Goal: Task Accomplishment & Management: Use online tool/utility

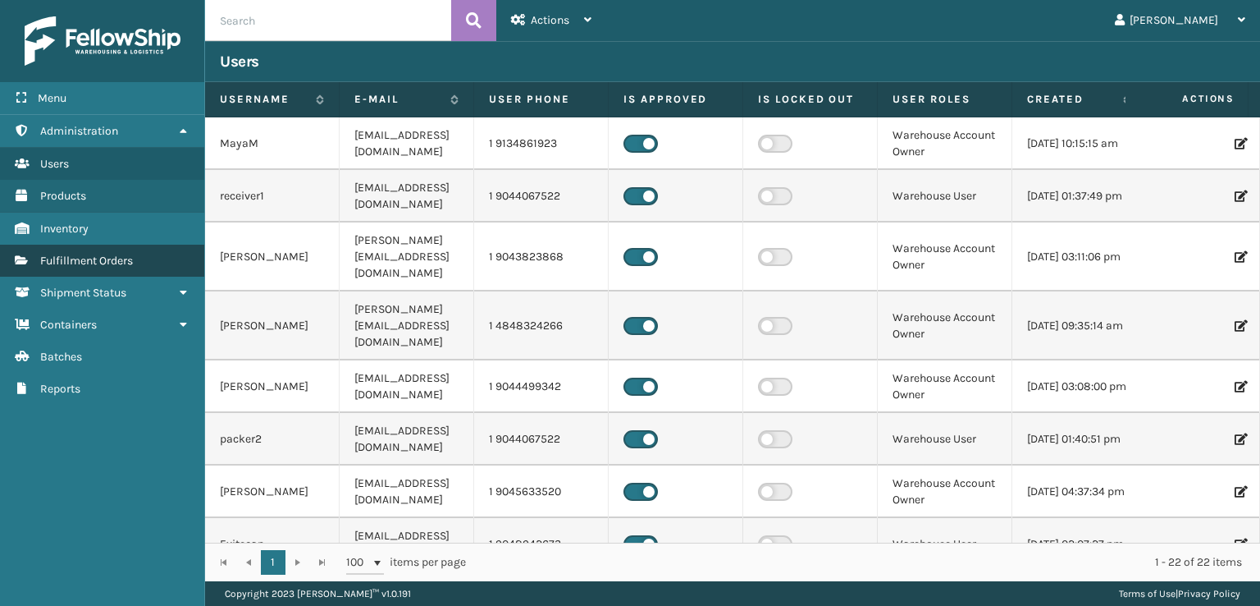
click at [115, 258] on span "Fulfillment Orders" at bounding box center [86, 261] width 93 height 14
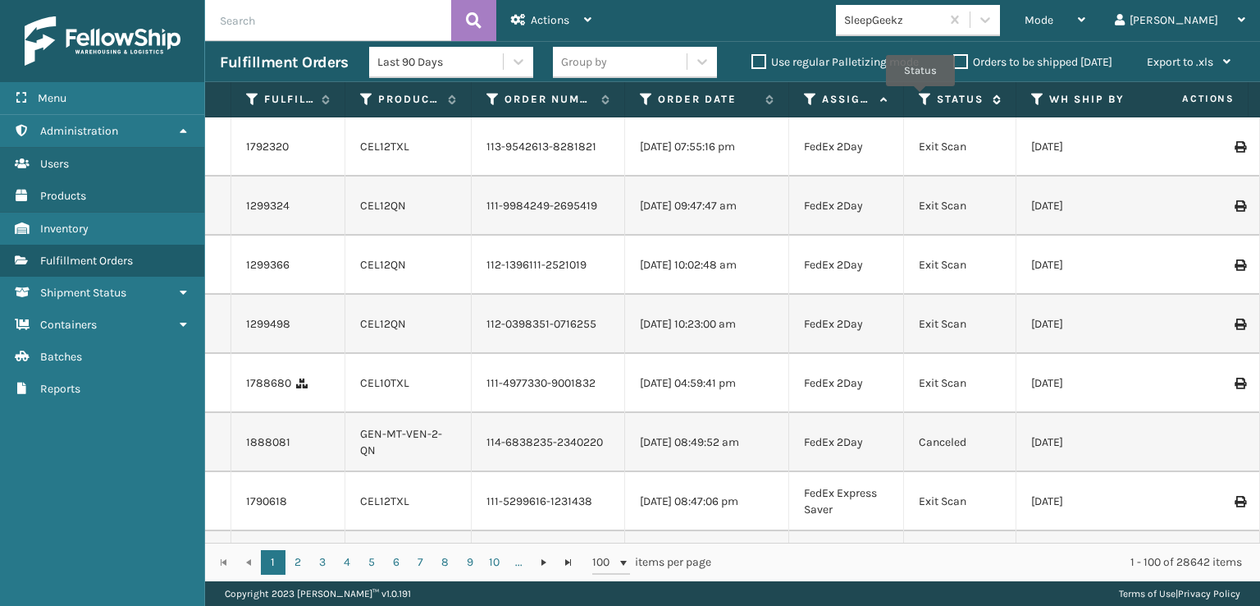
click at [921, 98] on icon at bounding box center [925, 99] width 13 height 15
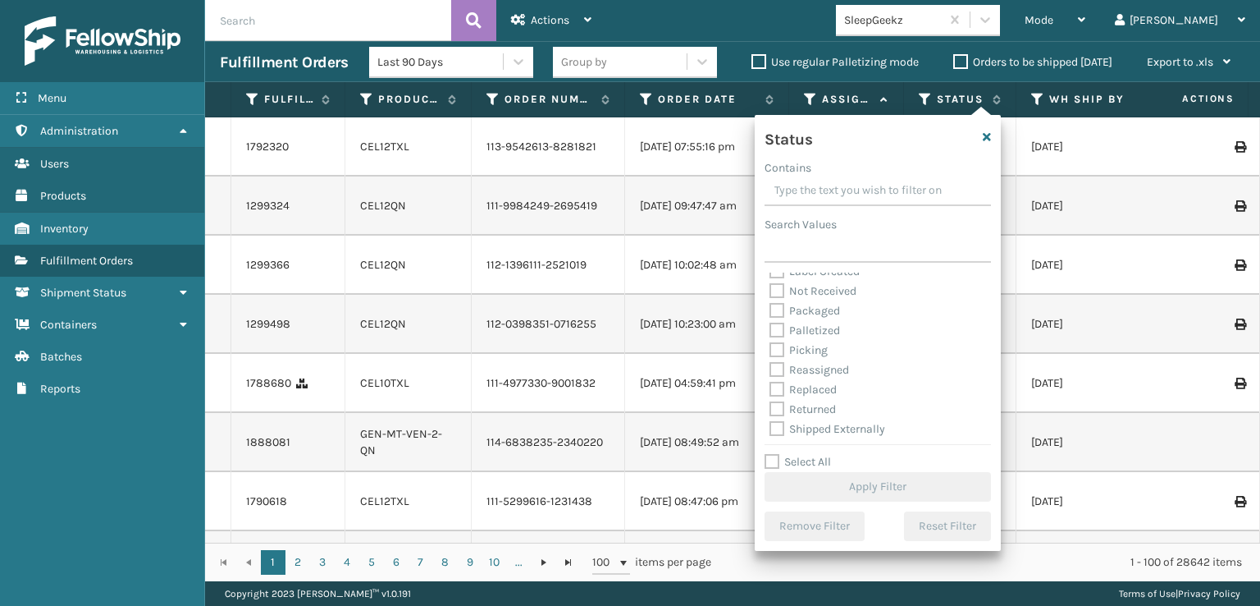
scroll to position [92, 0]
click at [781, 345] on label "Picking" at bounding box center [799, 348] width 58 height 14
click at [771, 345] on input "Picking" at bounding box center [770, 343] width 1 height 11
checkbox input "true"
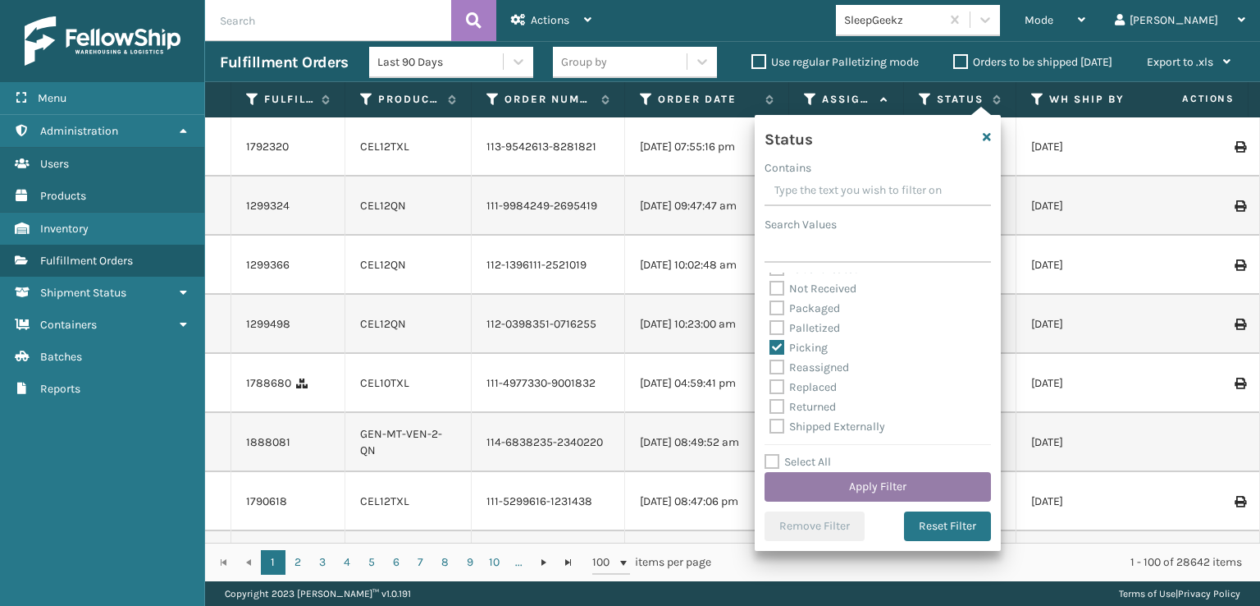
click at [877, 481] on button "Apply Filter" at bounding box center [878, 487] width 226 height 30
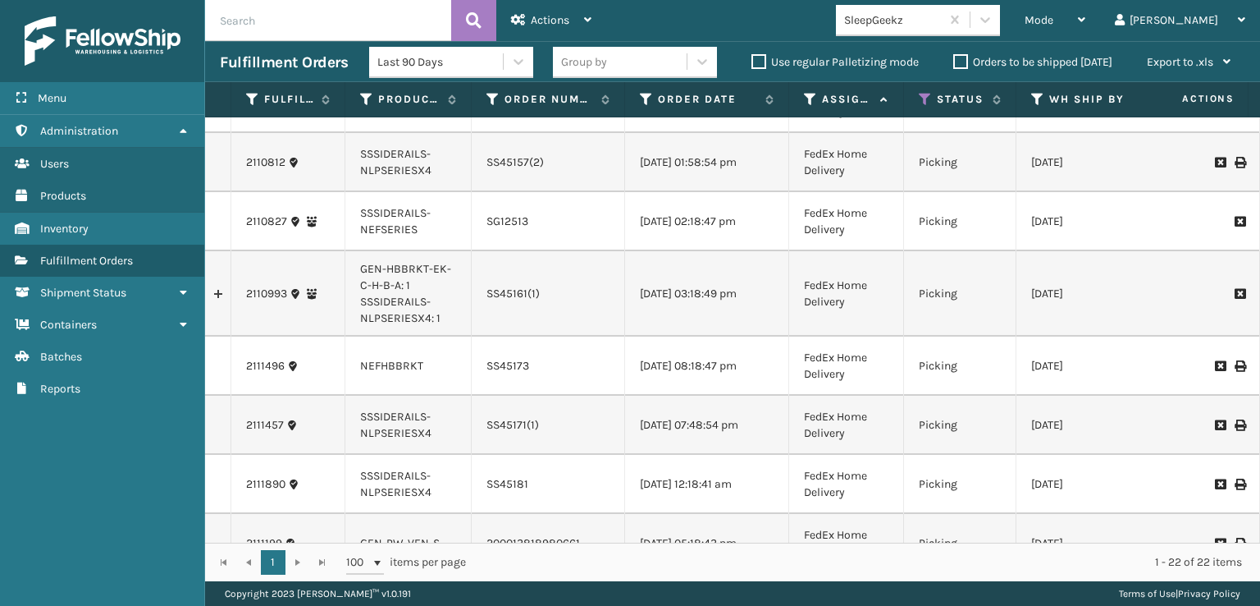
scroll to position [0, 0]
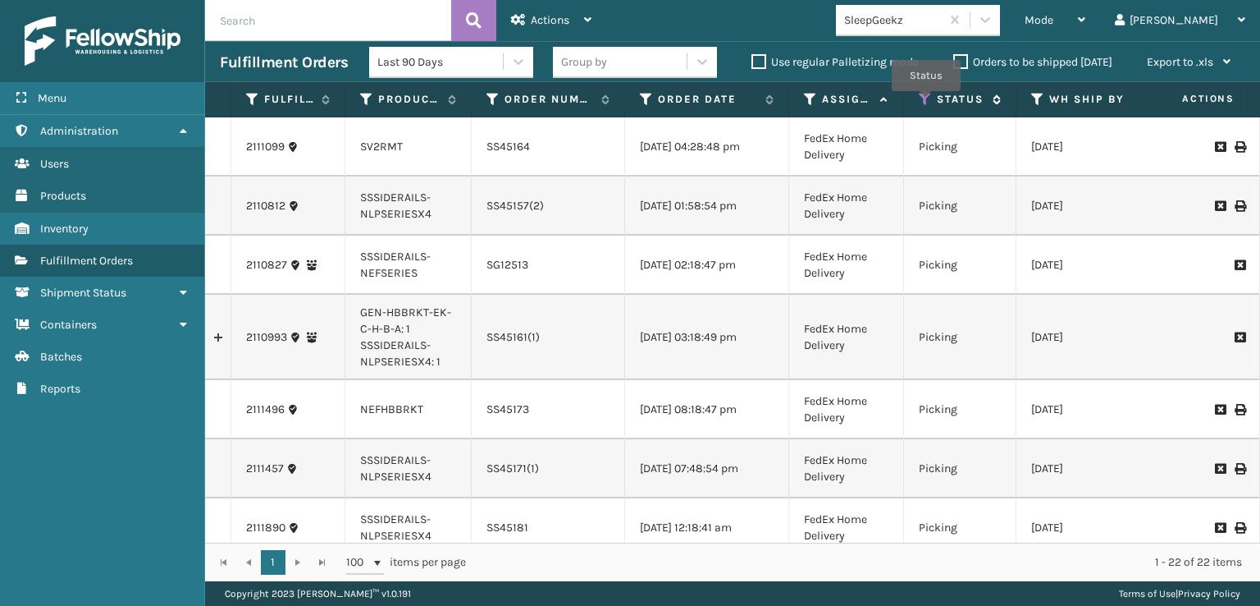
click at [924, 101] on icon at bounding box center [925, 99] width 13 height 15
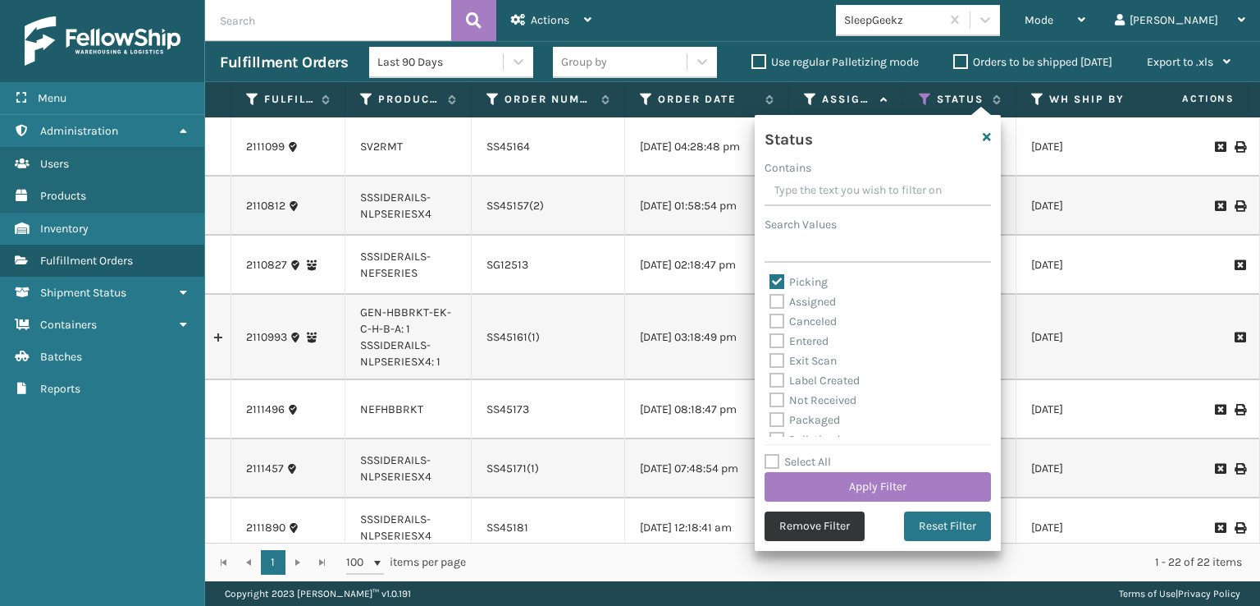
click at [827, 521] on button "Remove Filter" at bounding box center [815, 526] width 100 height 30
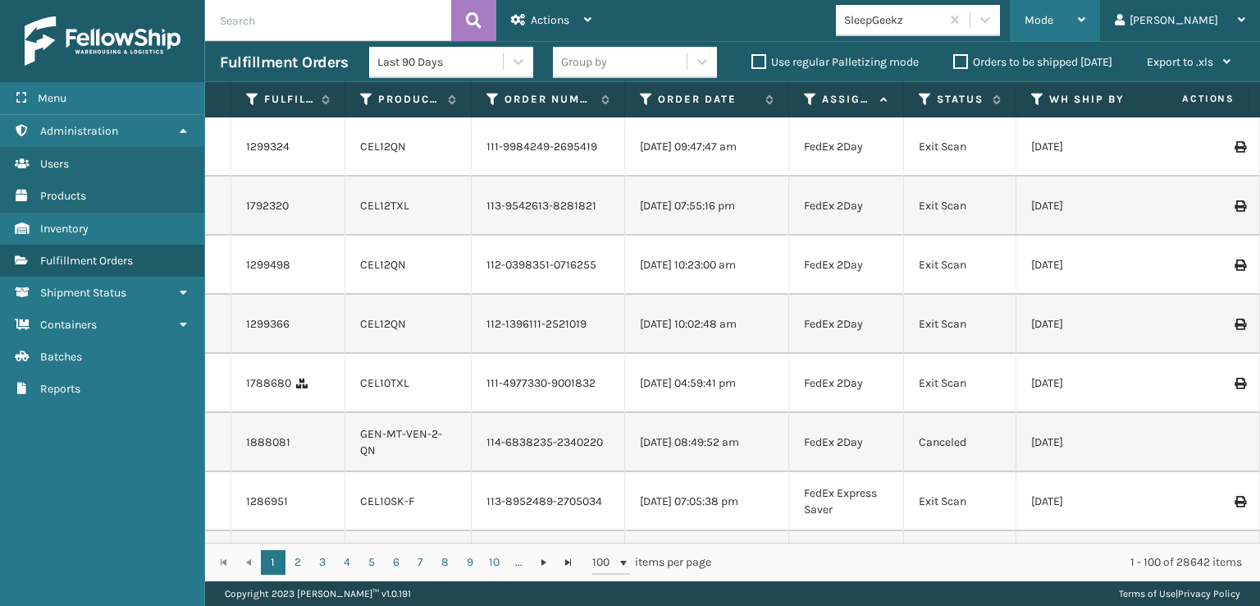
click at [1054, 19] on span "Mode" at bounding box center [1039, 20] width 29 height 14
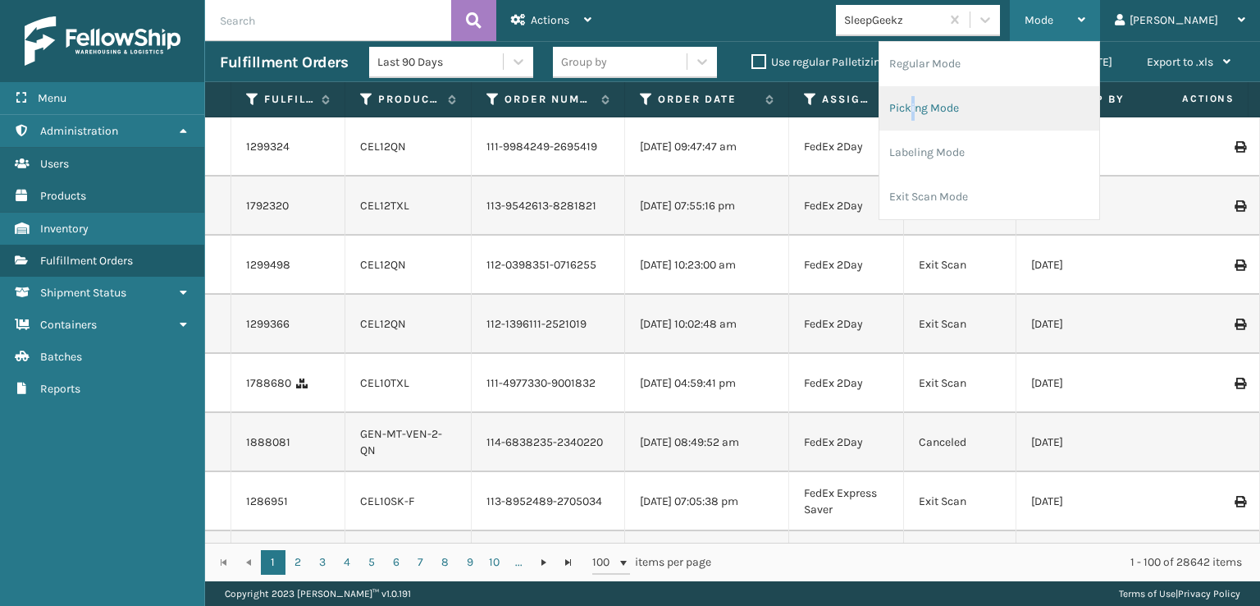
click at [981, 109] on li "Picking Mode" at bounding box center [990, 108] width 220 height 44
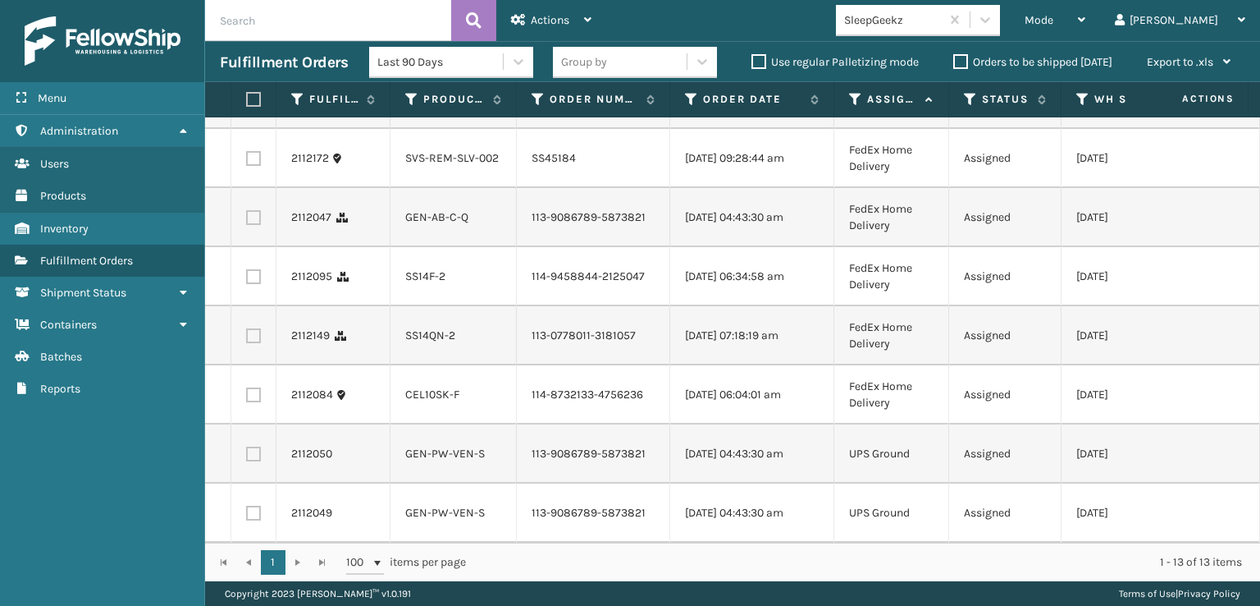
scroll to position [433, 0]
click at [250, 506] on label at bounding box center [253, 513] width 15 height 15
click at [247, 506] on input "checkbox" at bounding box center [246, 511] width 1 height 11
checkbox input "true"
click at [252, 446] on label at bounding box center [253, 453] width 15 height 15
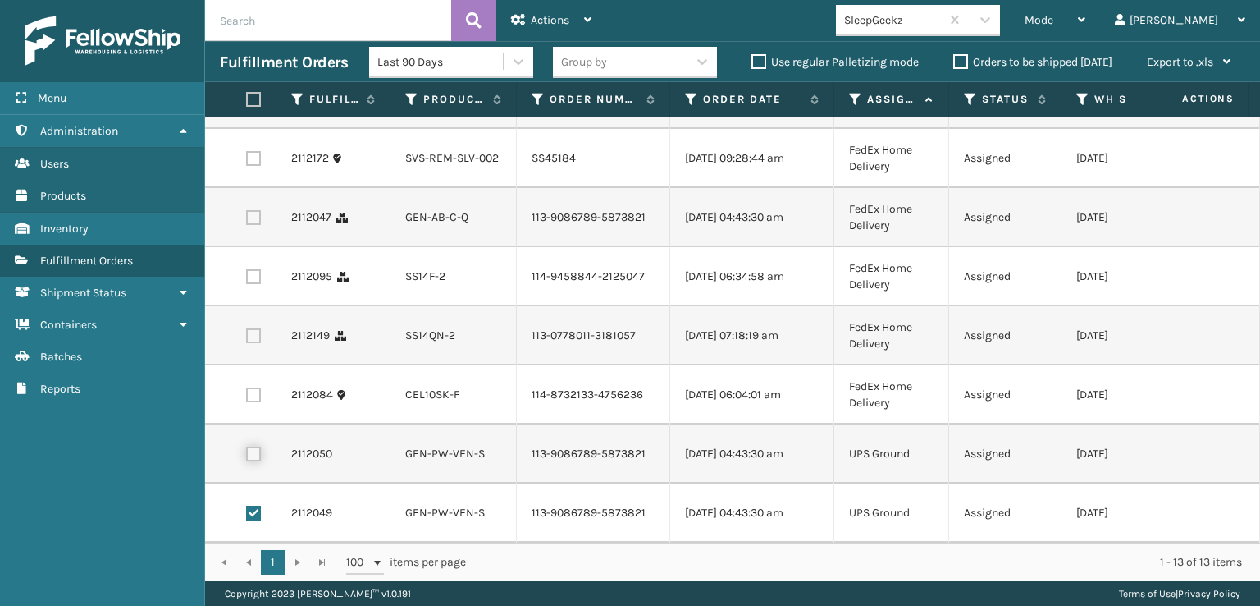
click at [247, 446] on input "checkbox" at bounding box center [246, 451] width 1 height 11
checkbox input "true"
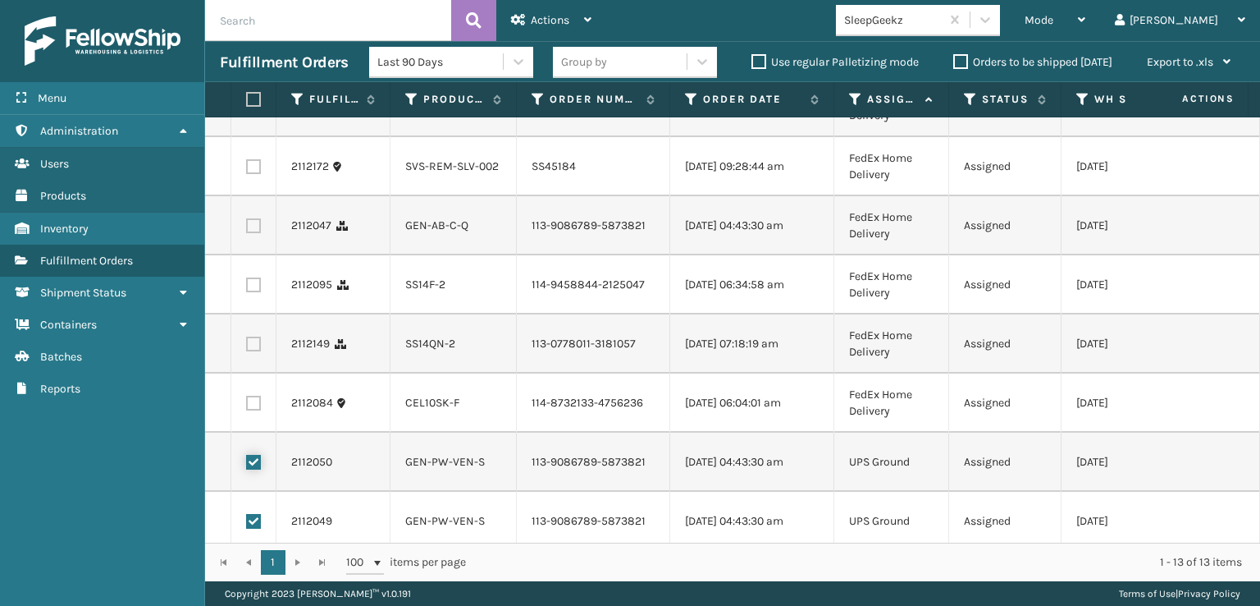
scroll to position [187, 0]
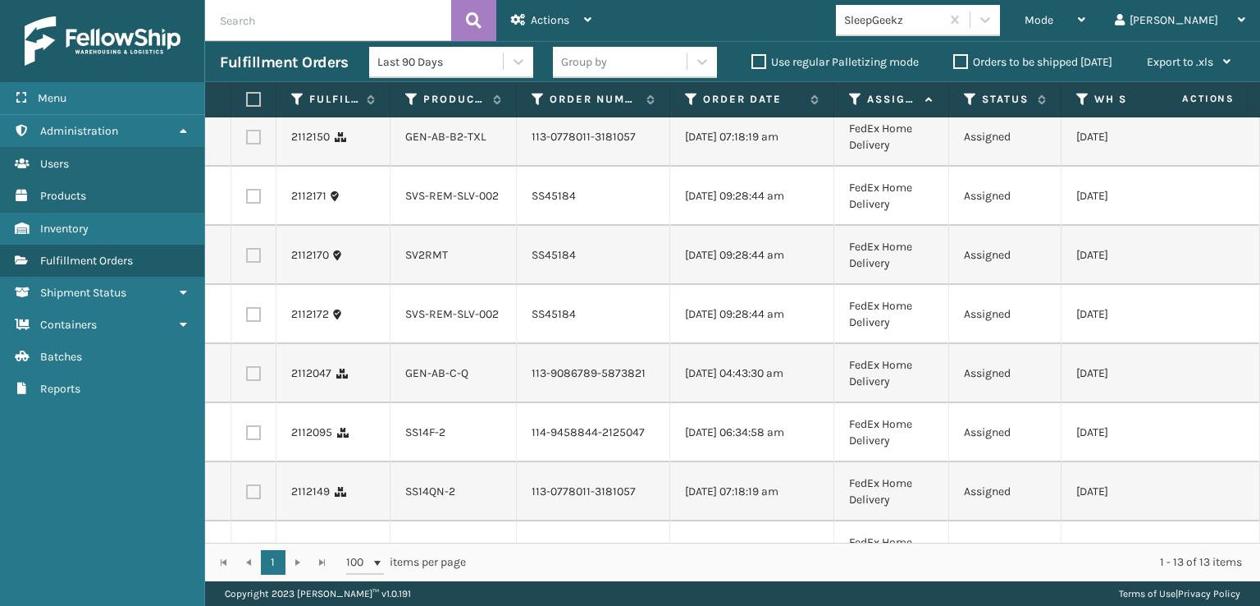
click at [250, 322] on label at bounding box center [253, 314] width 15 height 15
click at [247, 318] on input "checkbox" at bounding box center [246, 312] width 1 height 11
checkbox input "true"
click at [249, 263] on label at bounding box center [253, 255] width 15 height 15
click at [247, 258] on input "checkbox" at bounding box center [246, 253] width 1 height 11
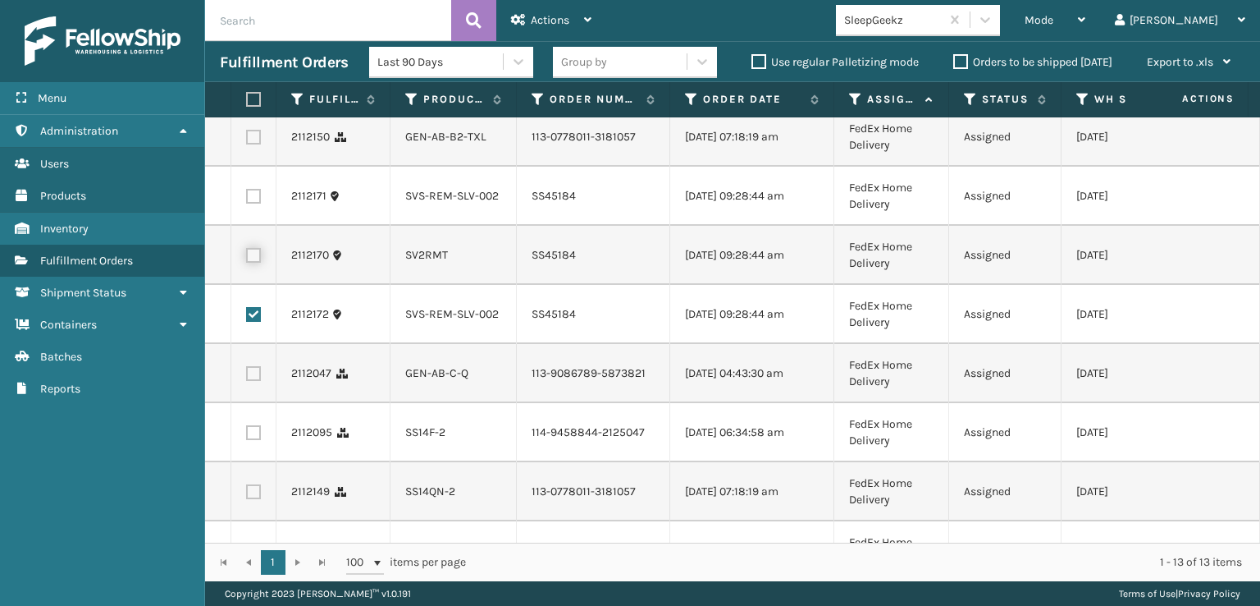
checkbox input "true"
click at [253, 204] on label at bounding box center [253, 196] width 15 height 15
click at [247, 199] on input "checkbox" at bounding box center [246, 194] width 1 height 11
checkbox input "true"
click at [539, 18] on span "Actions" at bounding box center [550, 20] width 39 height 14
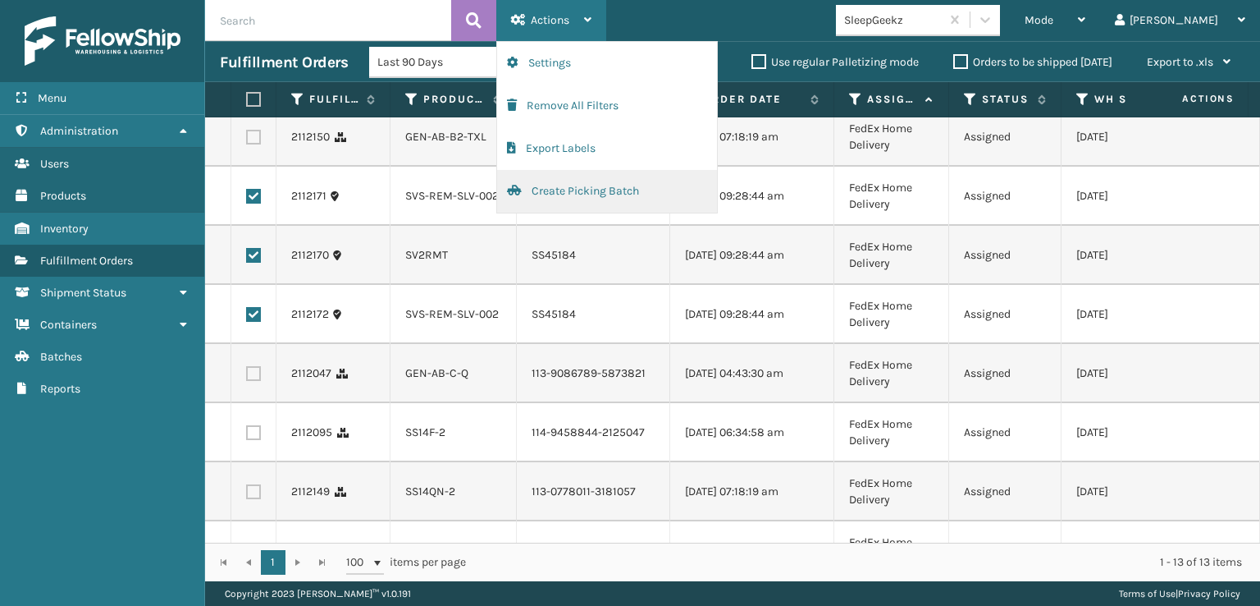
click at [558, 191] on button "Create Picking Batch" at bounding box center [607, 191] width 220 height 43
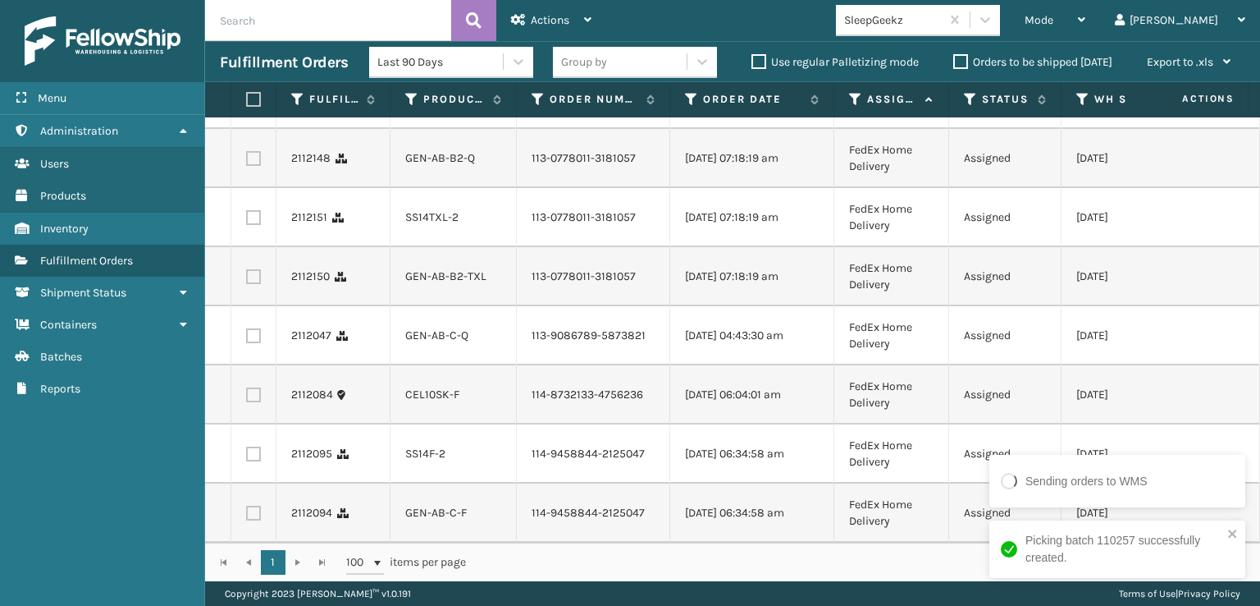
scroll to position [138, 0]
click at [994, 26] on icon at bounding box center [985, 19] width 16 height 16
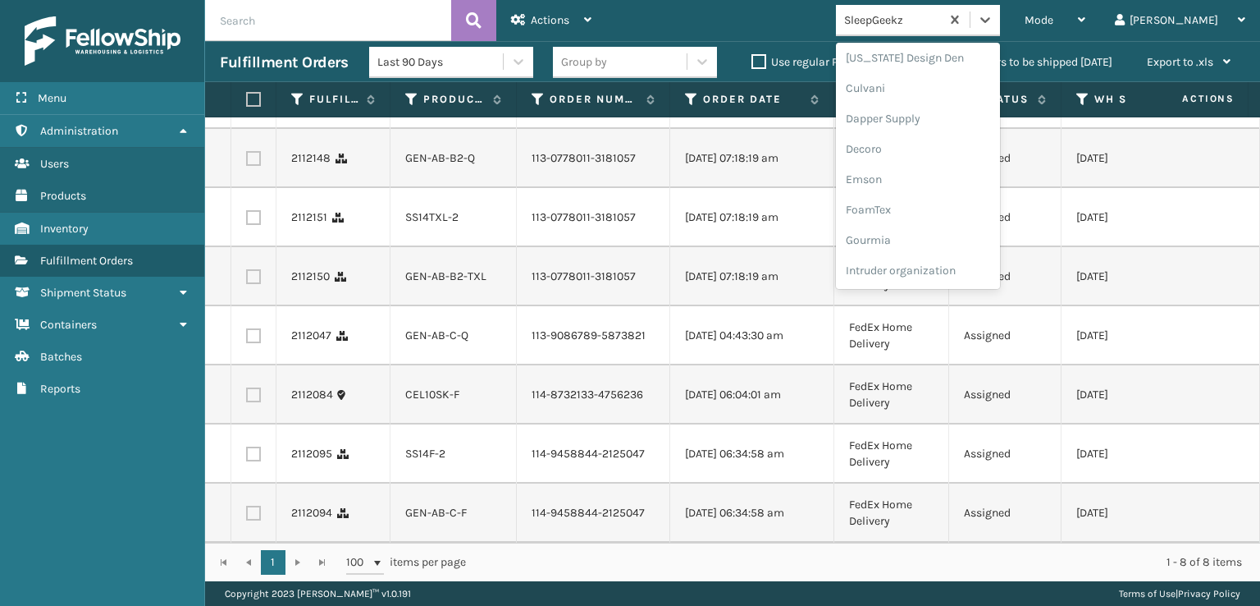
scroll to position [328, 0]
click at [941, 123] on div "FoamTex" at bounding box center [918, 127] width 164 height 30
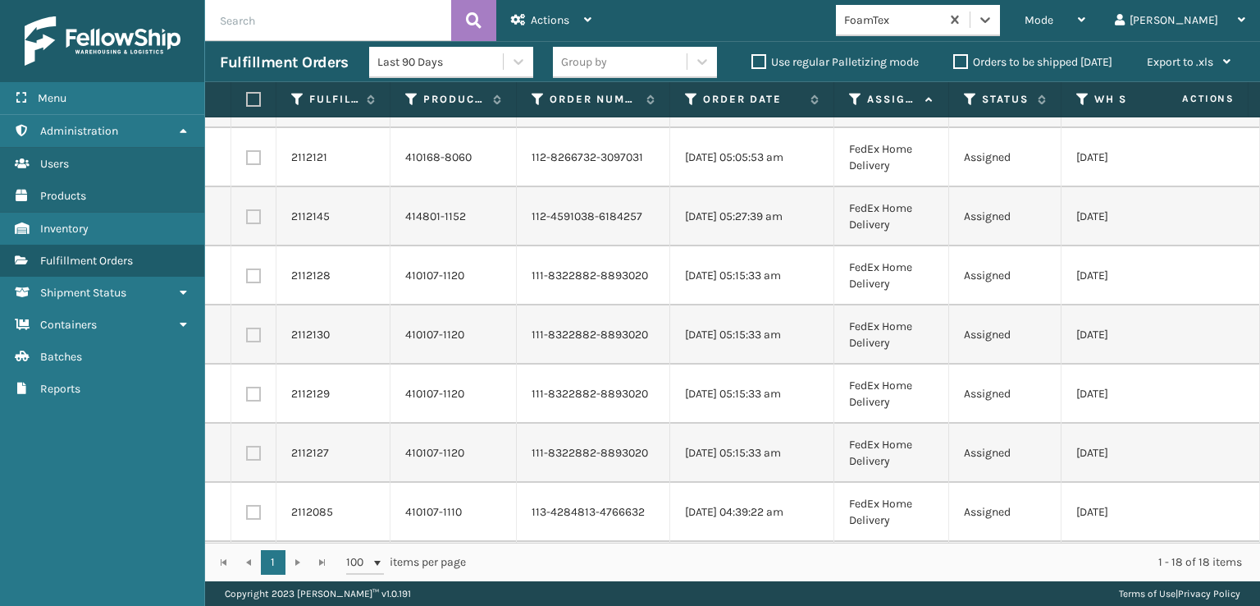
scroll to position [650, 0]
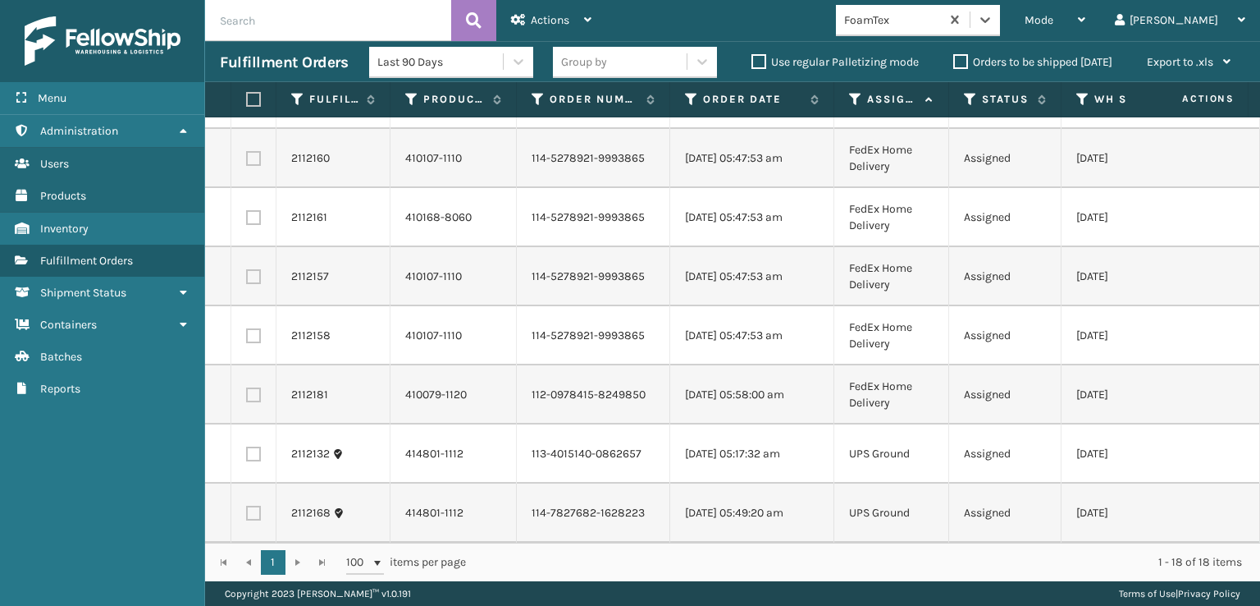
click at [255, 506] on label at bounding box center [253, 513] width 15 height 15
click at [247, 506] on input "checkbox" at bounding box center [246, 511] width 1 height 11
checkbox input "true"
click at [252, 450] on td at bounding box center [253, 453] width 45 height 59
click at [254, 446] on label at bounding box center [253, 453] width 15 height 15
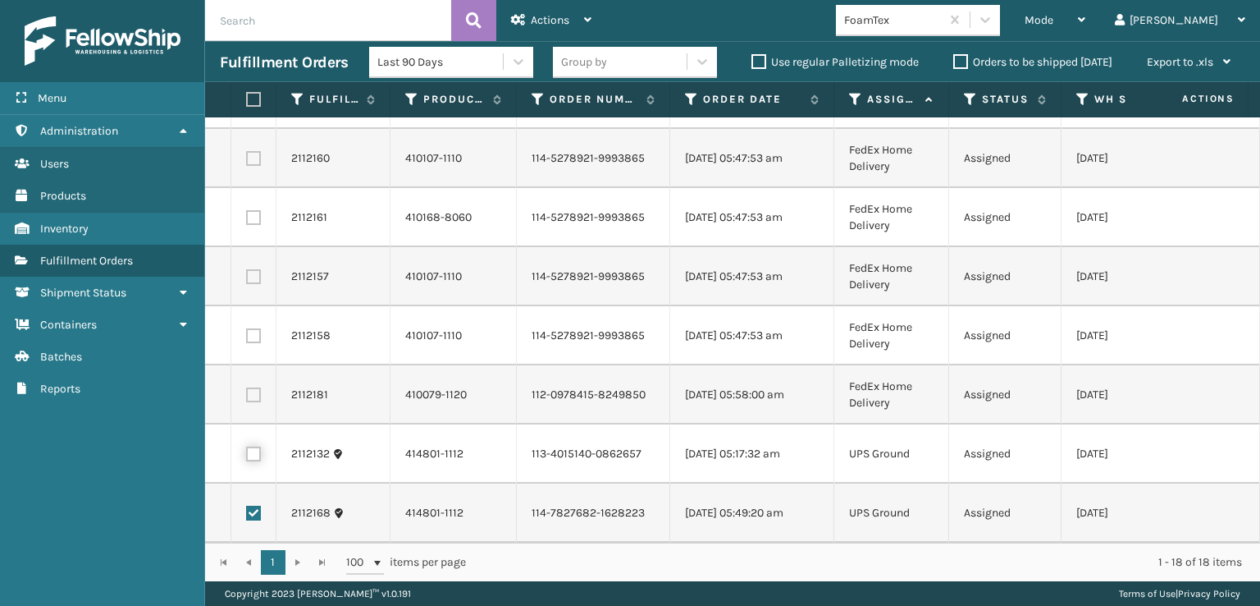
click at [247, 446] on input "checkbox" at bounding box center [246, 451] width 1 height 11
checkbox input "true"
click at [578, 7] on div "Actions" at bounding box center [551, 20] width 80 height 41
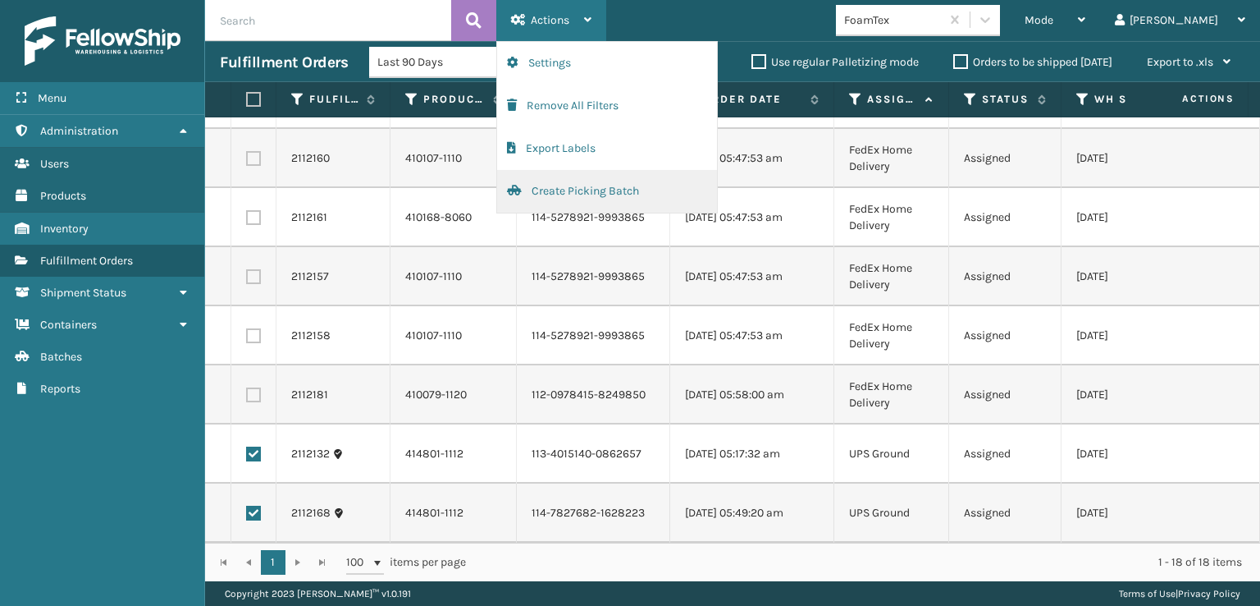
click at [547, 193] on button "Create Picking Batch" at bounding box center [607, 191] width 220 height 43
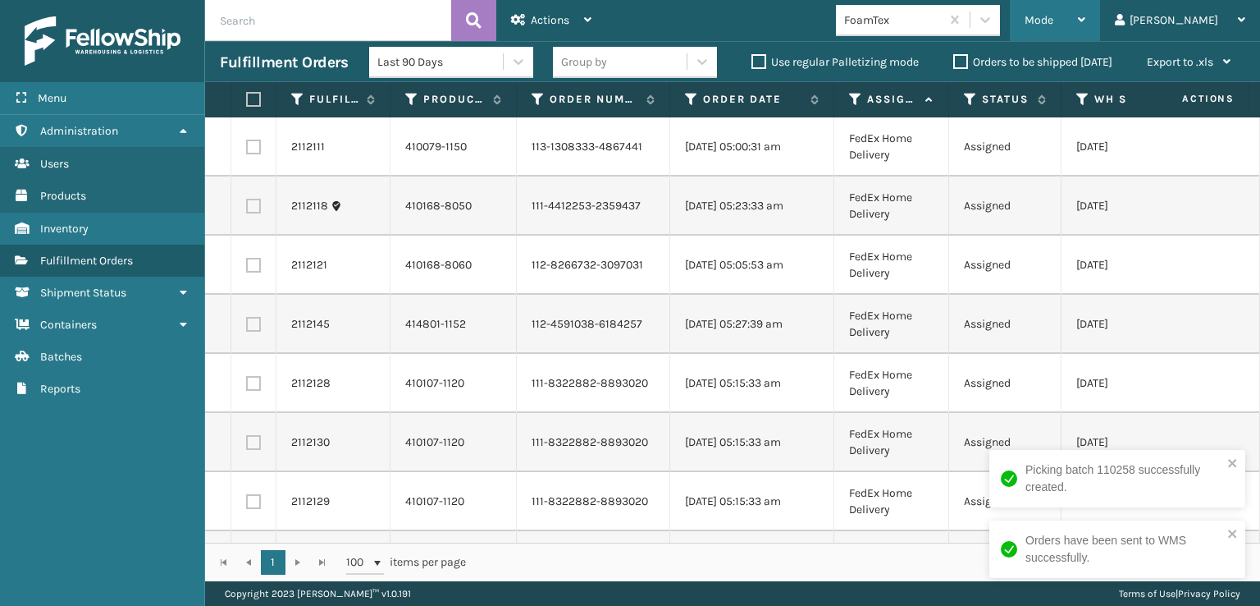
click at [1086, 11] on div "Mode" at bounding box center [1055, 20] width 61 height 41
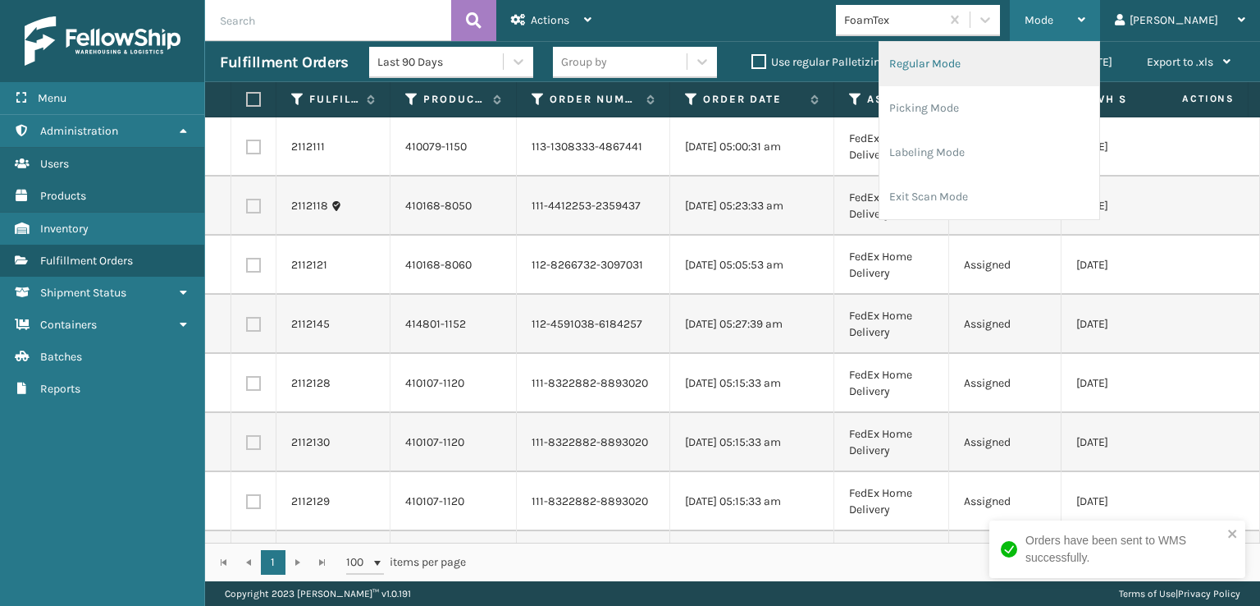
click at [975, 63] on li "Regular Mode" at bounding box center [990, 64] width 220 height 44
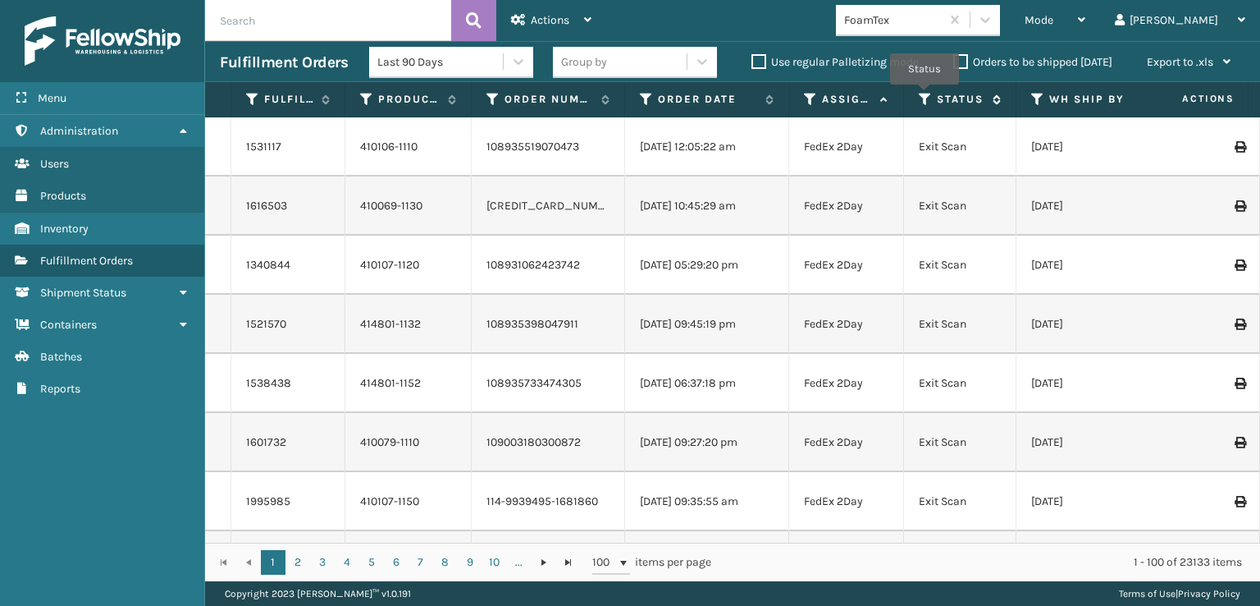
click at [925, 96] on icon at bounding box center [925, 99] width 13 height 15
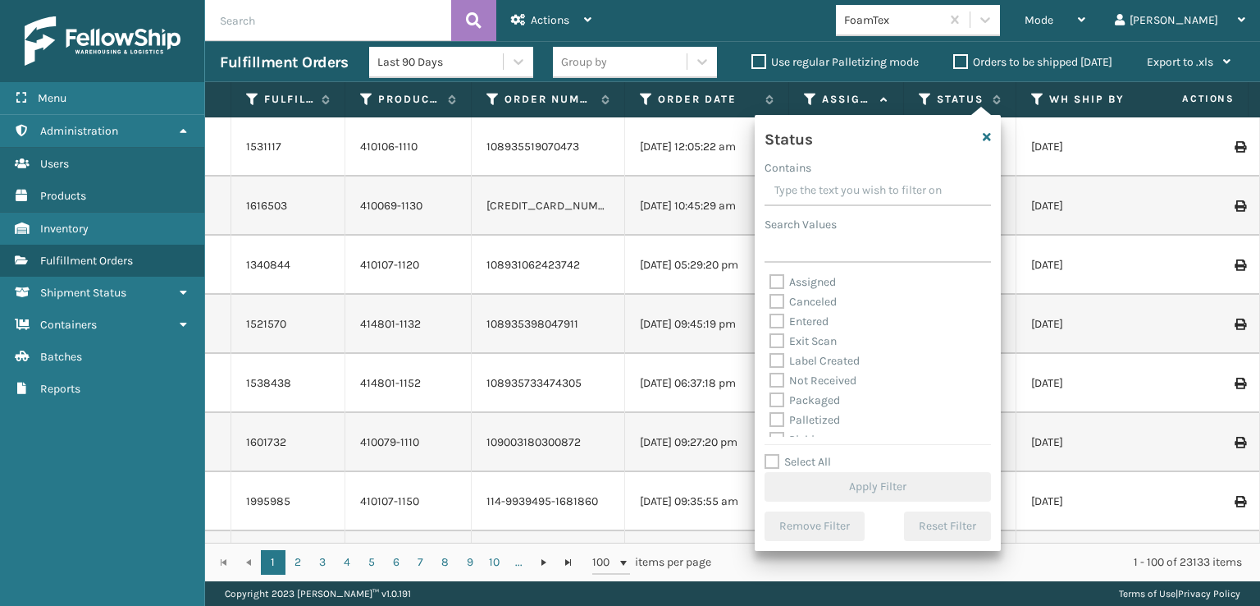
scroll to position [82, 0]
click at [775, 360] on label "Picking" at bounding box center [799, 357] width 58 height 14
click at [771, 359] on input "Picking" at bounding box center [770, 353] width 1 height 11
checkbox input "true"
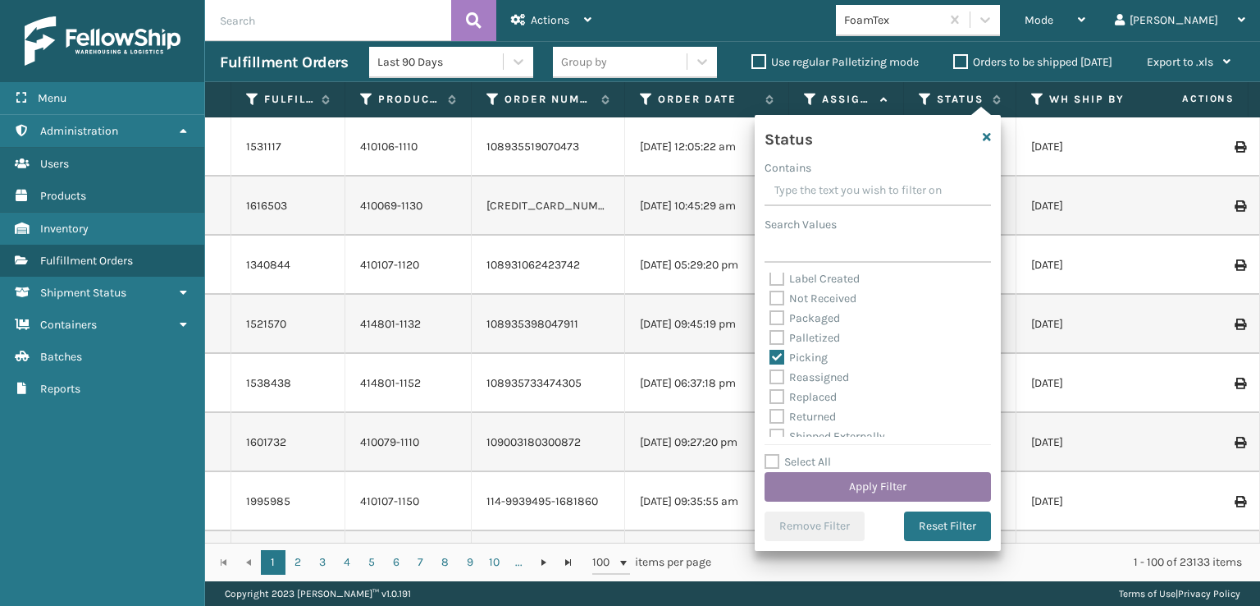
click at [830, 487] on button "Apply Filter" at bounding box center [878, 487] width 226 height 30
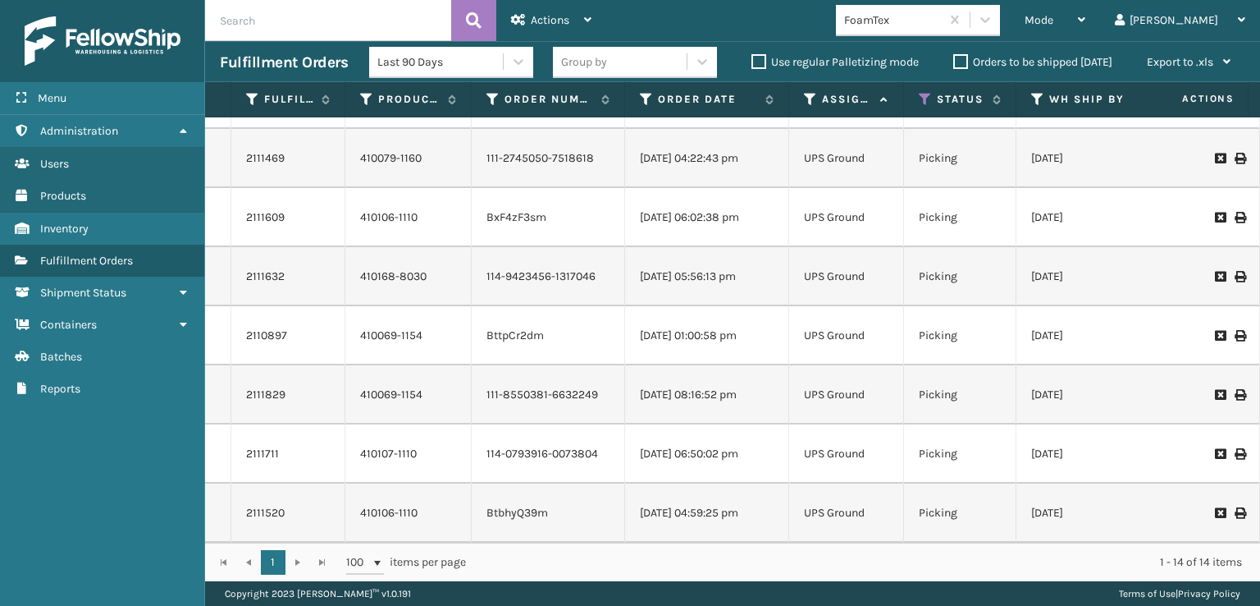
scroll to position [0, 0]
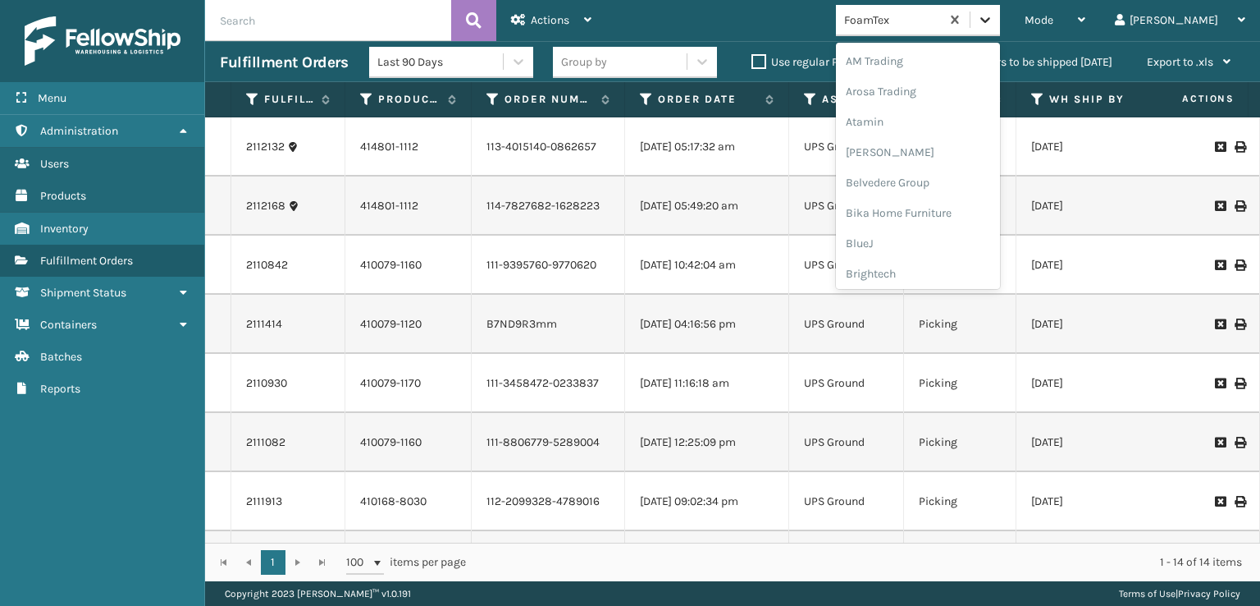
click at [994, 16] on icon at bounding box center [985, 19] width 16 height 16
click at [930, 141] on div "[PERSON_NAME] Brands" at bounding box center [918, 137] width 164 height 30
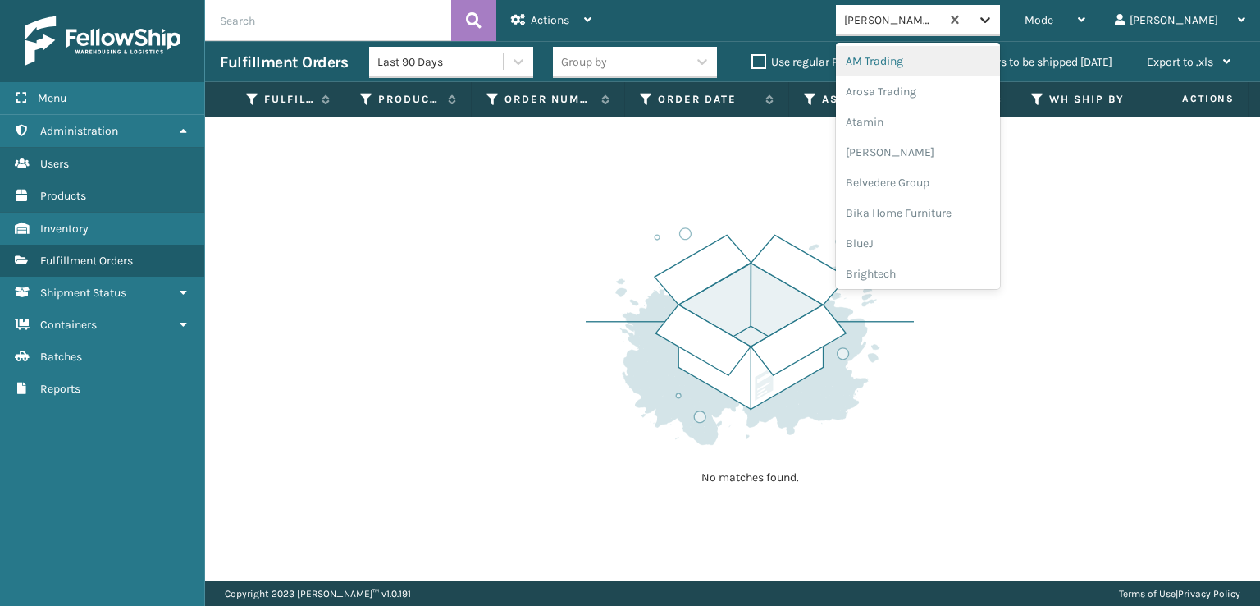
click at [994, 21] on icon at bounding box center [985, 19] width 16 height 16
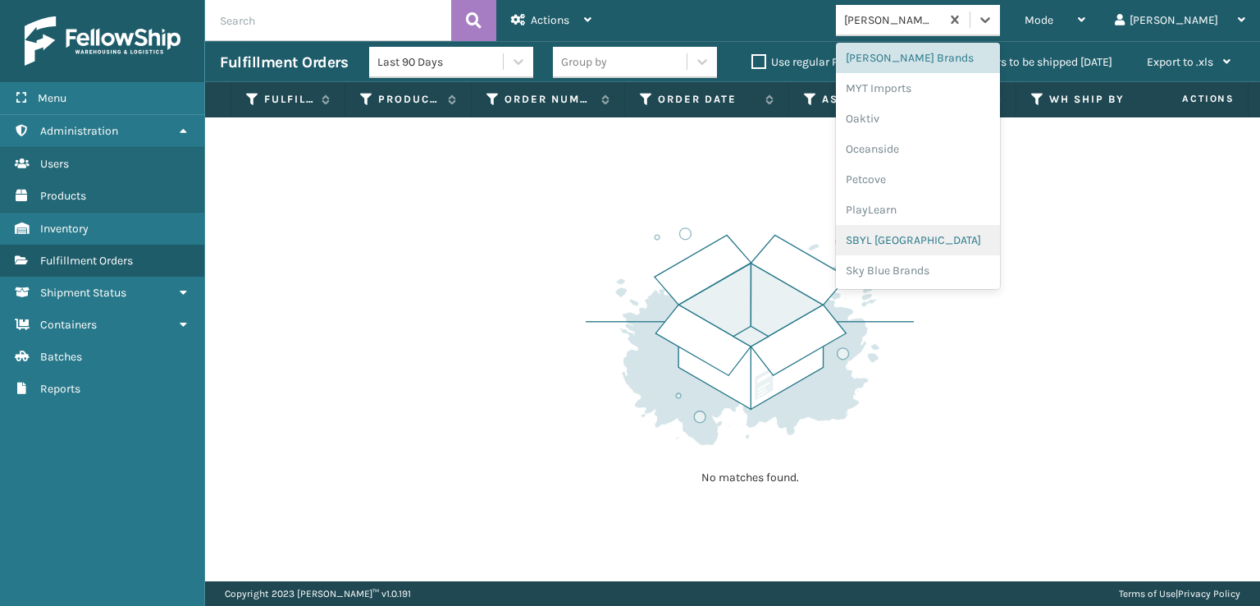
scroll to position [823, 0]
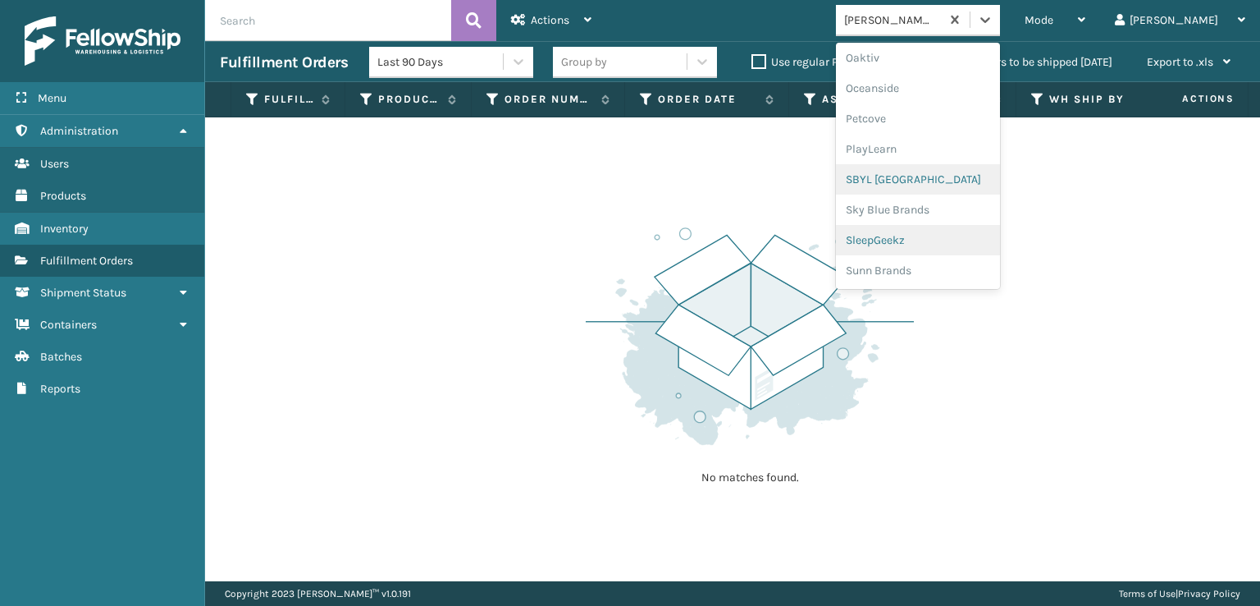
click at [929, 237] on div "SleepGeekz" at bounding box center [918, 240] width 164 height 30
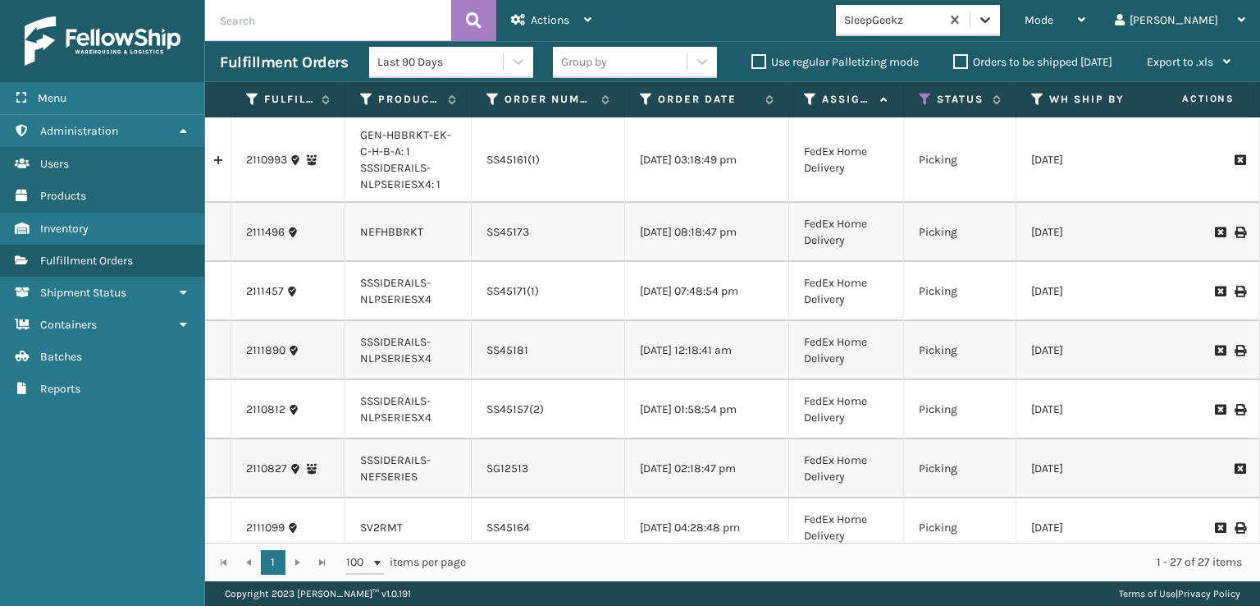
click at [994, 17] on icon at bounding box center [985, 19] width 16 height 16
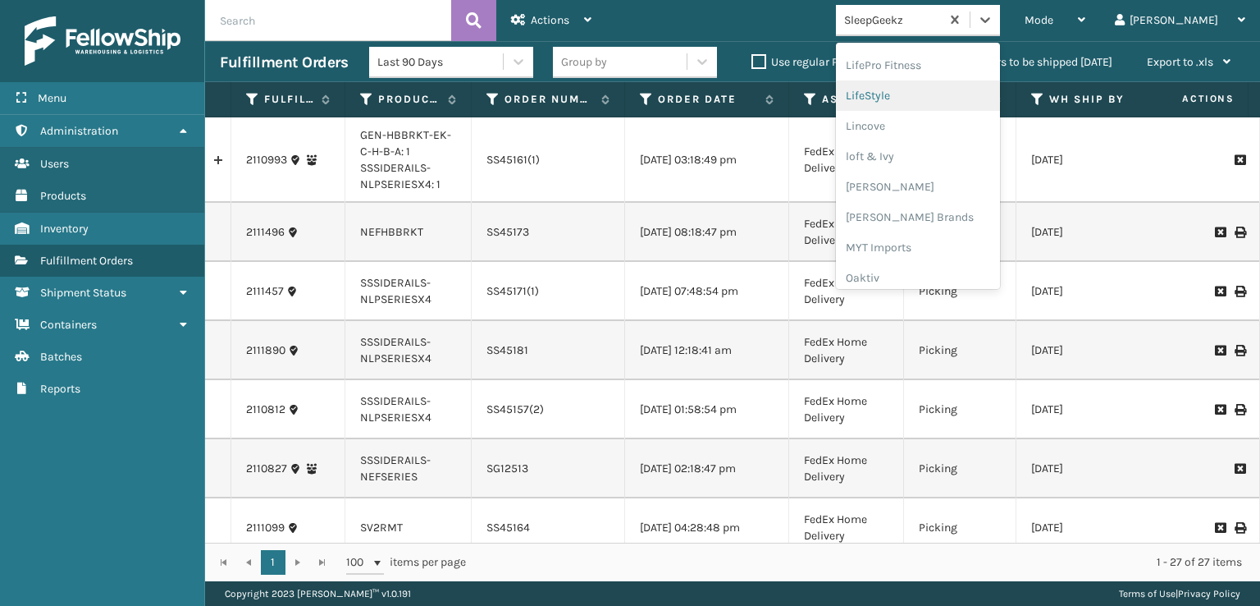
scroll to position [683, 0]
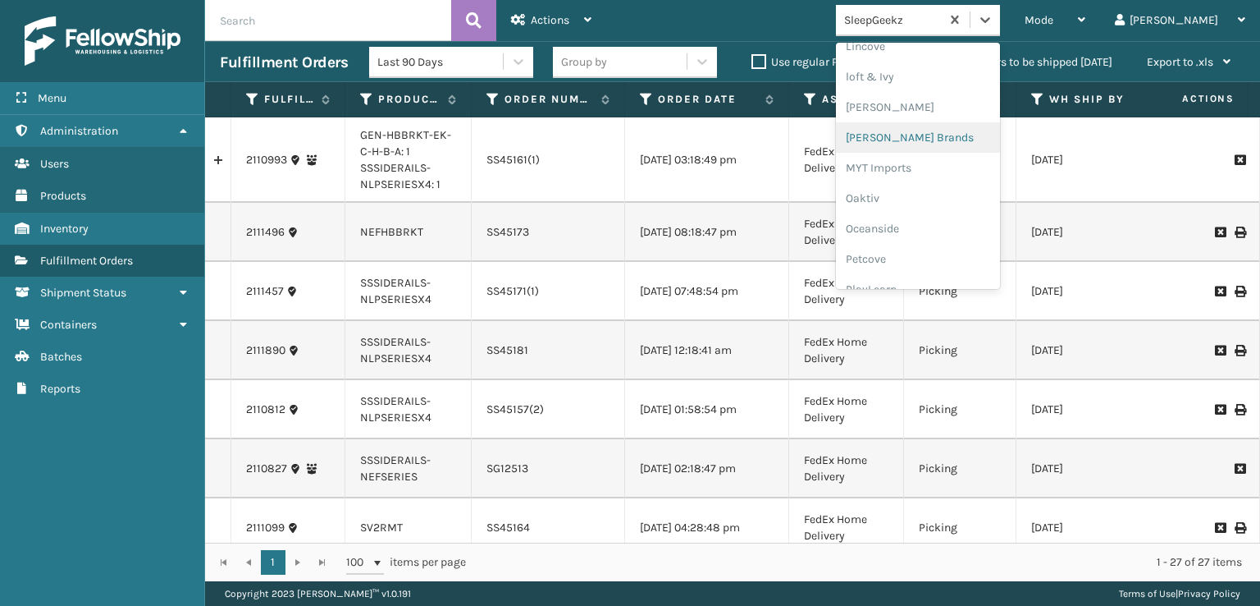
click at [935, 138] on div "[PERSON_NAME] Brands" at bounding box center [918, 137] width 164 height 30
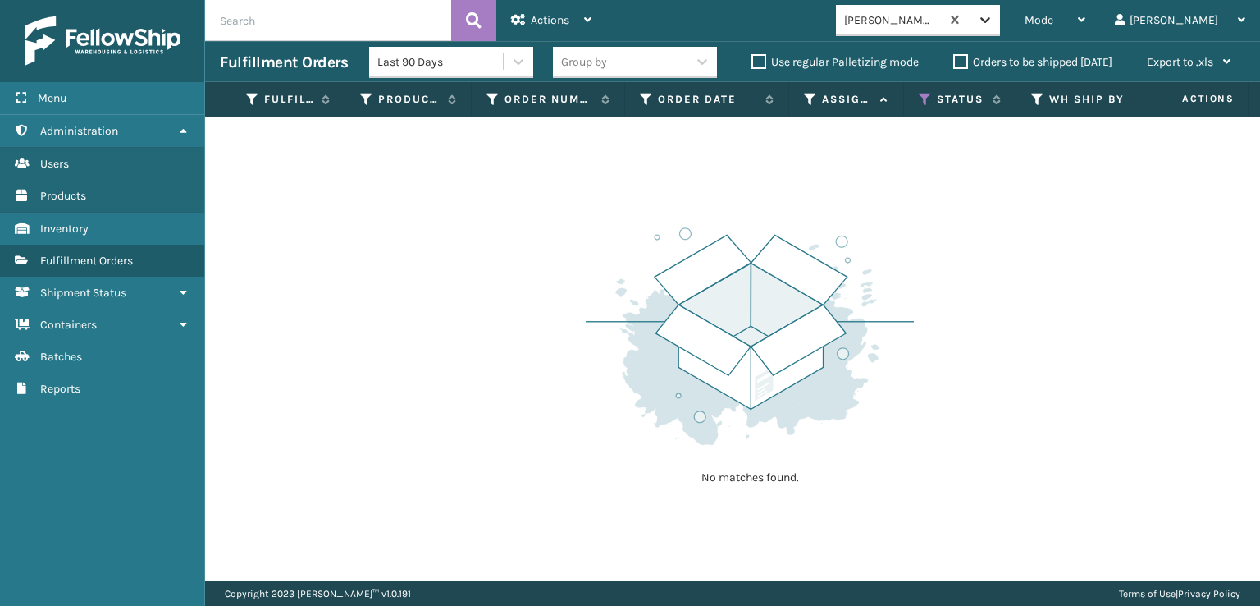
click at [994, 26] on icon at bounding box center [985, 19] width 16 height 16
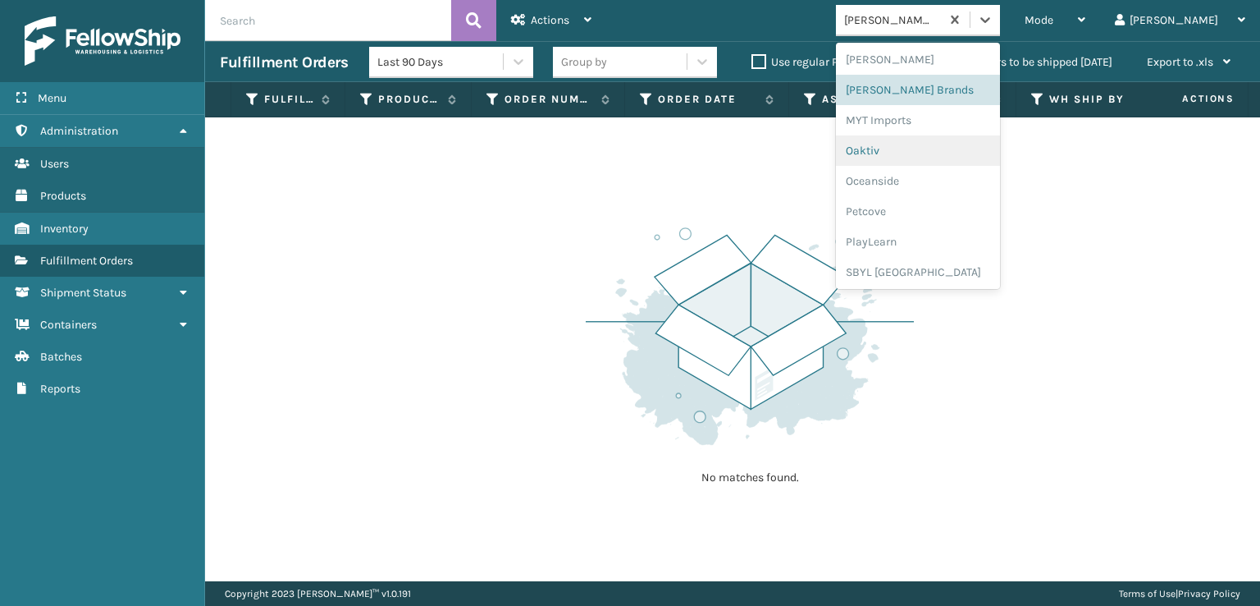
scroll to position [823, 0]
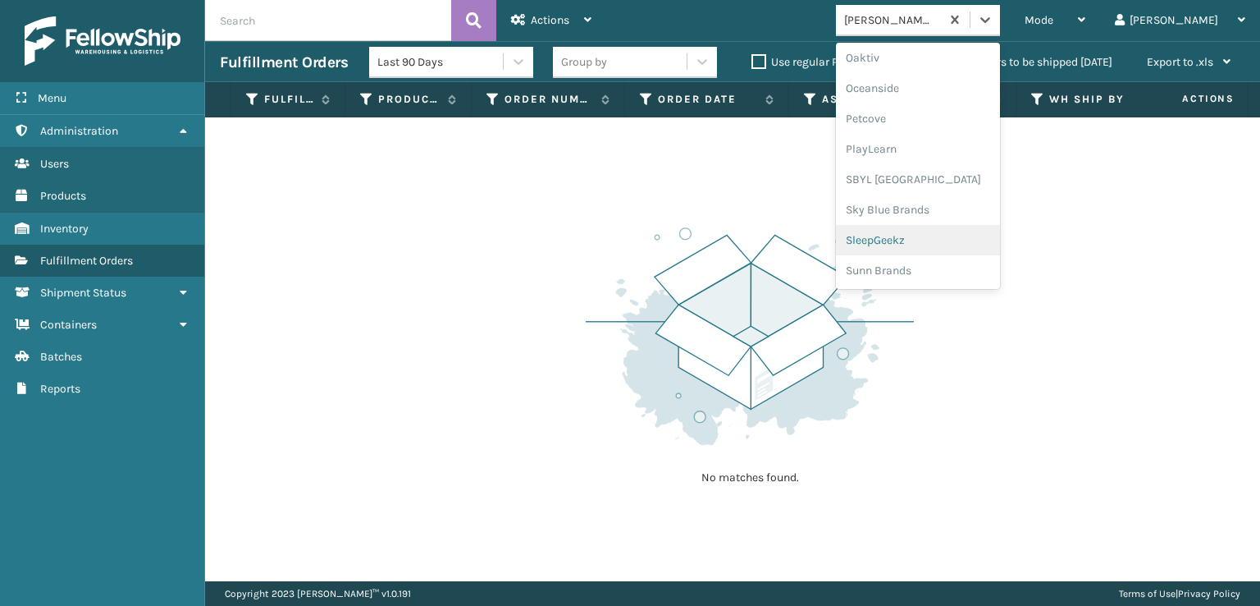
click at [936, 238] on div "SleepGeekz" at bounding box center [918, 240] width 164 height 30
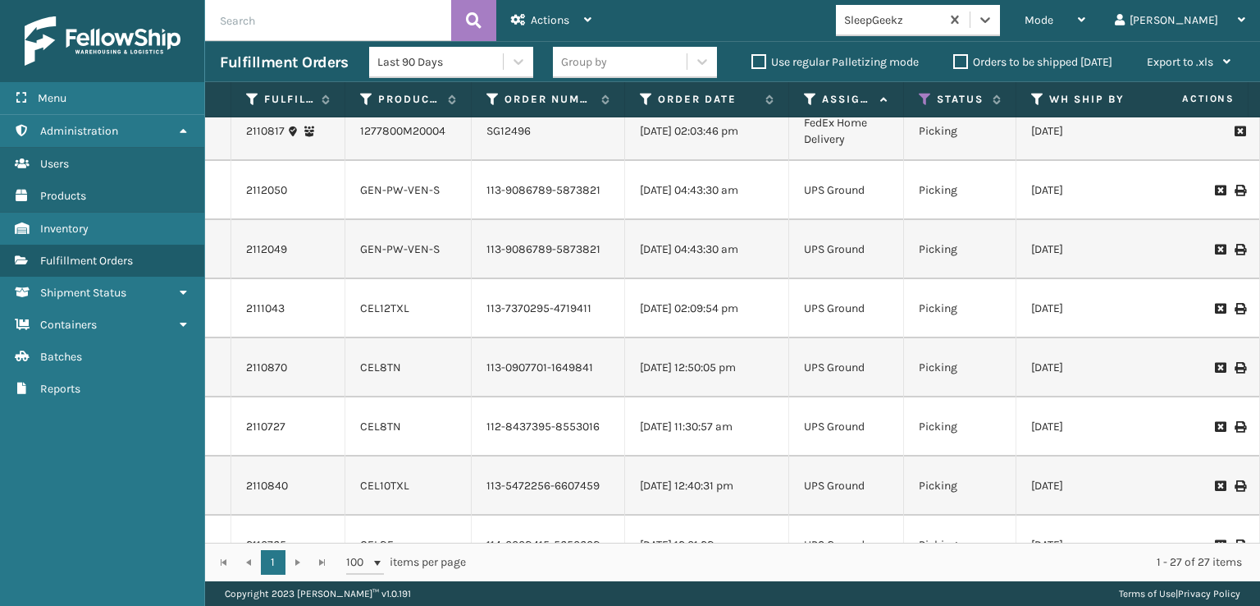
scroll to position [1208, 0]
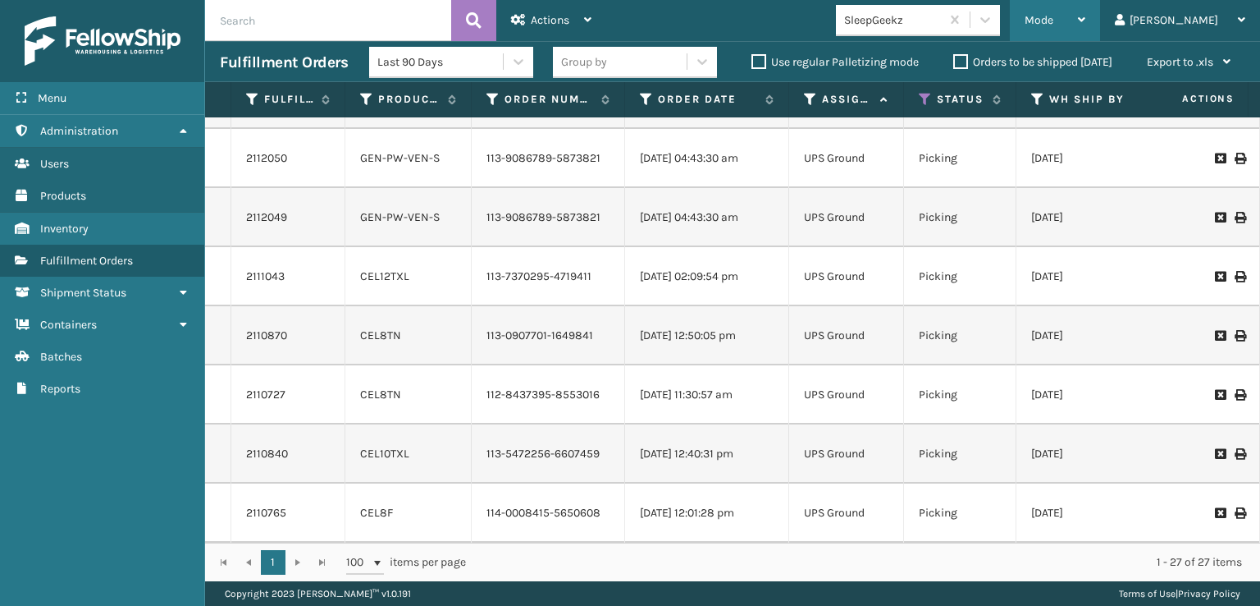
click at [1054, 24] on span "Mode" at bounding box center [1039, 20] width 29 height 14
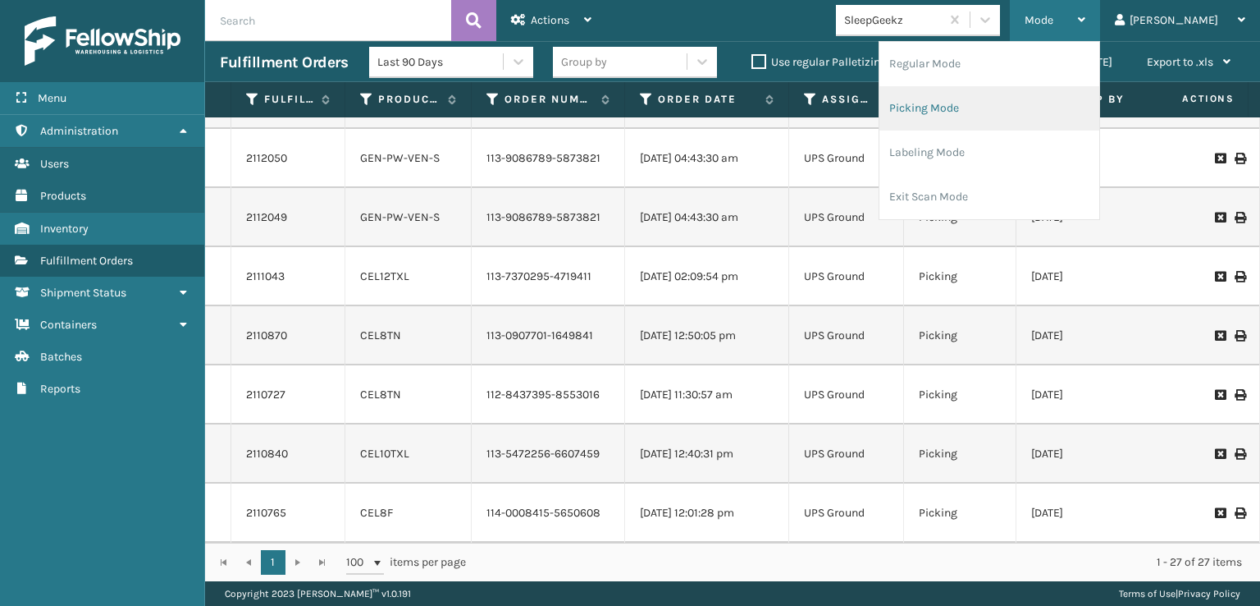
click at [1010, 97] on li "Picking Mode" at bounding box center [990, 108] width 220 height 44
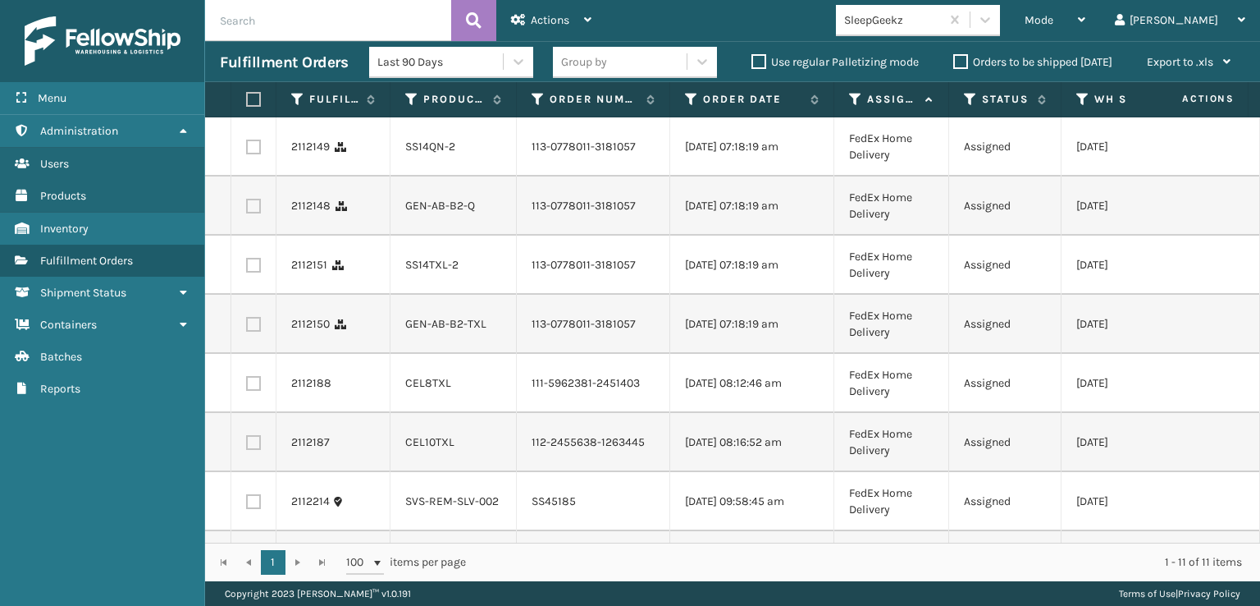
scroll to position [335, 0]
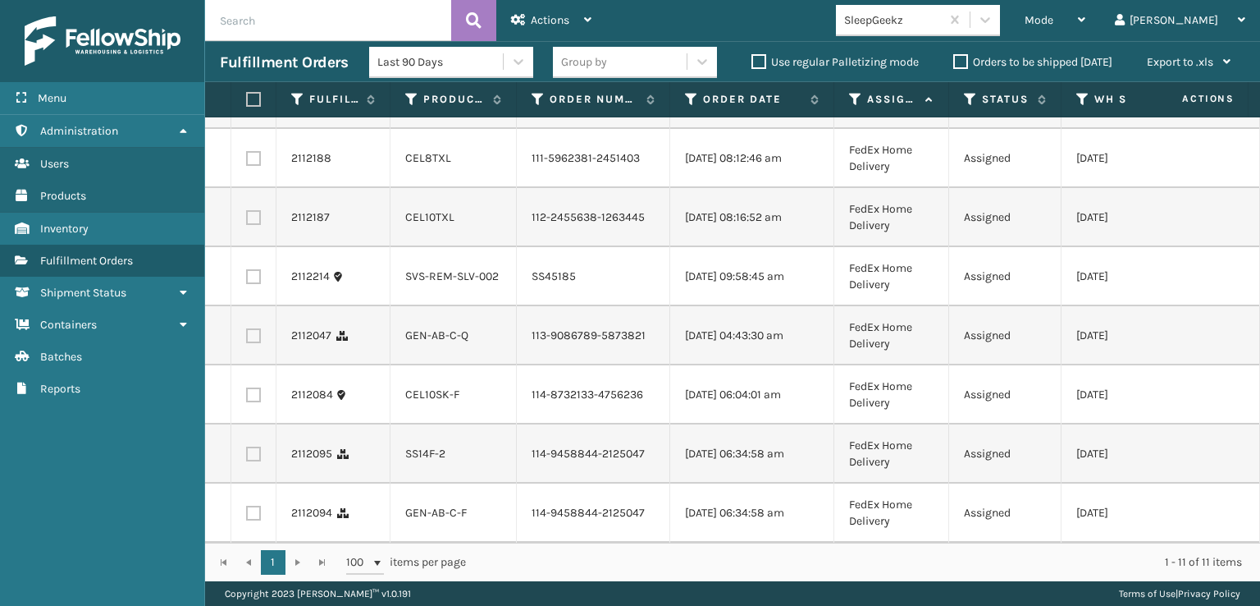
click at [245, 493] on td at bounding box center [253, 512] width 45 height 59
click at [248, 446] on label at bounding box center [253, 453] width 15 height 15
click at [247, 446] on input "checkbox" at bounding box center [246, 451] width 1 height 11
checkbox input "true"
click at [253, 506] on label at bounding box center [253, 513] width 15 height 15
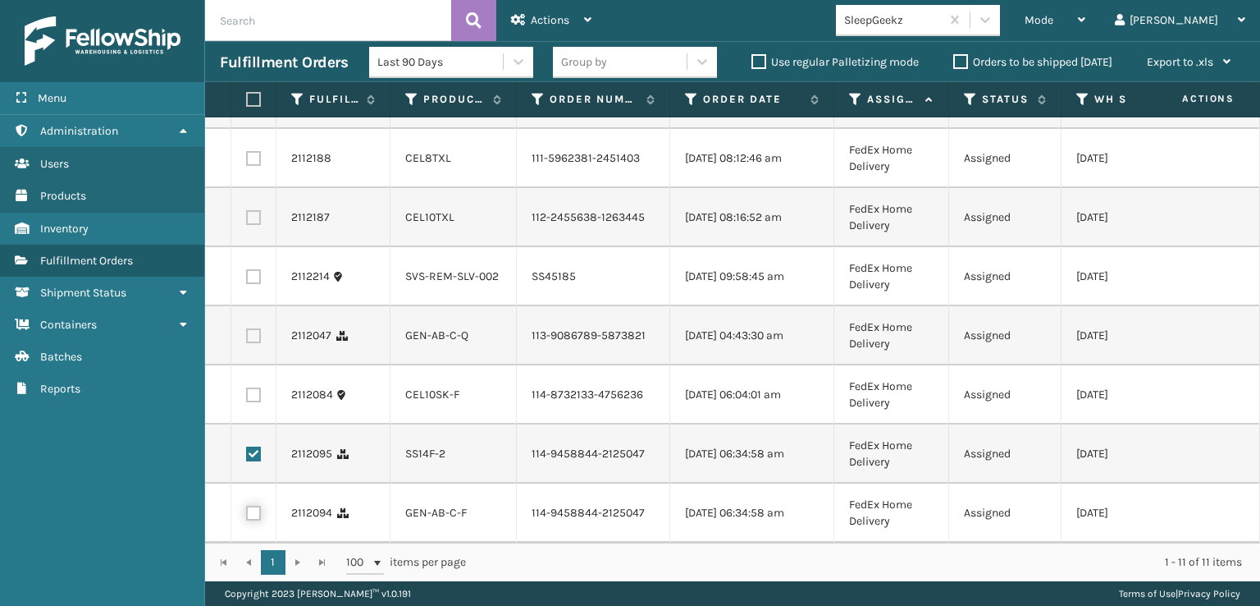
click at [247, 506] on input "checkbox" at bounding box center [246, 511] width 1 height 11
checkbox input "true"
click at [254, 387] on label at bounding box center [253, 394] width 15 height 15
click at [247, 387] on input "checkbox" at bounding box center [246, 392] width 1 height 11
checkbox input "true"
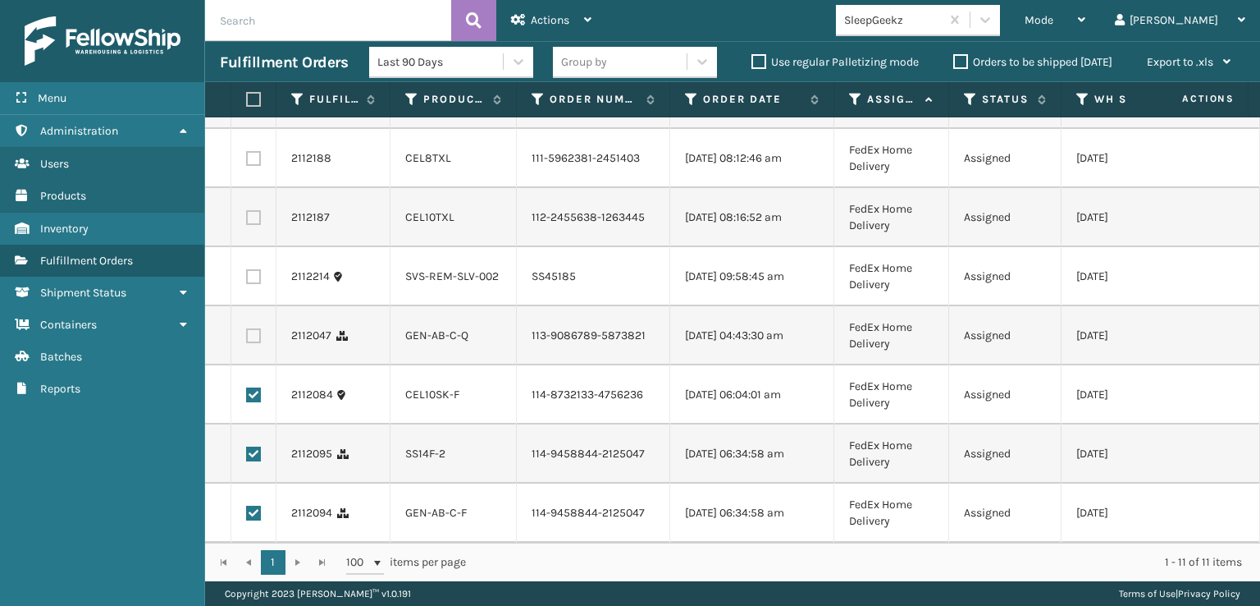
click at [252, 328] on label at bounding box center [253, 335] width 15 height 15
click at [247, 328] on input "checkbox" at bounding box center [246, 333] width 1 height 11
checkbox input "true"
click at [249, 210] on label at bounding box center [253, 217] width 15 height 15
click at [247, 210] on input "checkbox" at bounding box center [246, 215] width 1 height 11
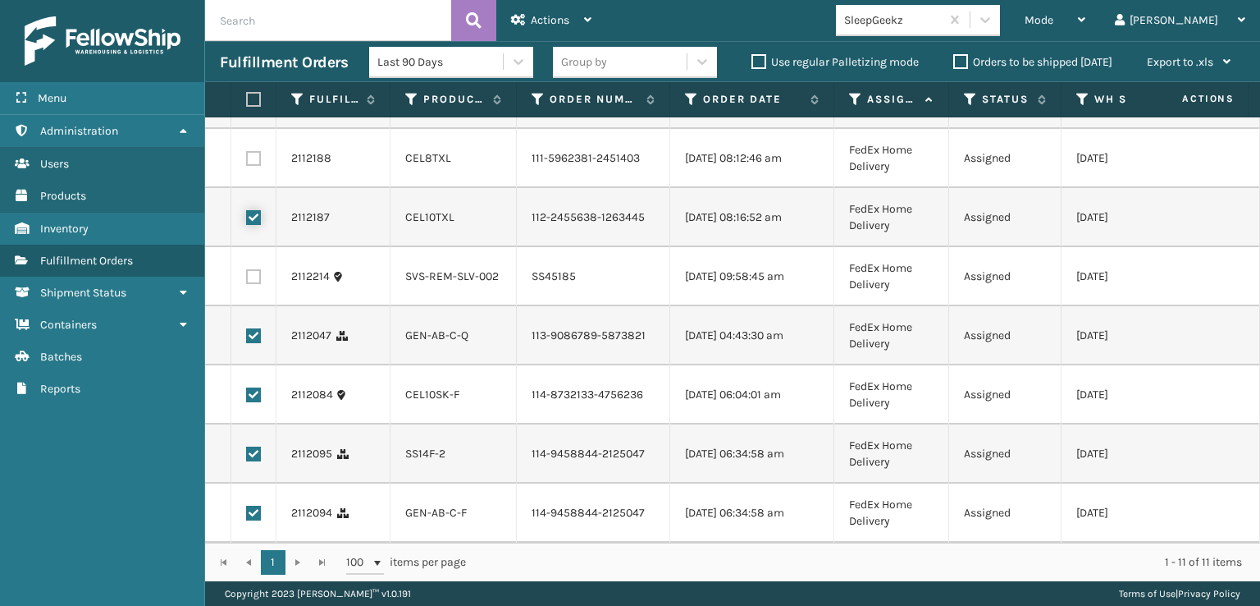
checkbox input "true"
click at [549, 11] on div "Actions" at bounding box center [551, 20] width 80 height 41
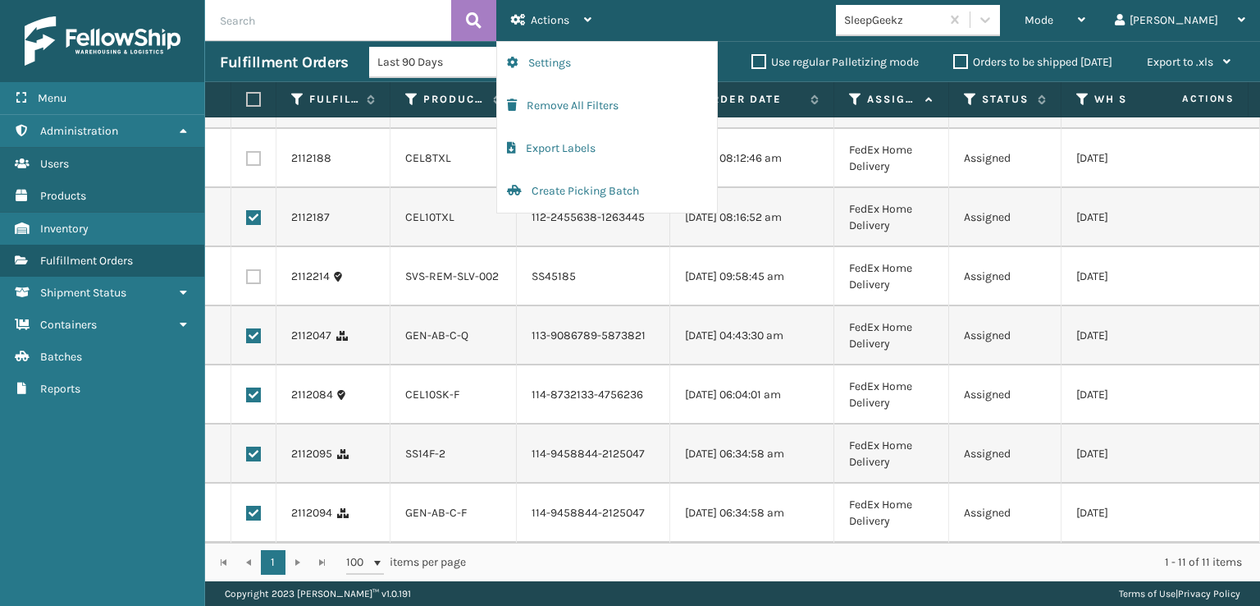
click at [1022, 313] on td "Assigned" at bounding box center [1005, 335] width 112 height 59
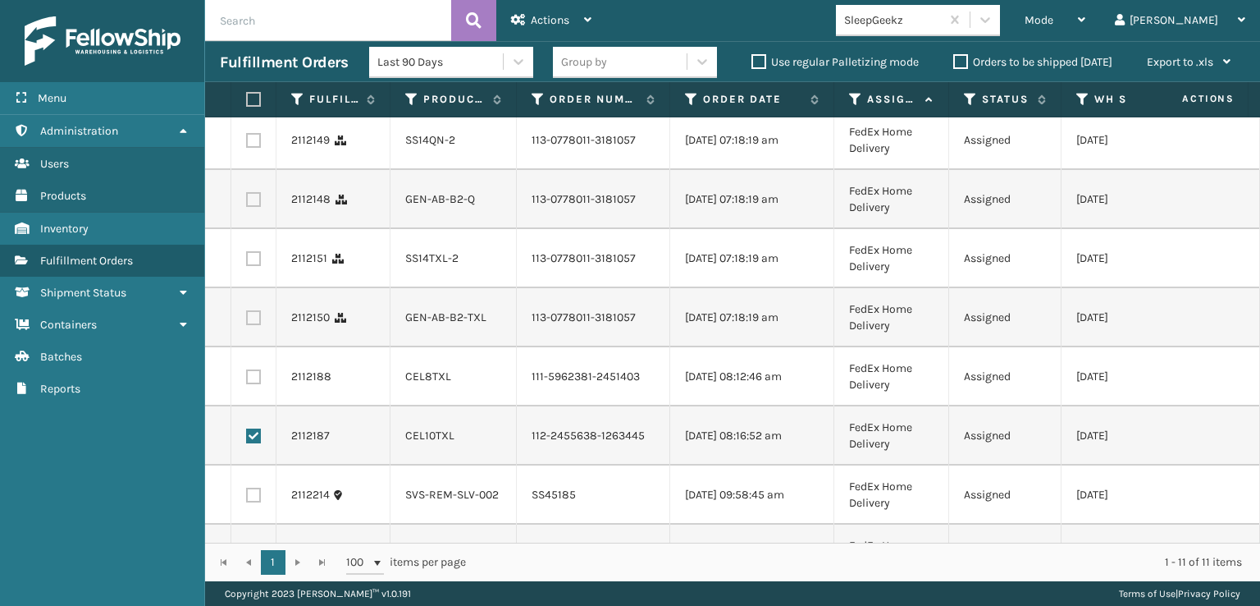
scroll to position [0, 0]
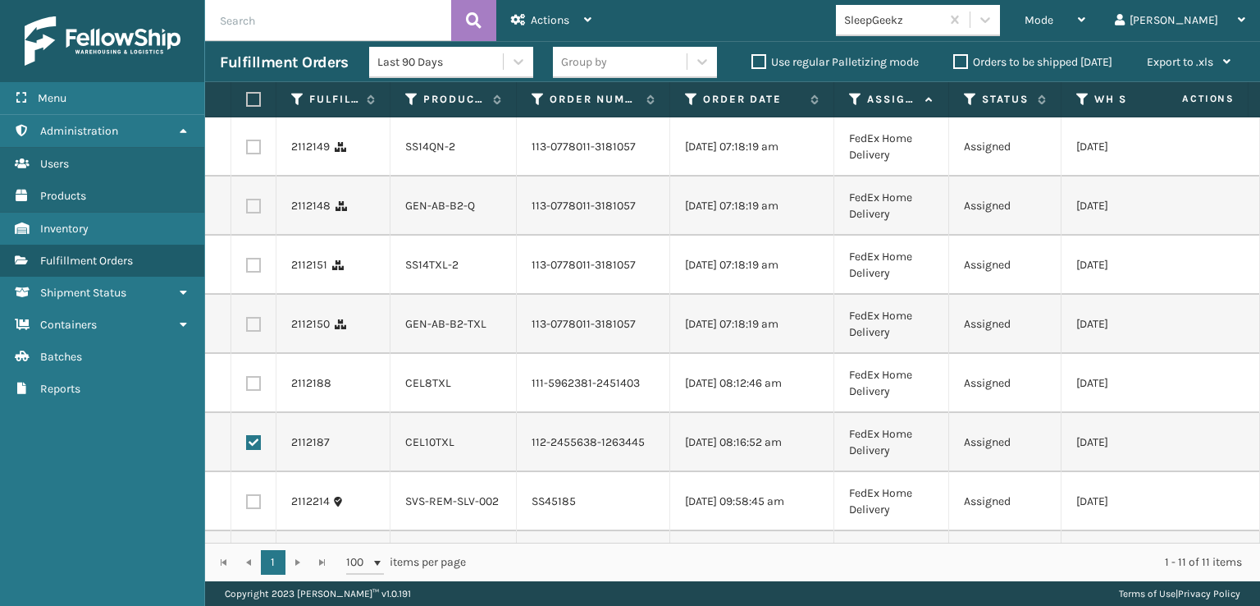
click at [253, 391] on label at bounding box center [253, 383] width 15 height 15
click at [247, 387] on input "checkbox" at bounding box center [246, 381] width 1 height 11
checkbox input "true"
click at [256, 332] on label at bounding box center [253, 324] width 15 height 15
click at [247, 327] on input "checkbox" at bounding box center [246, 322] width 1 height 11
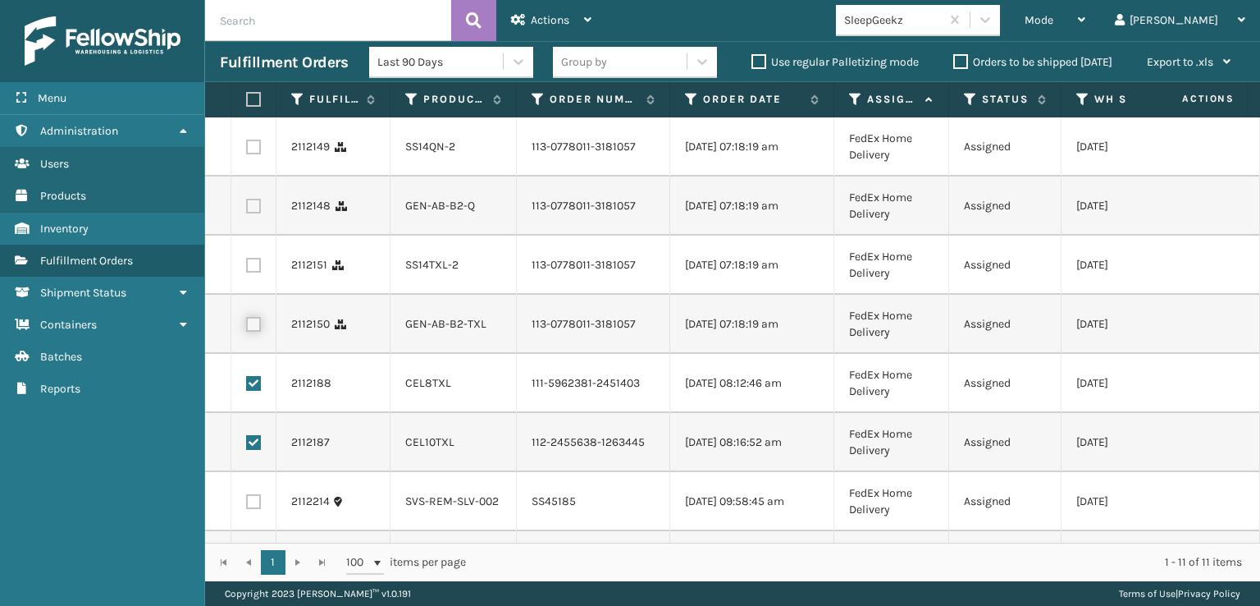
checkbox input "true"
click at [250, 272] on label at bounding box center [253, 265] width 15 height 15
click at [247, 268] on input "checkbox" at bounding box center [246, 263] width 1 height 11
checkbox input "true"
click at [257, 208] on td at bounding box center [253, 205] width 45 height 59
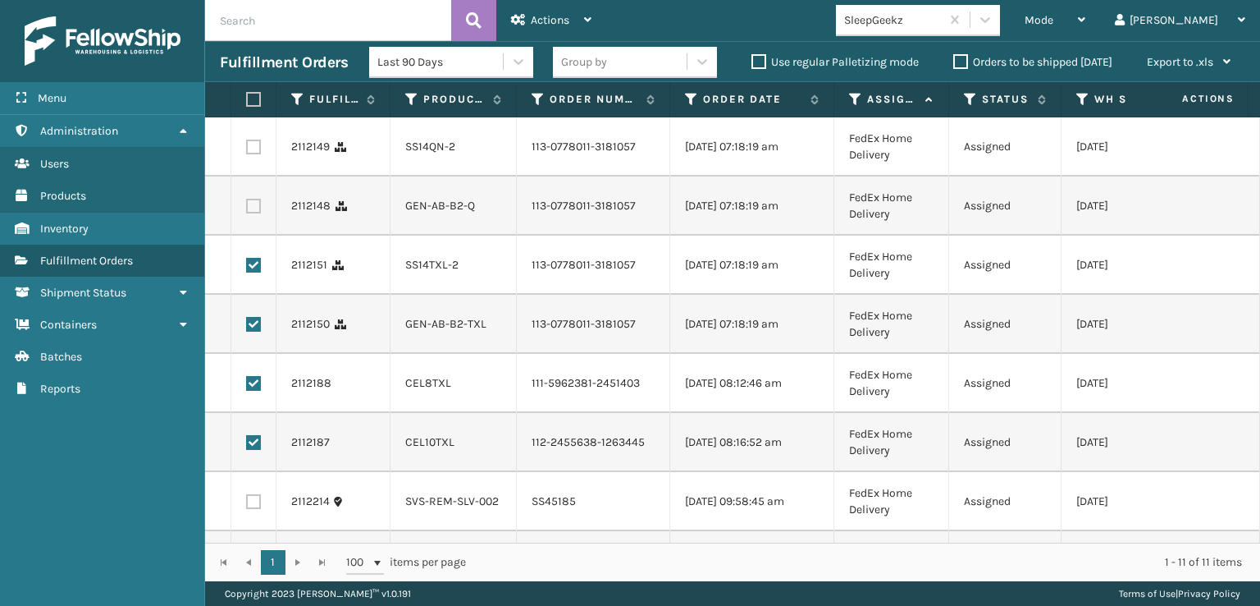
click at [256, 213] on label at bounding box center [253, 206] width 15 height 15
click at [247, 209] on input "checkbox" at bounding box center [246, 204] width 1 height 11
checkbox input "true"
click at [254, 149] on label at bounding box center [253, 147] width 15 height 15
click at [247, 149] on input "checkbox" at bounding box center [246, 145] width 1 height 11
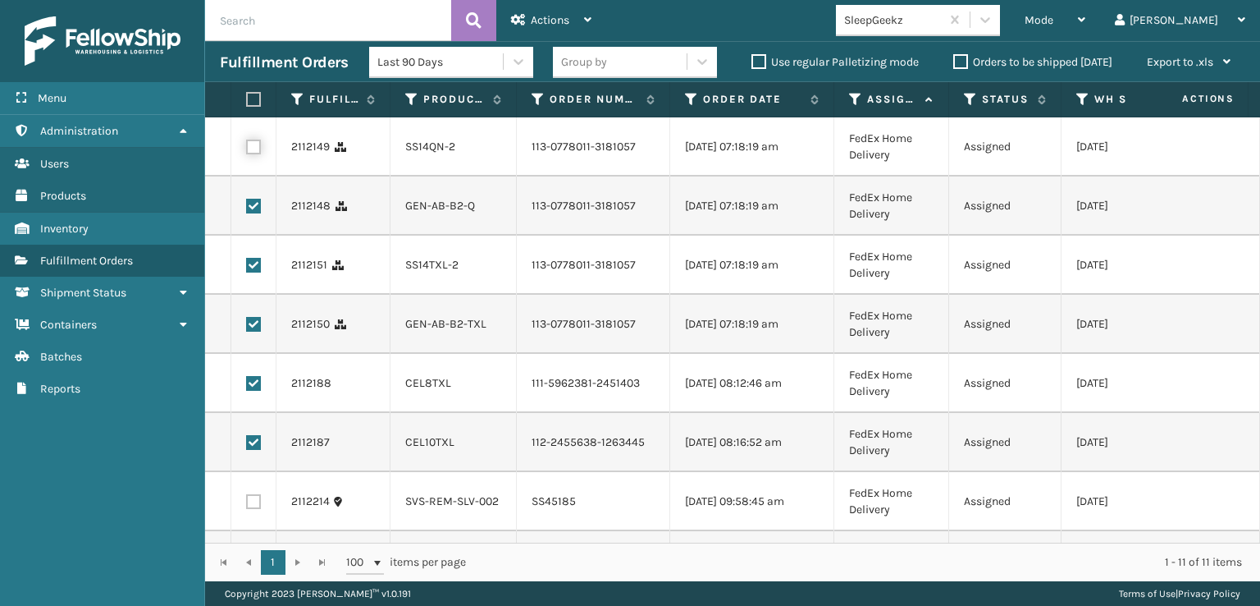
checkbox input "true"
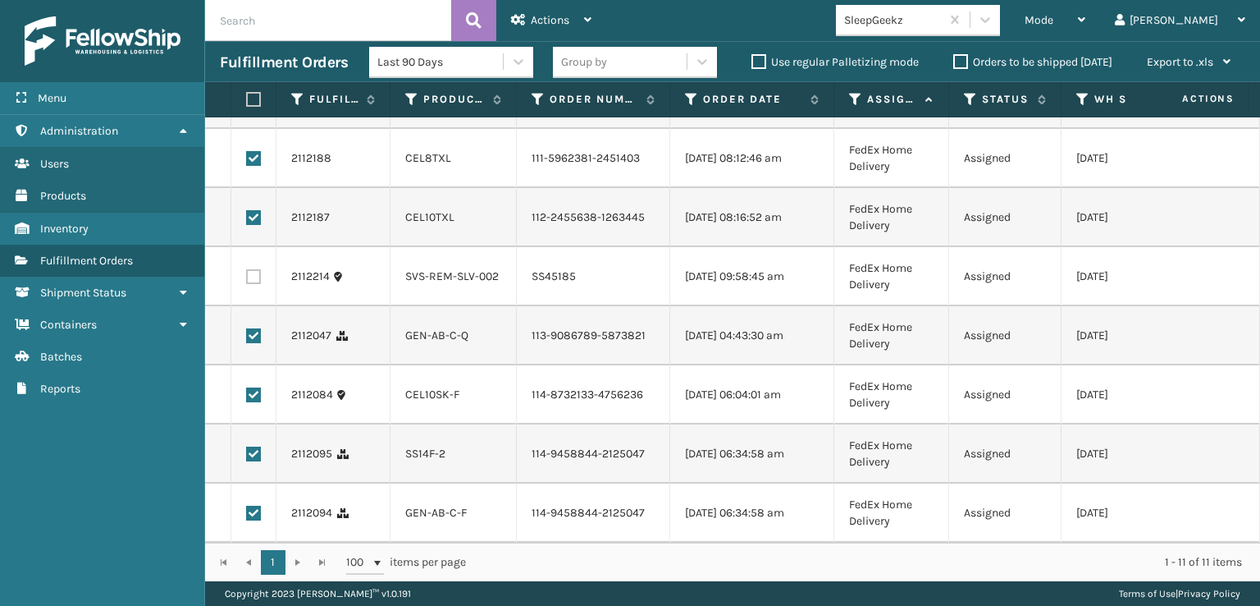
scroll to position [335, 0]
click at [558, 16] on span "Actions" at bounding box center [550, 20] width 39 height 14
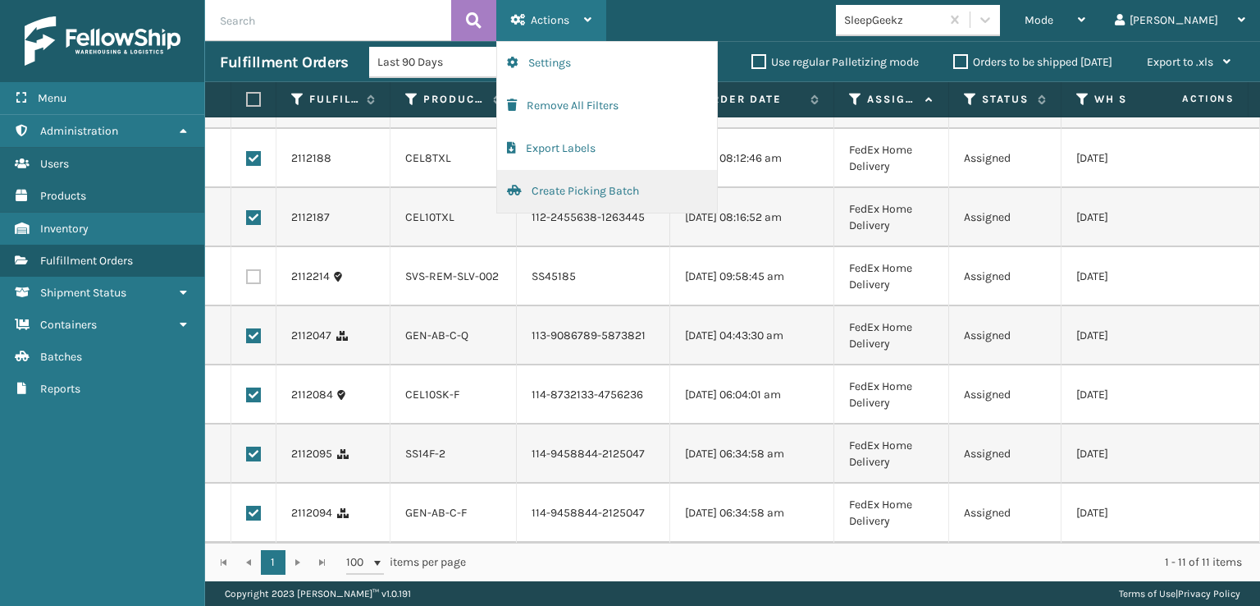
click at [577, 188] on button "Create Picking Batch" at bounding box center [607, 191] width 220 height 43
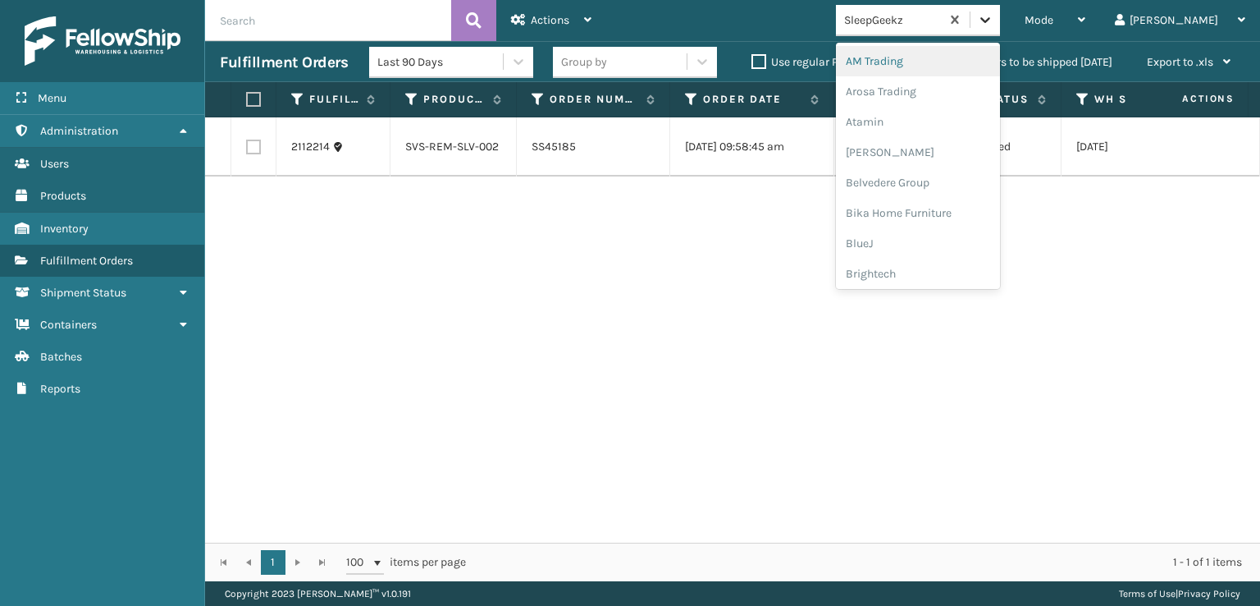
click at [994, 16] on icon at bounding box center [985, 19] width 16 height 16
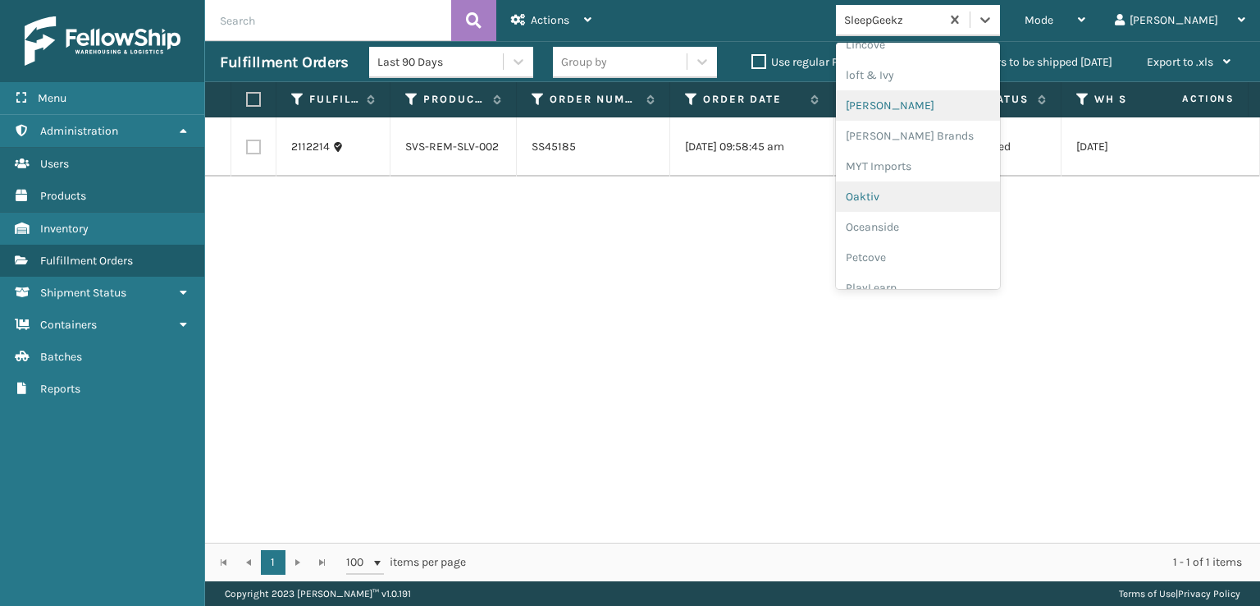
scroll to position [709, 0]
click at [926, 110] on div "[PERSON_NAME] Brands" at bounding box center [918, 111] width 164 height 30
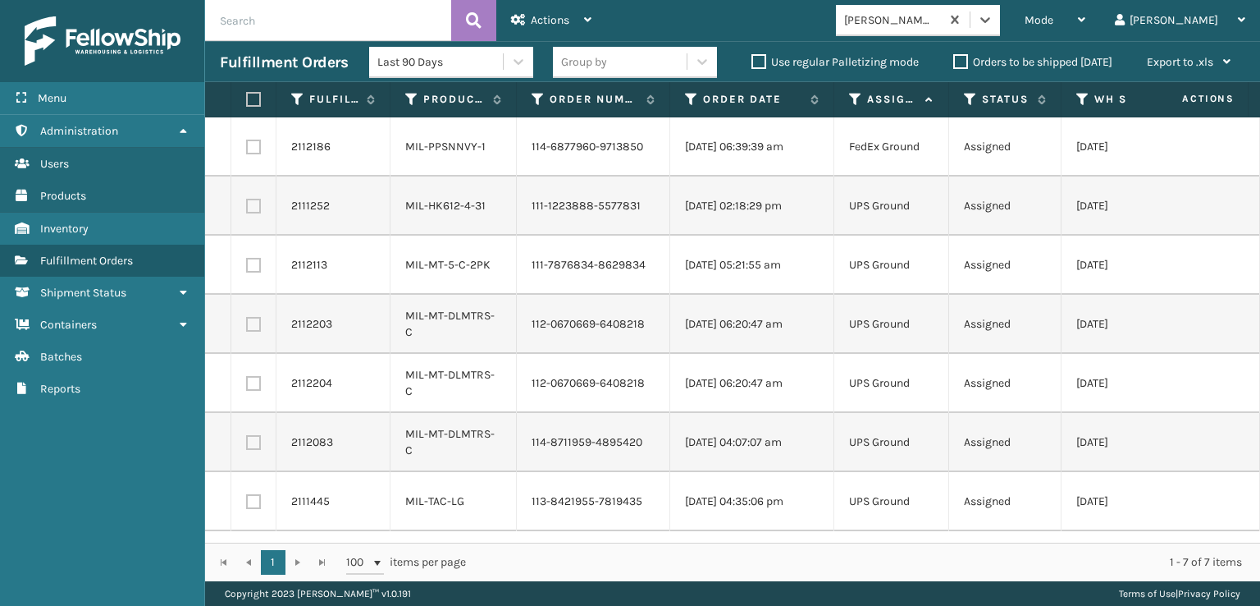
scroll to position [0, 0]
click at [256, 99] on label at bounding box center [251, 99] width 10 height 15
click at [247, 99] on input "checkbox" at bounding box center [246, 99] width 1 height 11
checkbox input "true"
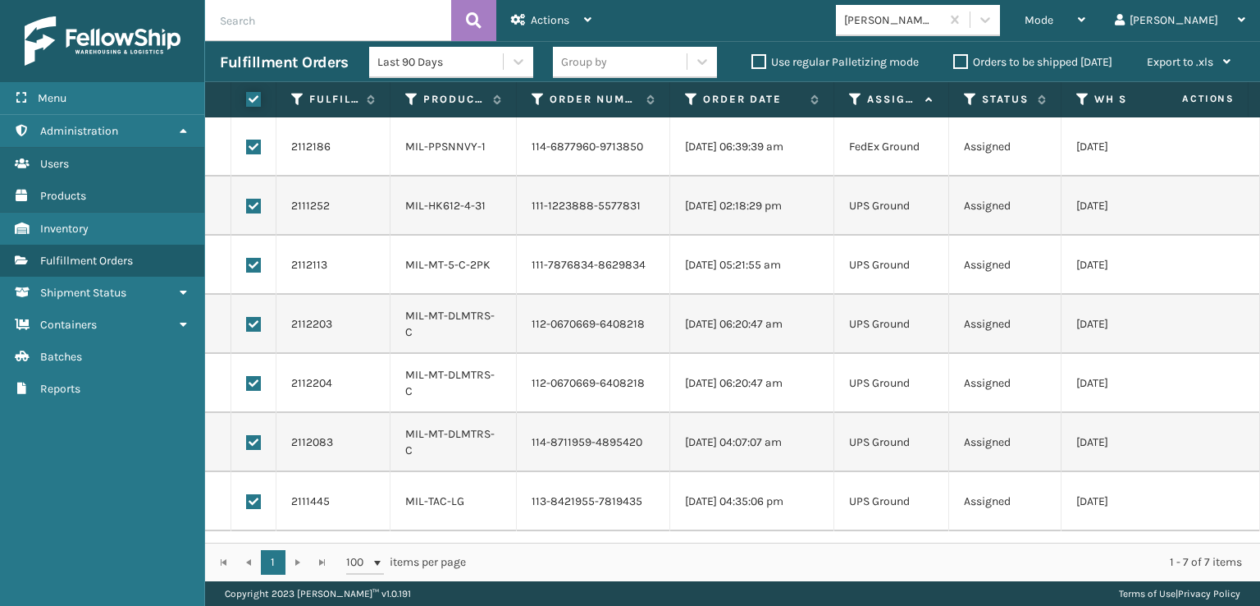
checkbox input "true"
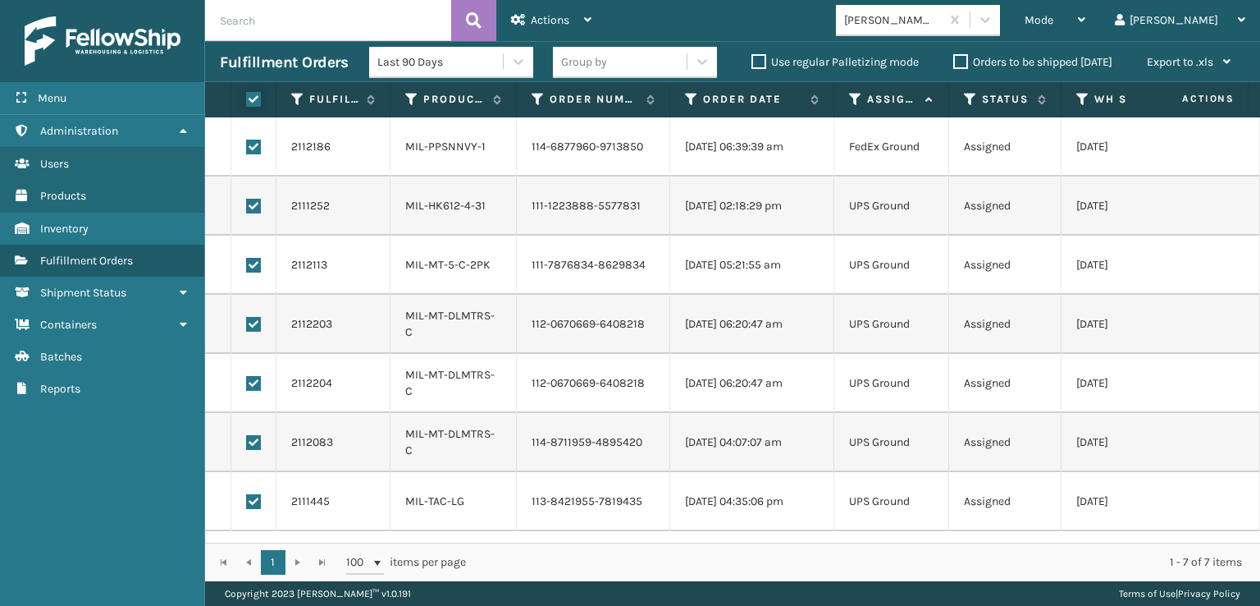
checkbox input "true"
click at [257, 140] on label at bounding box center [253, 147] width 15 height 15
click at [247, 140] on input "checkbox" at bounding box center [246, 145] width 1 height 11
checkbox input "false"
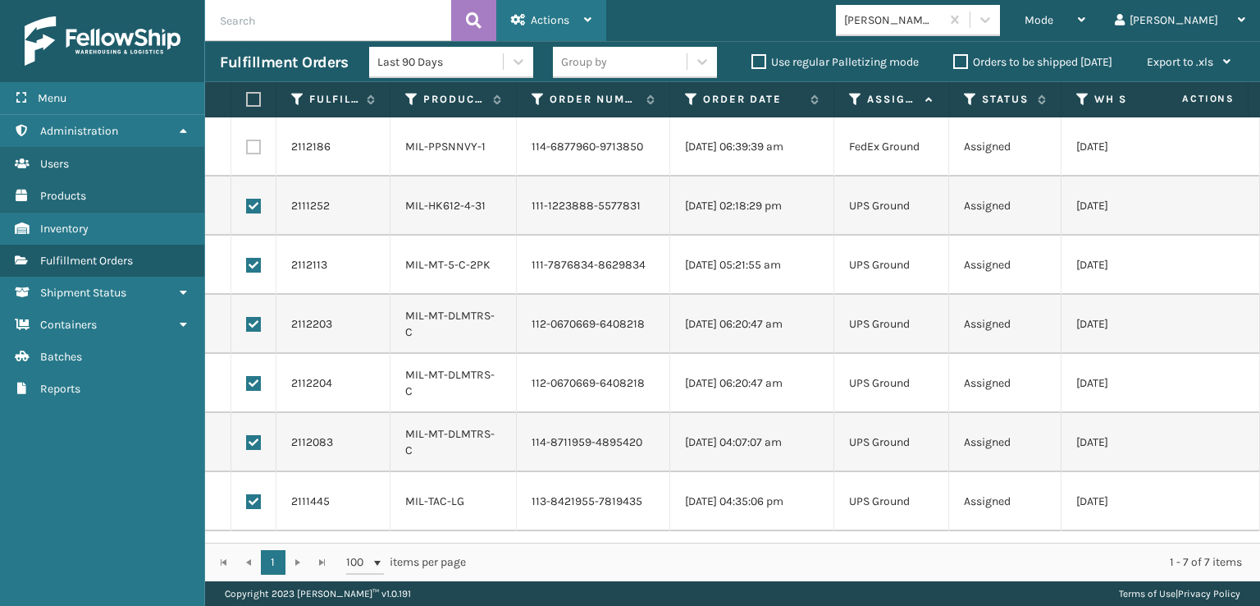
click at [535, 18] on span "Actions" at bounding box center [550, 20] width 39 height 14
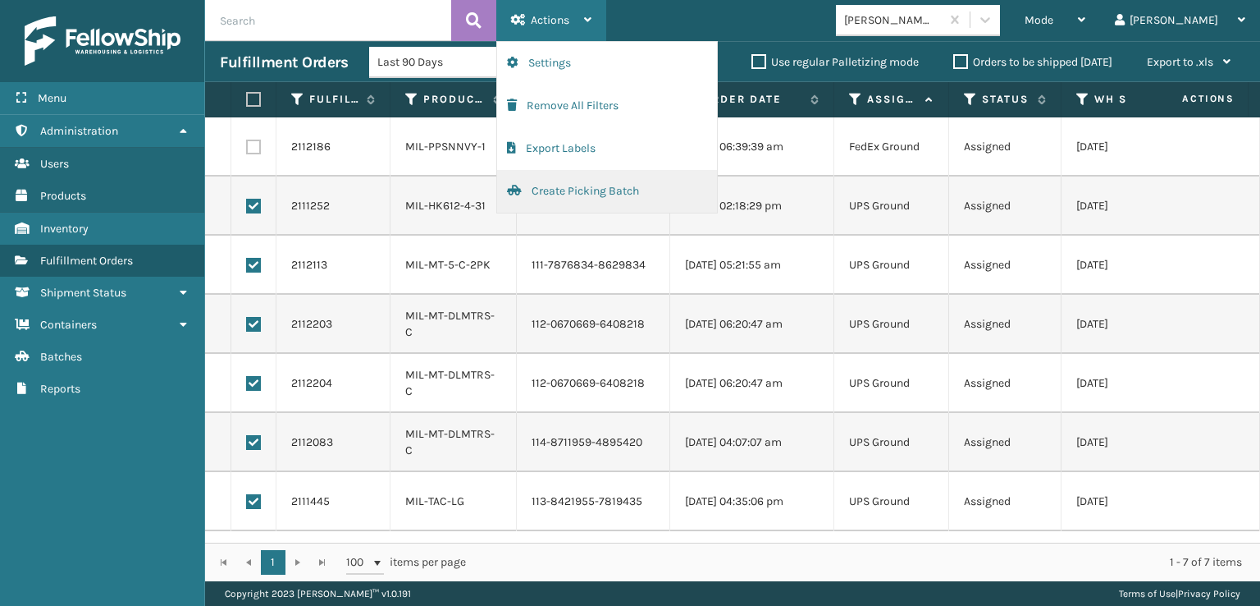
click at [555, 192] on button "Create Picking Batch" at bounding box center [607, 191] width 220 height 43
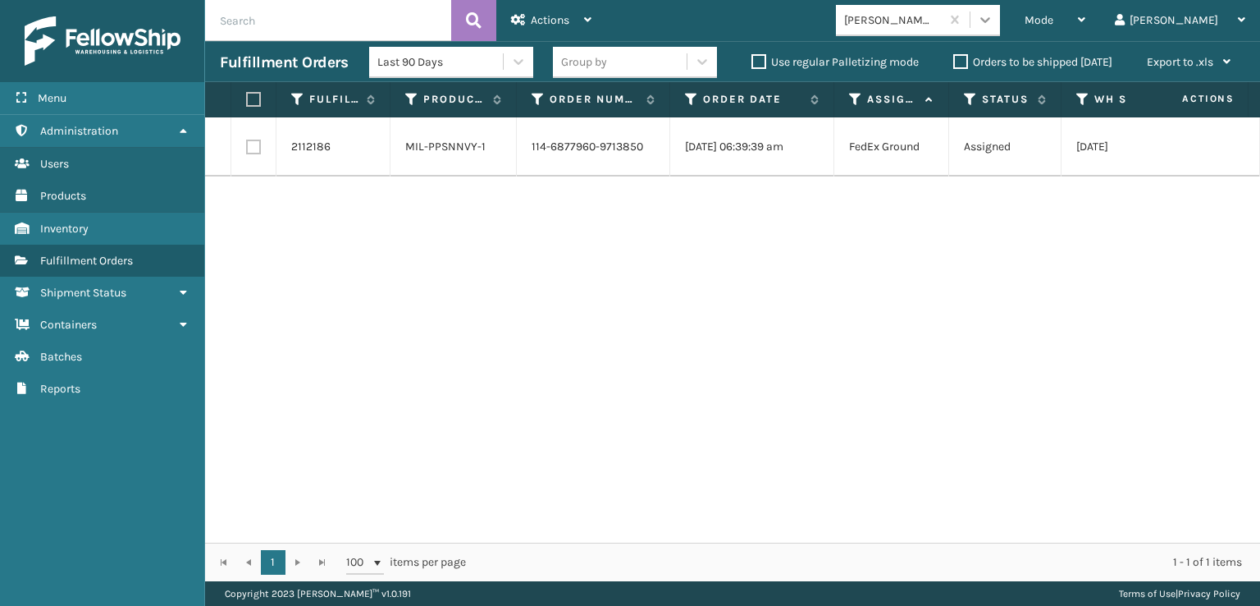
click at [994, 13] on icon at bounding box center [985, 19] width 16 height 16
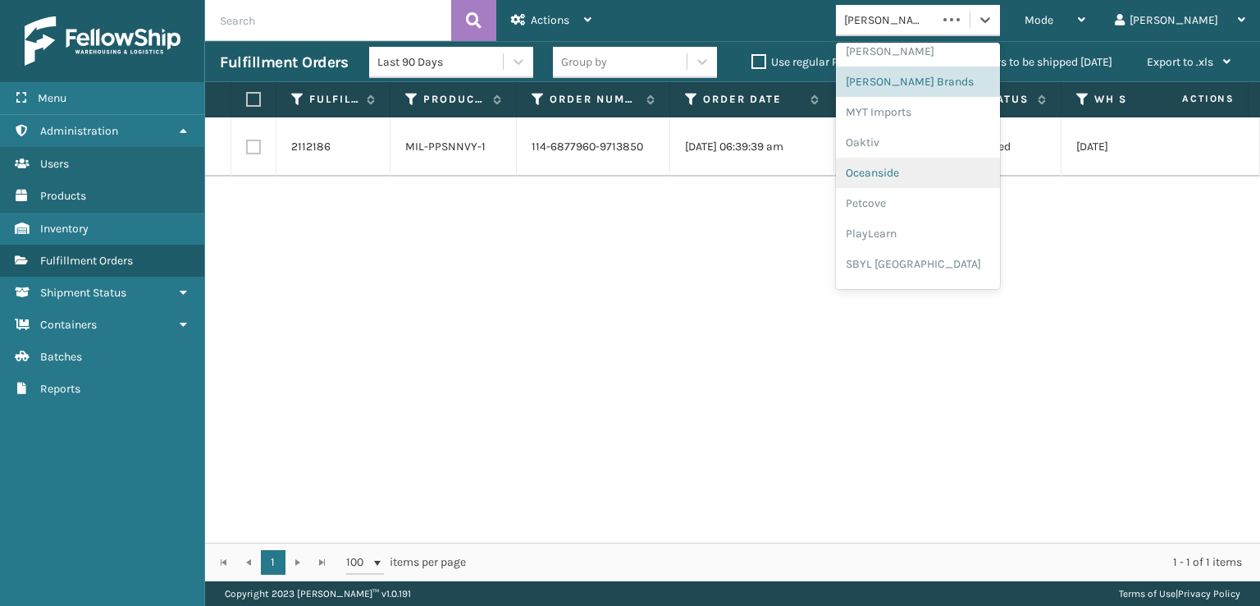
scroll to position [823, 0]
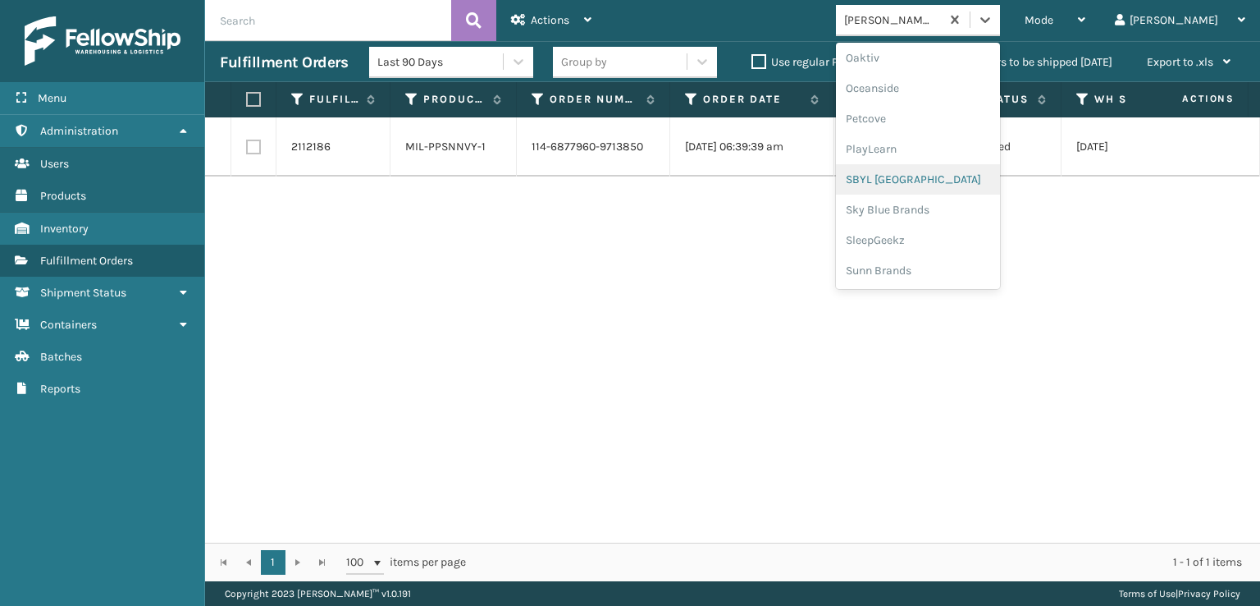
click at [924, 176] on div "SBYL [GEOGRAPHIC_DATA]" at bounding box center [918, 179] width 164 height 30
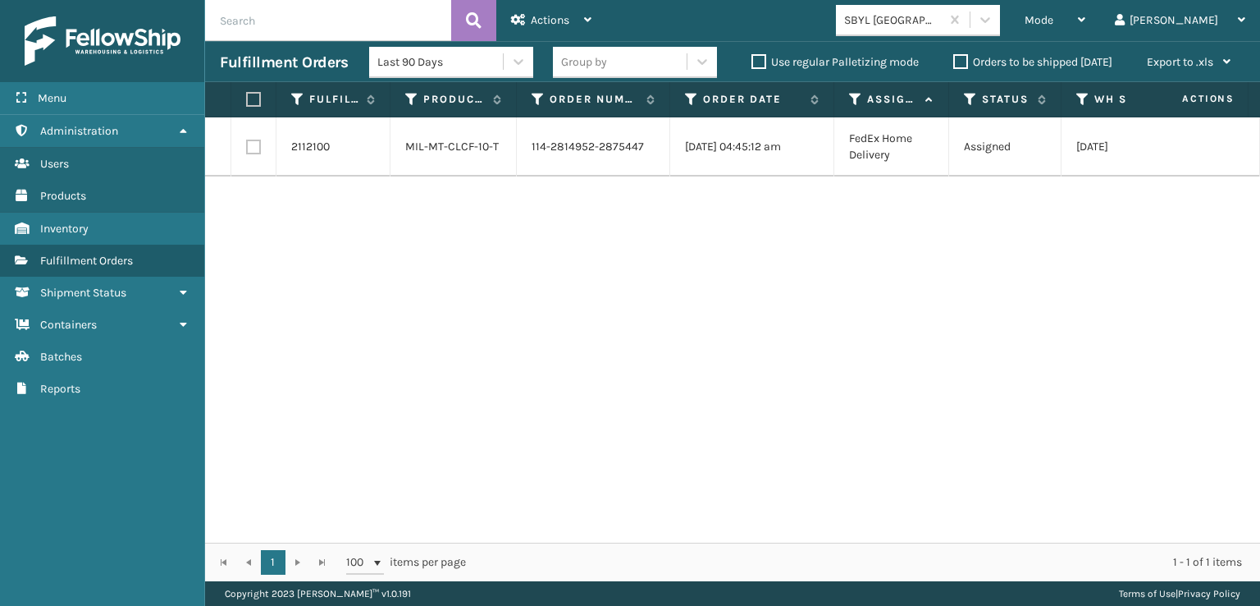
click at [253, 148] on label at bounding box center [253, 147] width 15 height 15
click at [247, 148] on input "checkbox" at bounding box center [246, 145] width 1 height 11
checkbox input "true"
click at [525, 34] on div "Actions" at bounding box center [551, 20] width 80 height 41
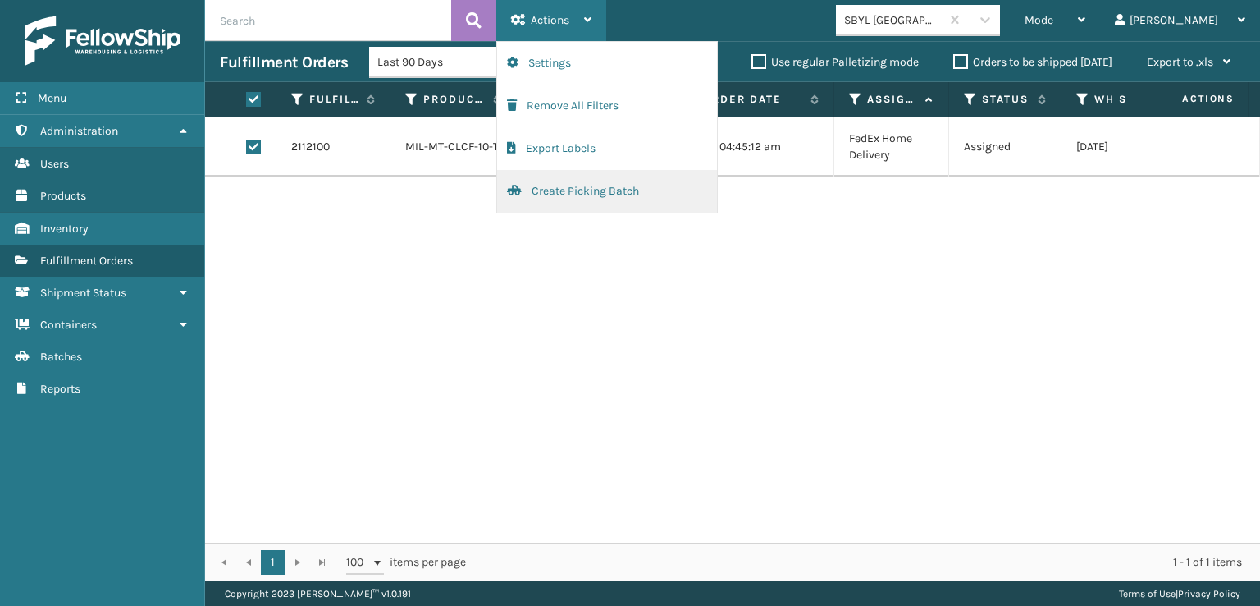
click at [560, 189] on button "Create Picking Batch" at bounding box center [607, 191] width 220 height 43
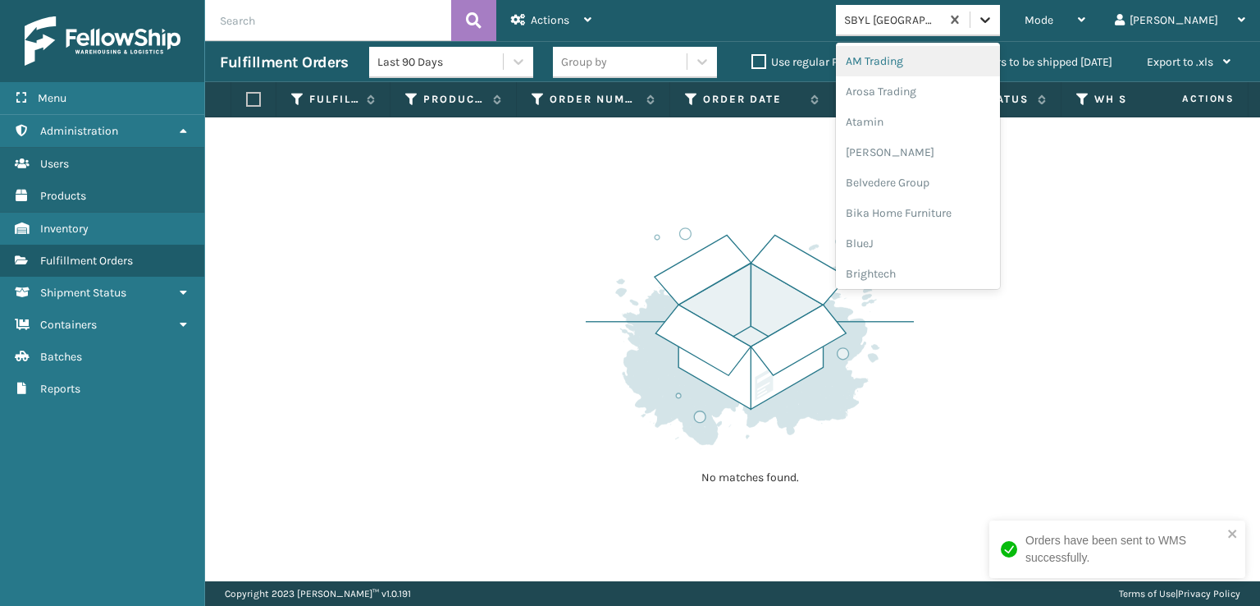
click at [990, 22] on icon at bounding box center [986, 20] width 10 height 6
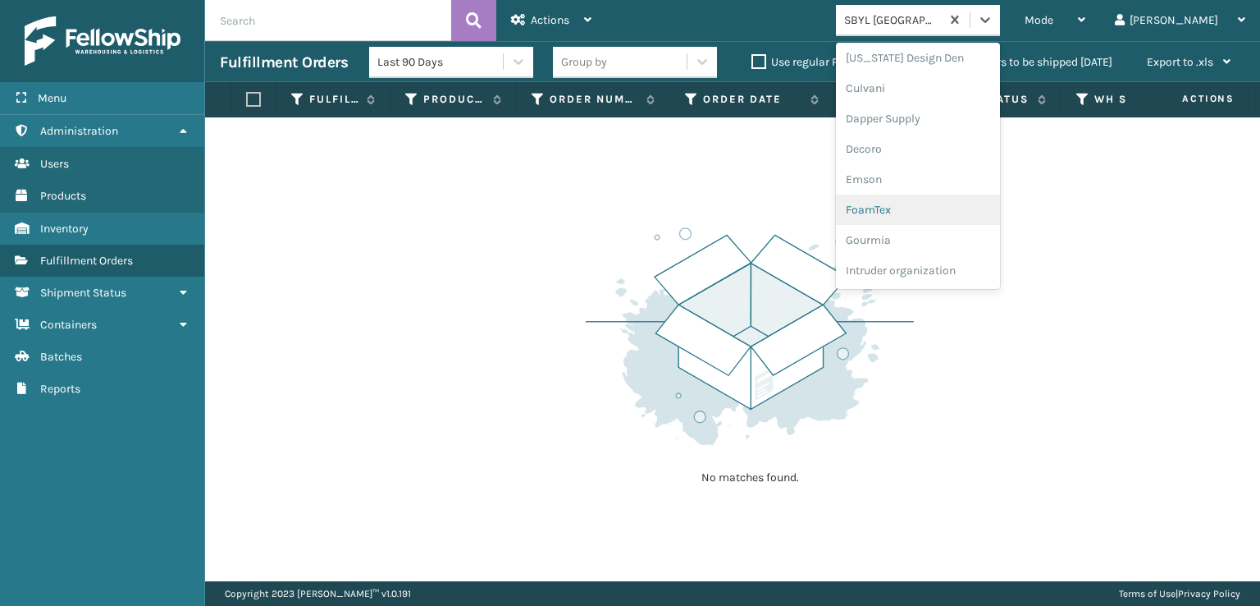
click at [934, 205] on div "FoamTex" at bounding box center [918, 209] width 164 height 30
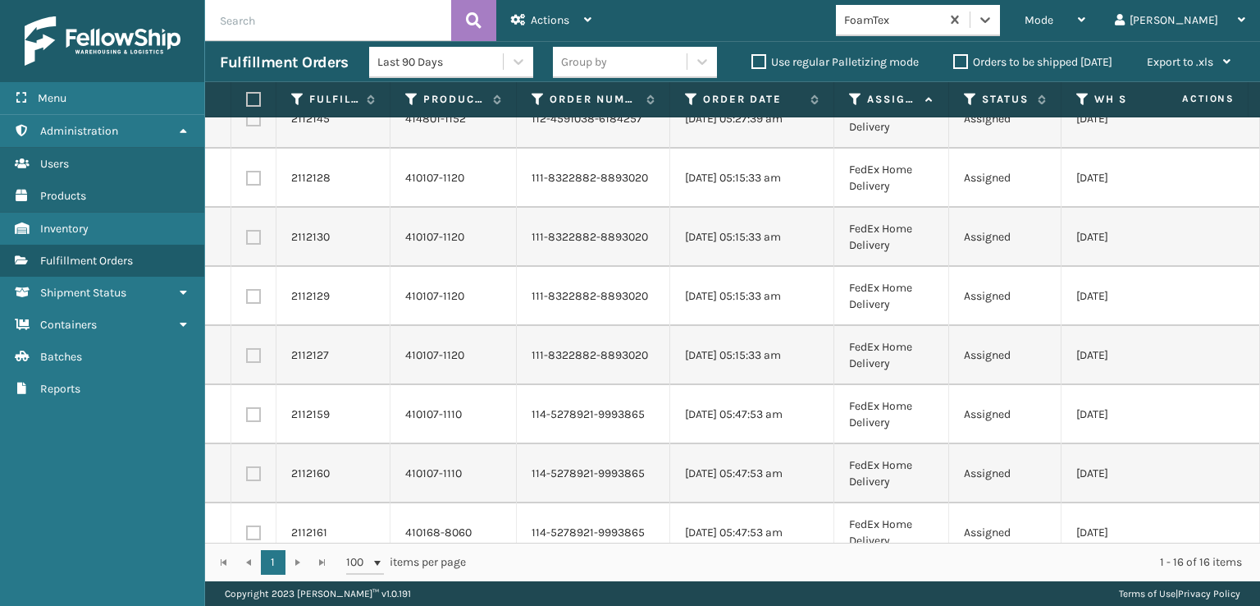
scroll to position [0, 0]
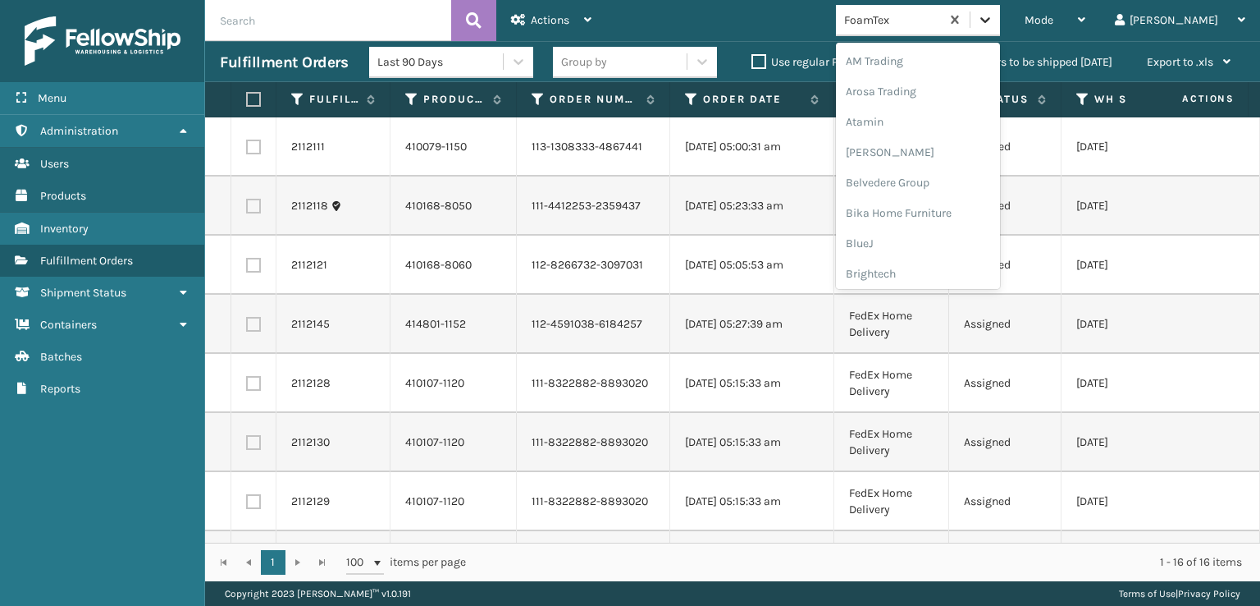
click at [1000, 28] on div at bounding box center [986, 20] width 30 height 30
click at [936, 215] on div "[PERSON_NAME] Brands" at bounding box center [918, 219] width 164 height 30
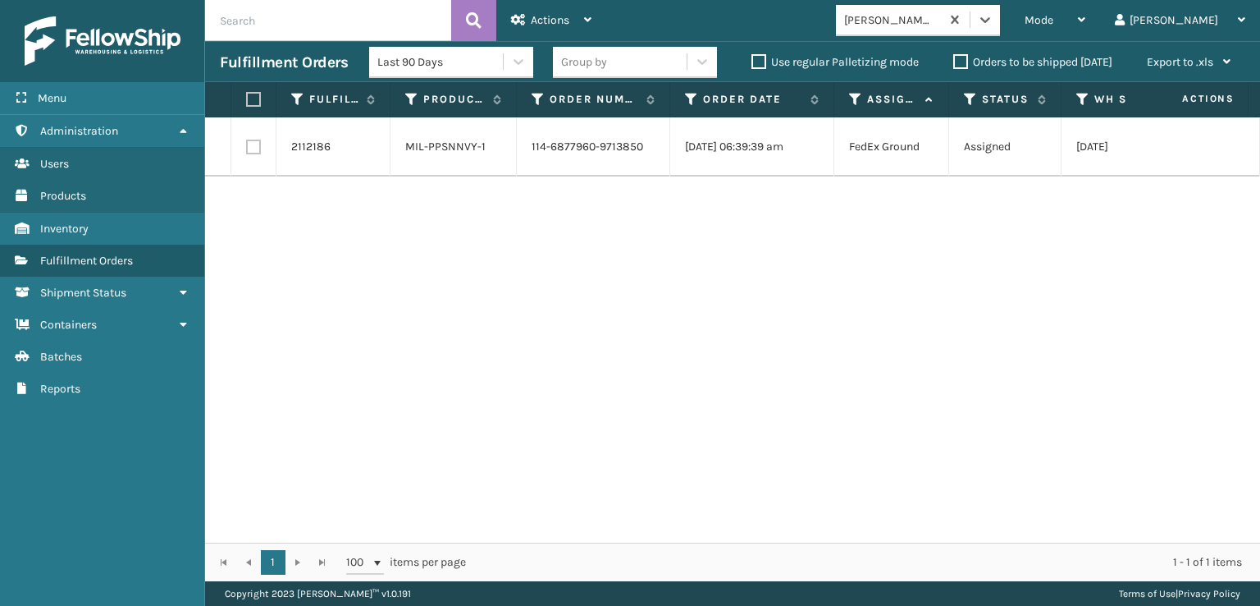
click at [1055, 4] on div "Mode Regular Mode Picking Mode Labeling Mode Exit Scan Mode option [PERSON_NAME…" at bounding box center [933, 20] width 654 height 41
click at [990, 20] on icon at bounding box center [986, 20] width 10 height 6
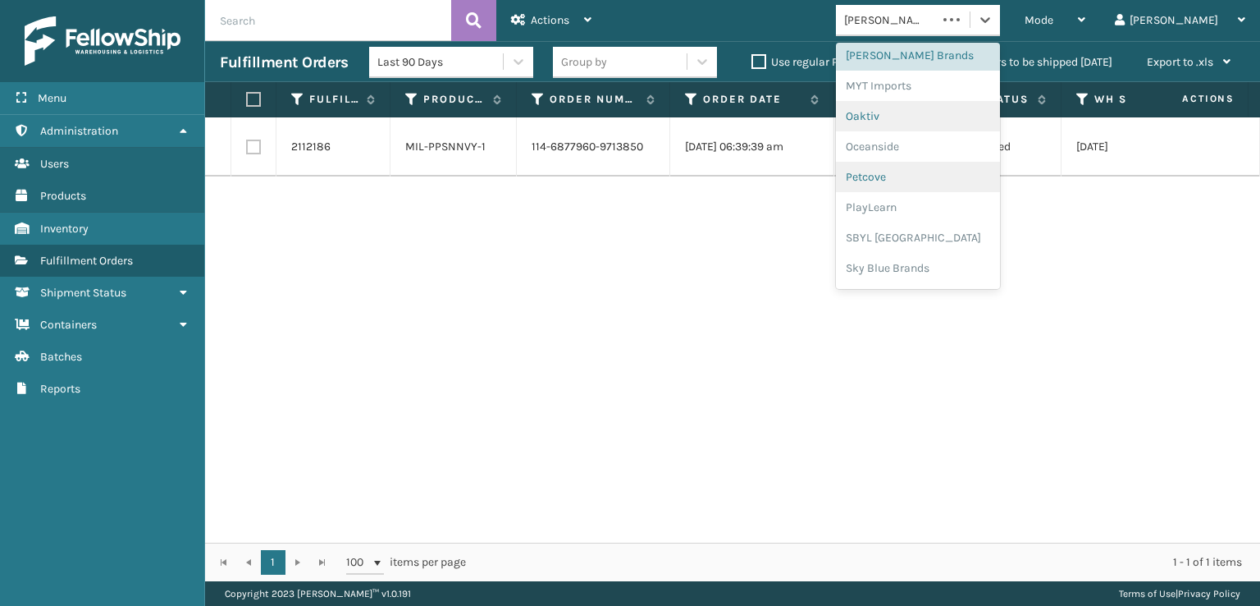
scroll to position [823, 0]
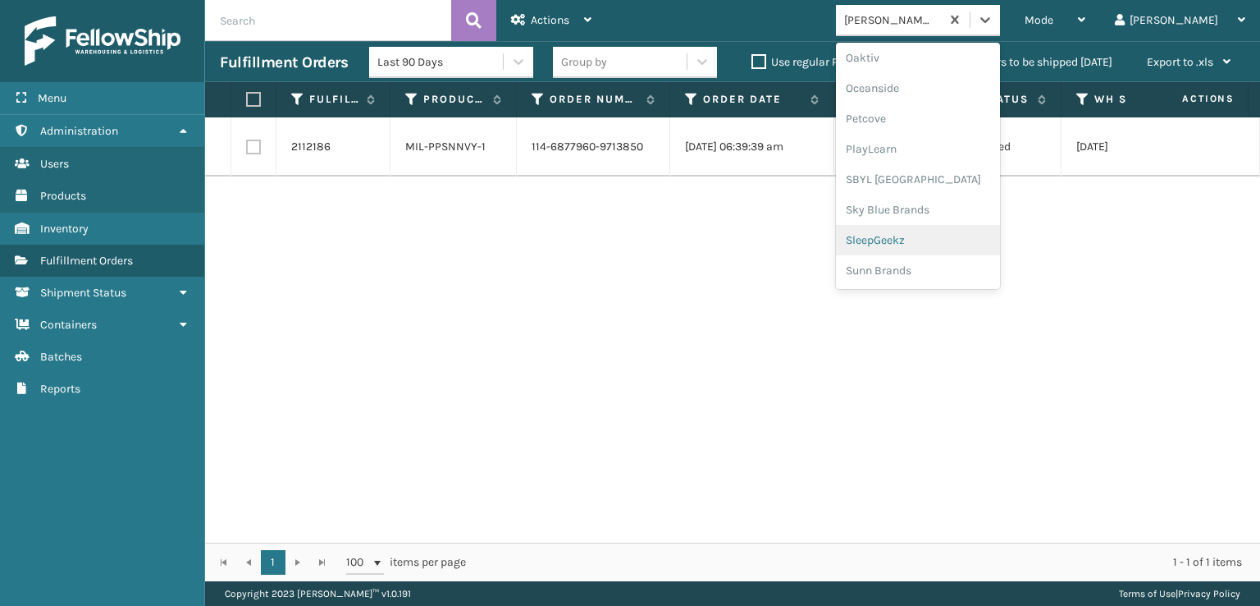
click at [936, 236] on div "SleepGeekz" at bounding box center [918, 240] width 164 height 30
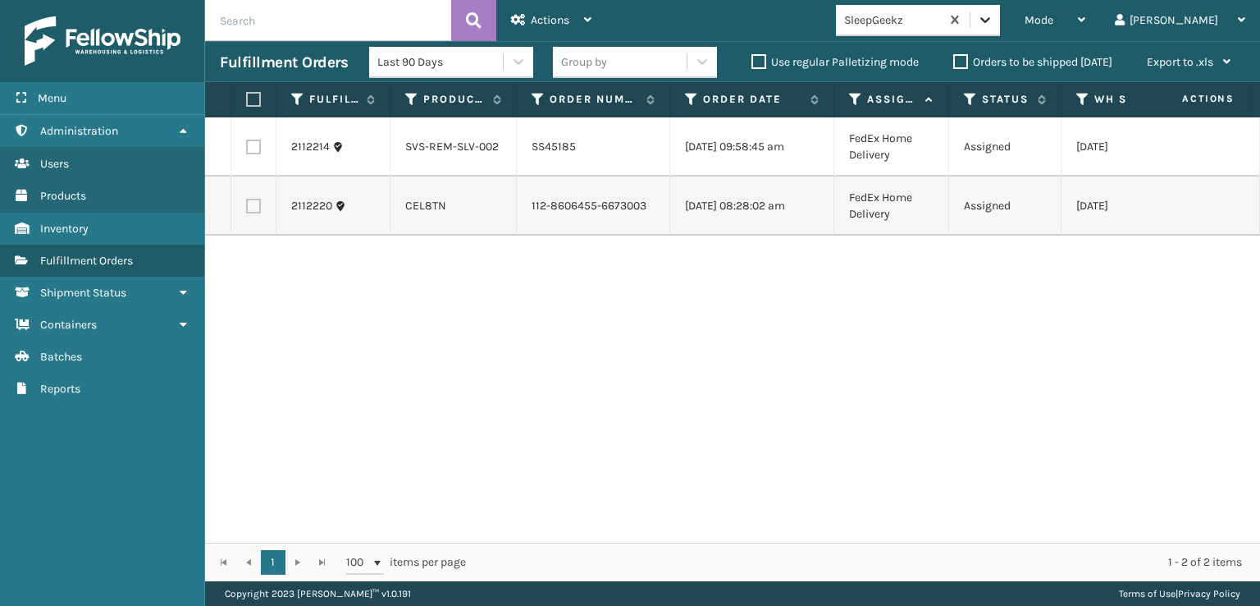
click at [994, 24] on icon at bounding box center [985, 19] width 16 height 16
click at [845, 456] on div "2112214 SVS-REM-SLV-002 SS45185 [DATE] 09:58:45 am FedEx Home Delivery Assigned…" at bounding box center [732, 329] width 1055 height 425
click at [994, 16] on icon at bounding box center [985, 19] width 16 height 16
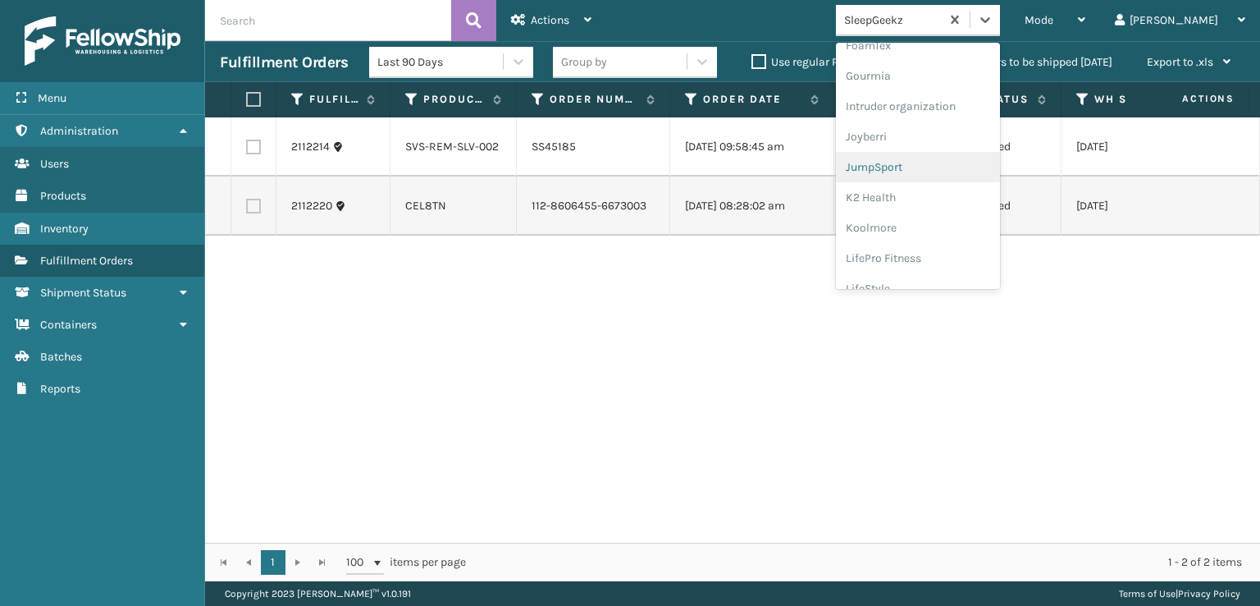
scroll to position [519, 0]
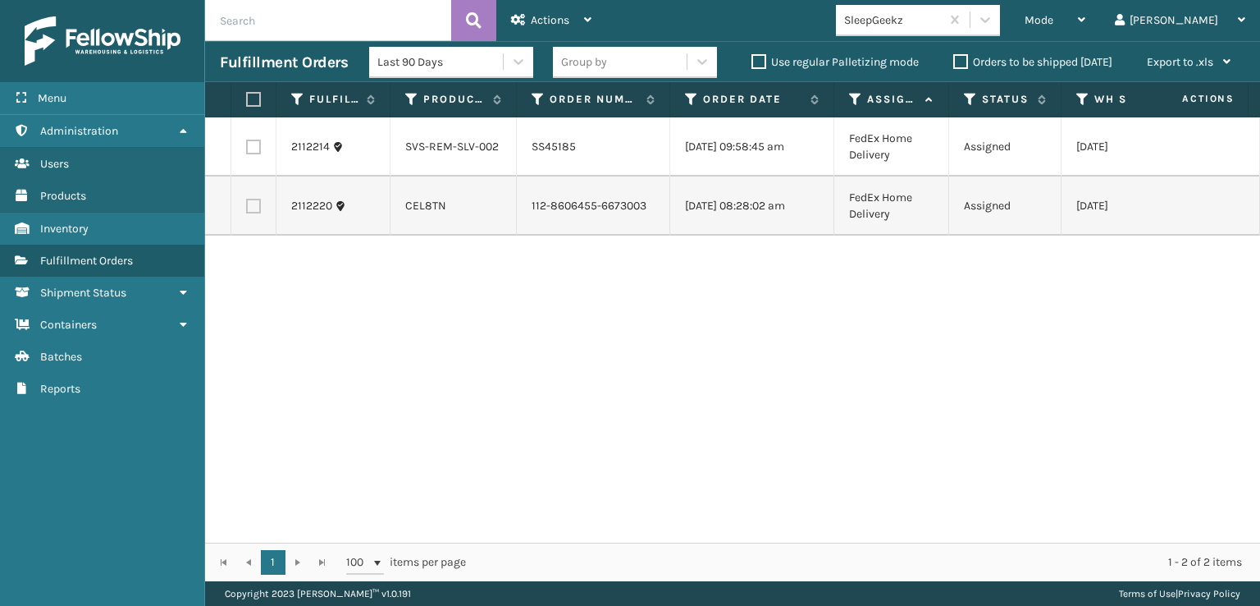
click at [647, 490] on div "2112214 SVS-REM-SLV-002 SS45185 [DATE] 09:58:45 am FedEx Home Delivery Assigned…" at bounding box center [732, 329] width 1055 height 425
click at [990, 22] on icon at bounding box center [986, 20] width 10 height 6
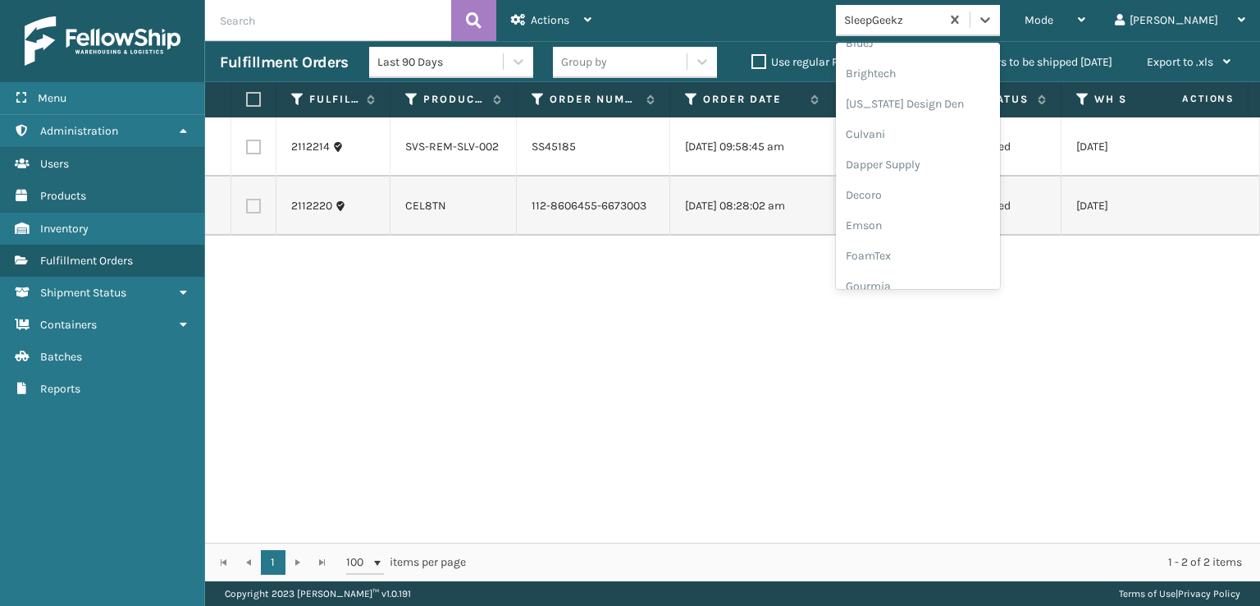
scroll to position [328, 0]
click at [931, 130] on div "FoamTex" at bounding box center [918, 127] width 164 height 30
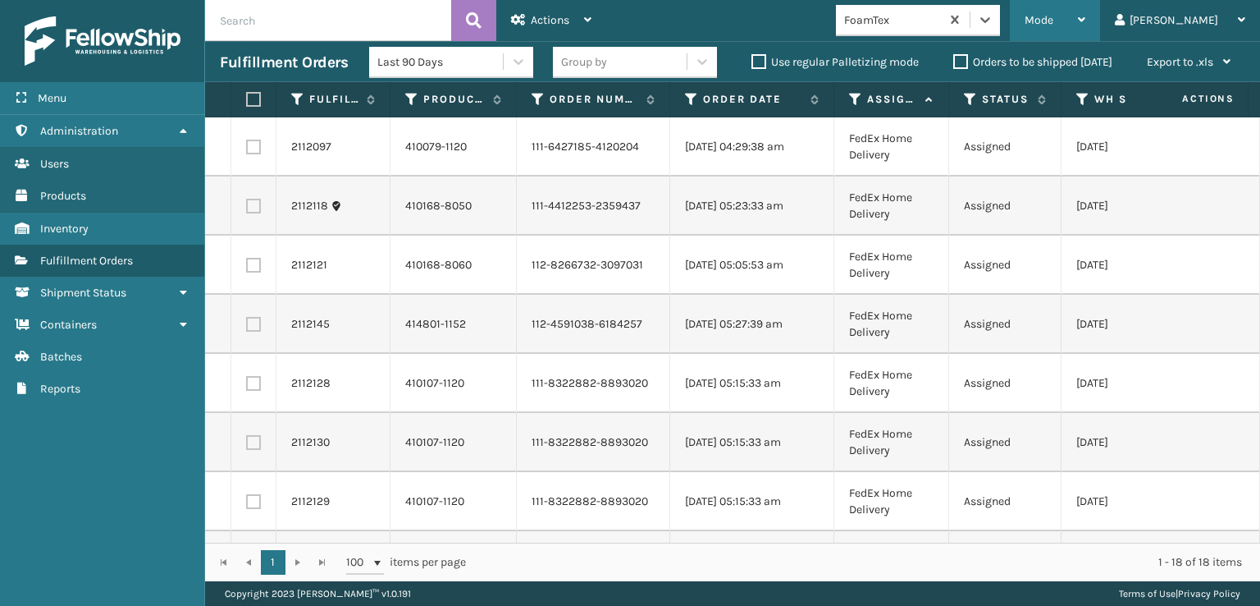
click at [1086, 4] on div "Mode" at bounding box center [1055, 20] width 61 height 41
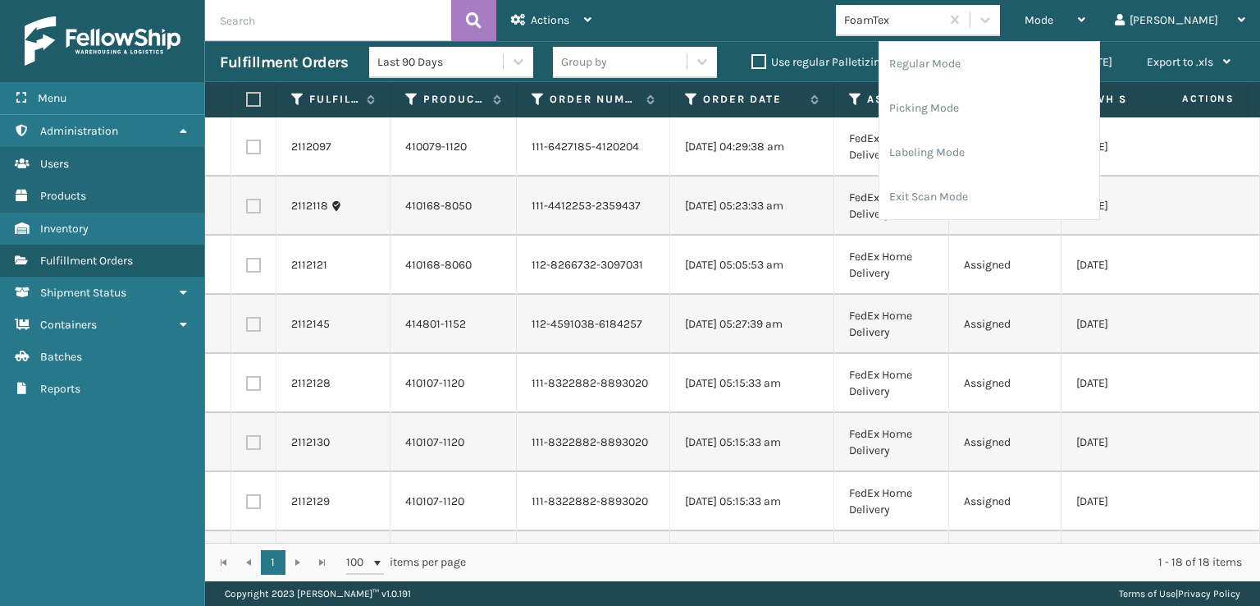
click at [748, 10] on div "Mode Regular Mode Picking Mode Labeling Mode Exit Scan Mode FoamTex [PERSON_NAM…" at bounding box center [933, 20] width 654 height 41
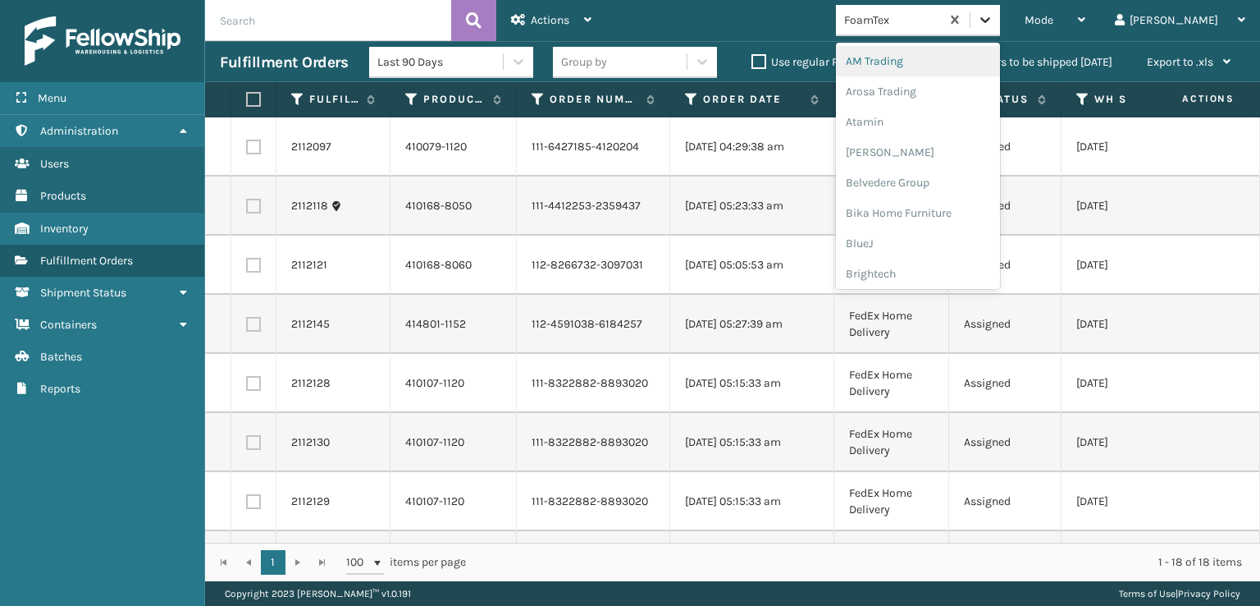
click at [994, 17] on icon at bounding box center [985, 19] width 16 height 16
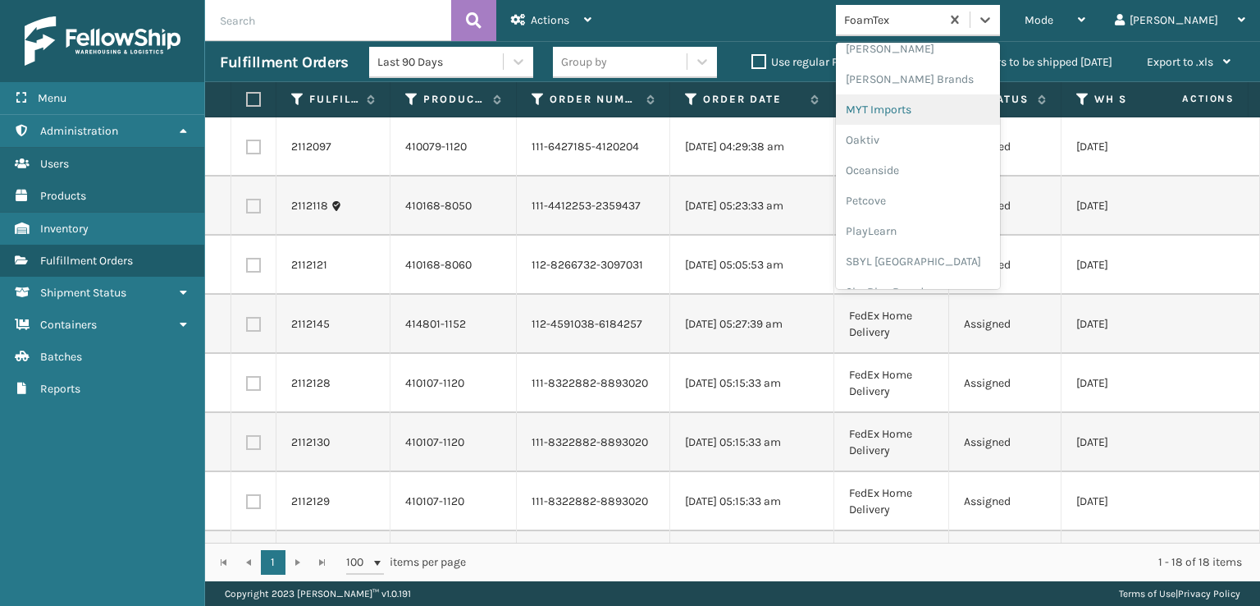
scroll to position [823, 0]
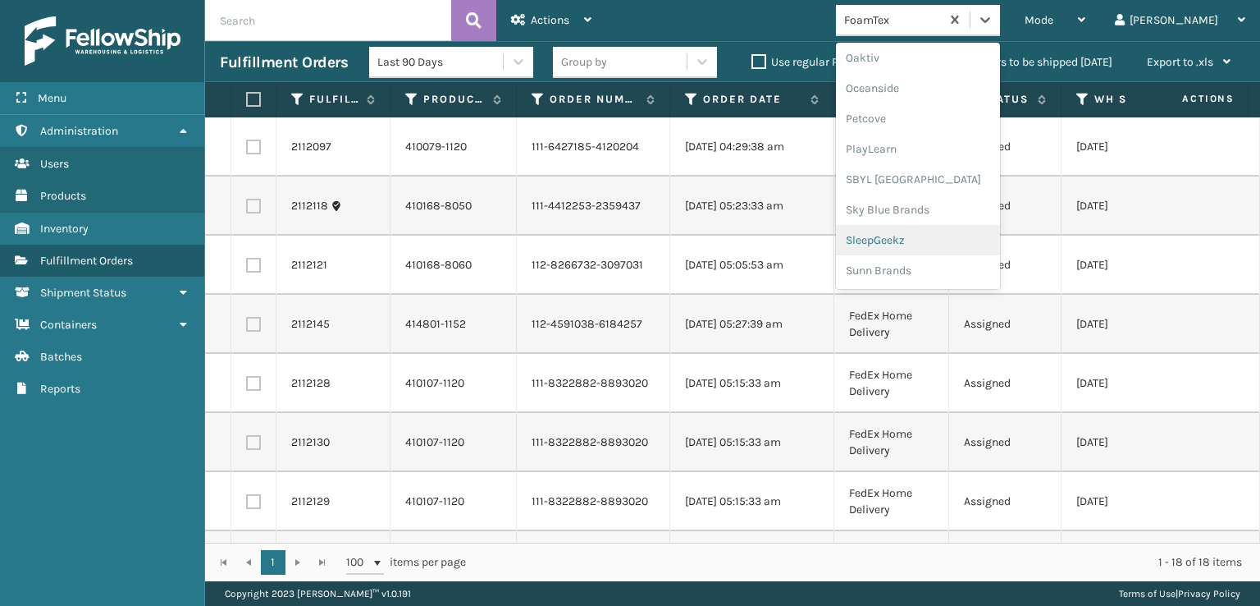
click at [927, 242] on div "SleepGeekz" at bounding box center [918, 240] width 164 height 30
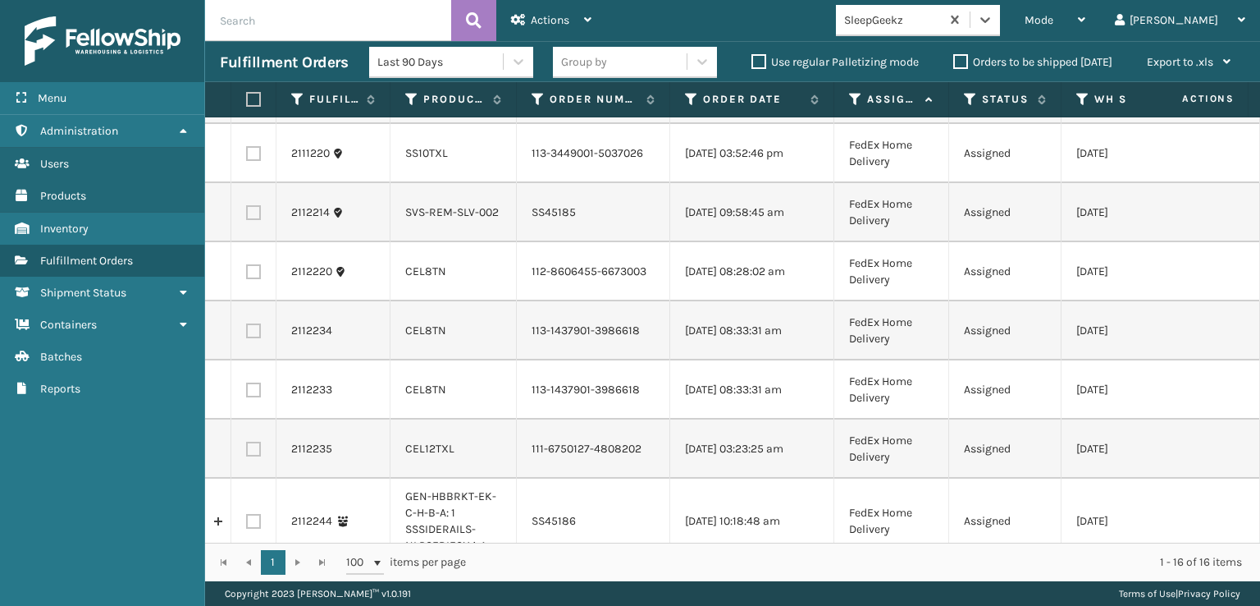
scroll to position [0, 0]
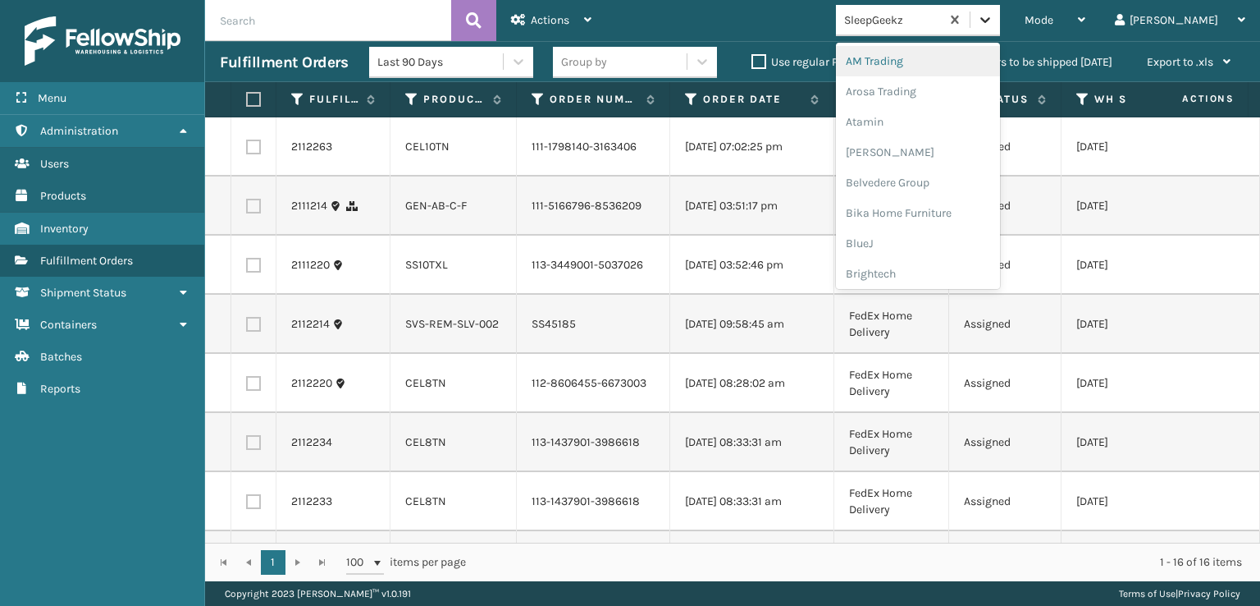
click at [994, 16] on icon at bounding box center [985, 19] width 16 height 16
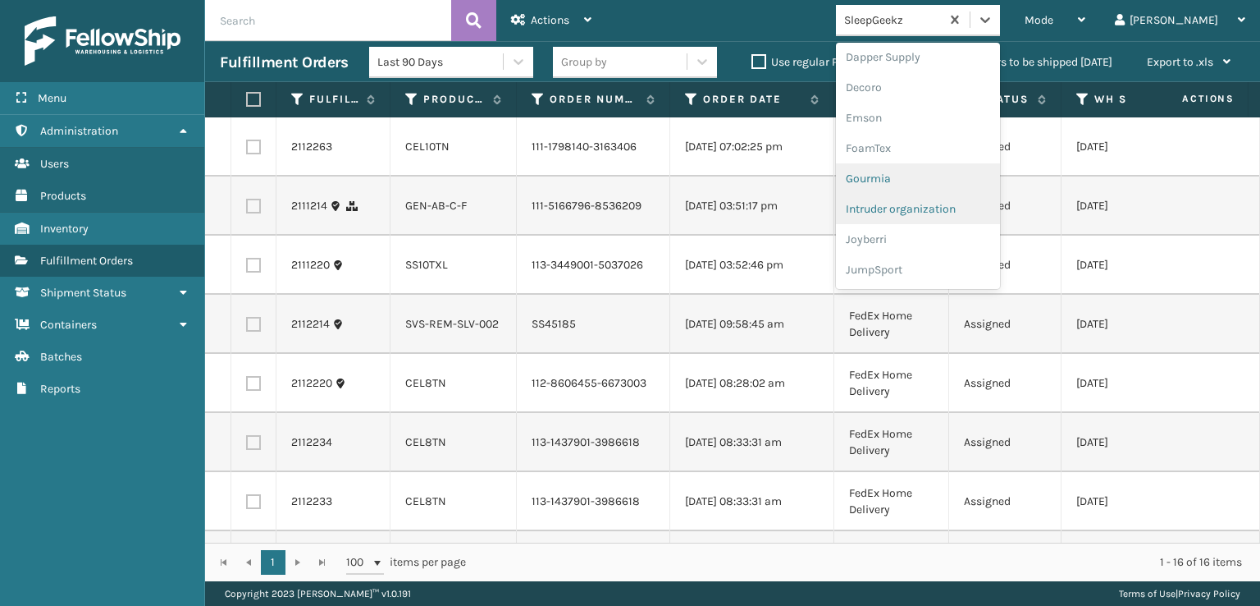
scroll to position [328, 0]
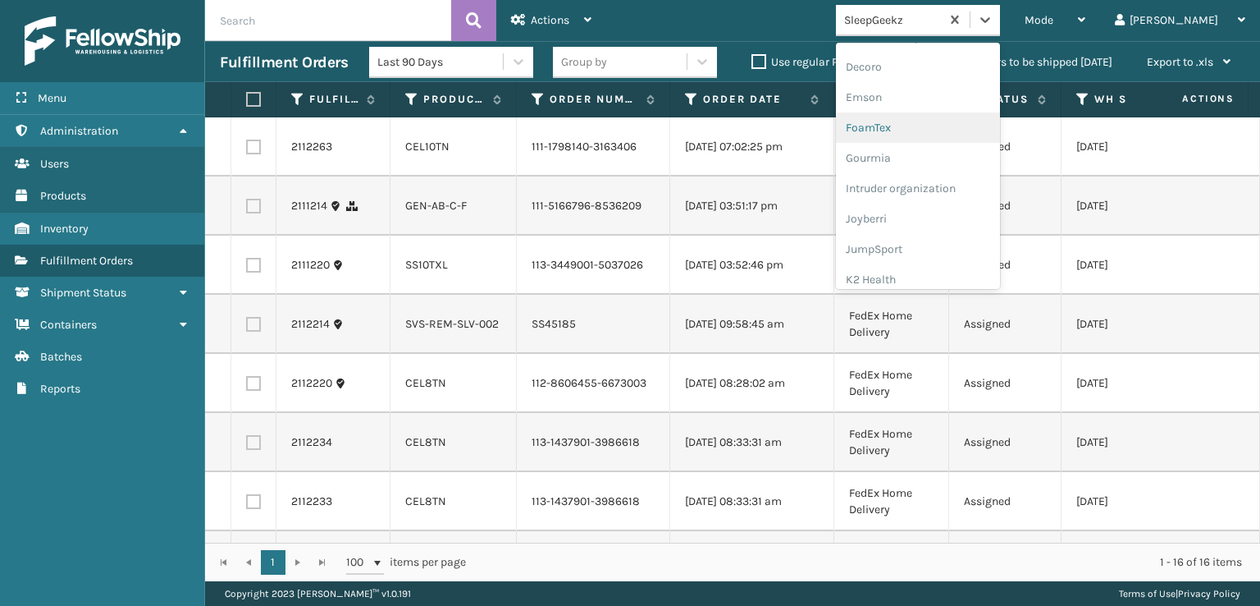
click at [923, 126] on div "FoamTex" at bounding box center [918, 127] width 164 height 30
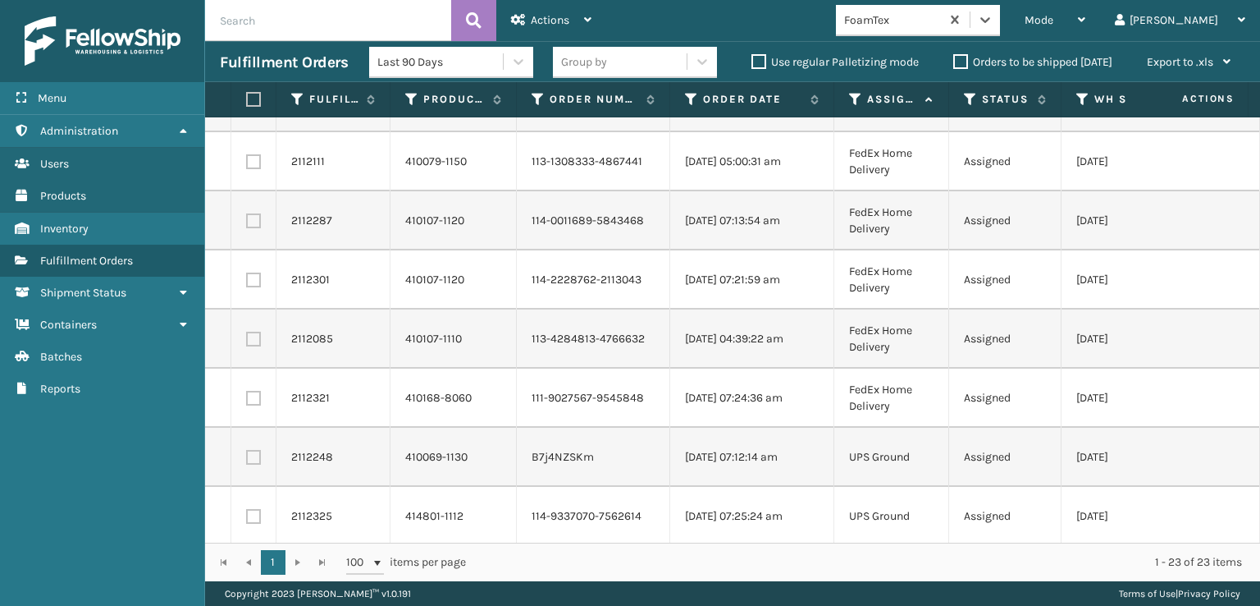
scroll to position [945, 0]
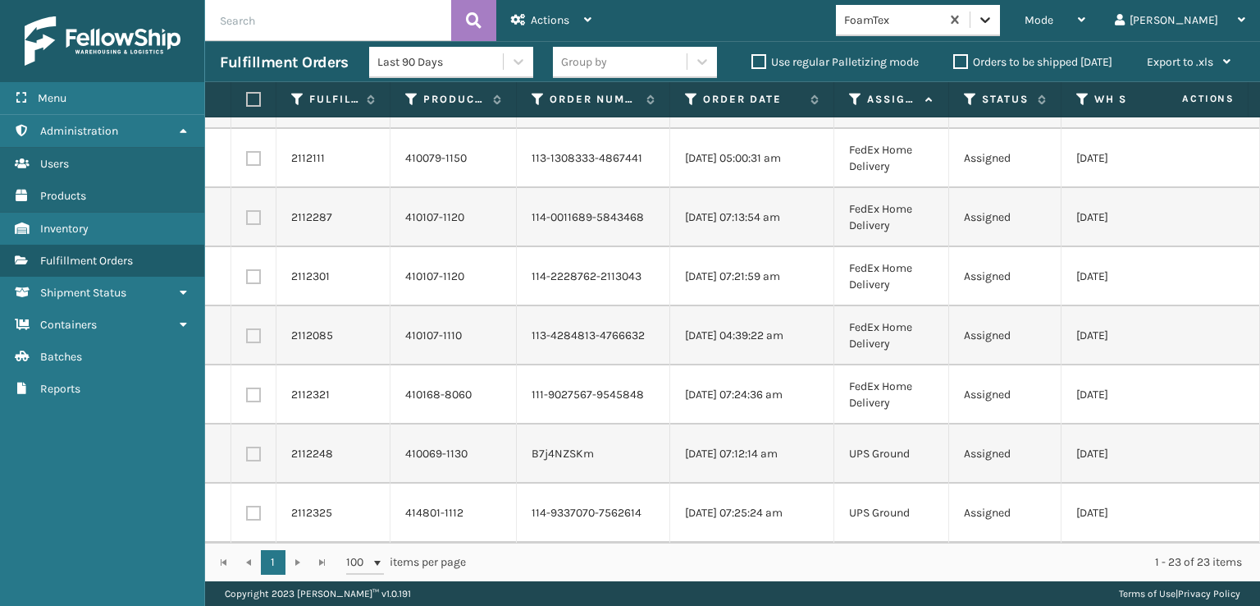
click at [990, 20] on icon at bounding box center [986, 20] width 10 height 6
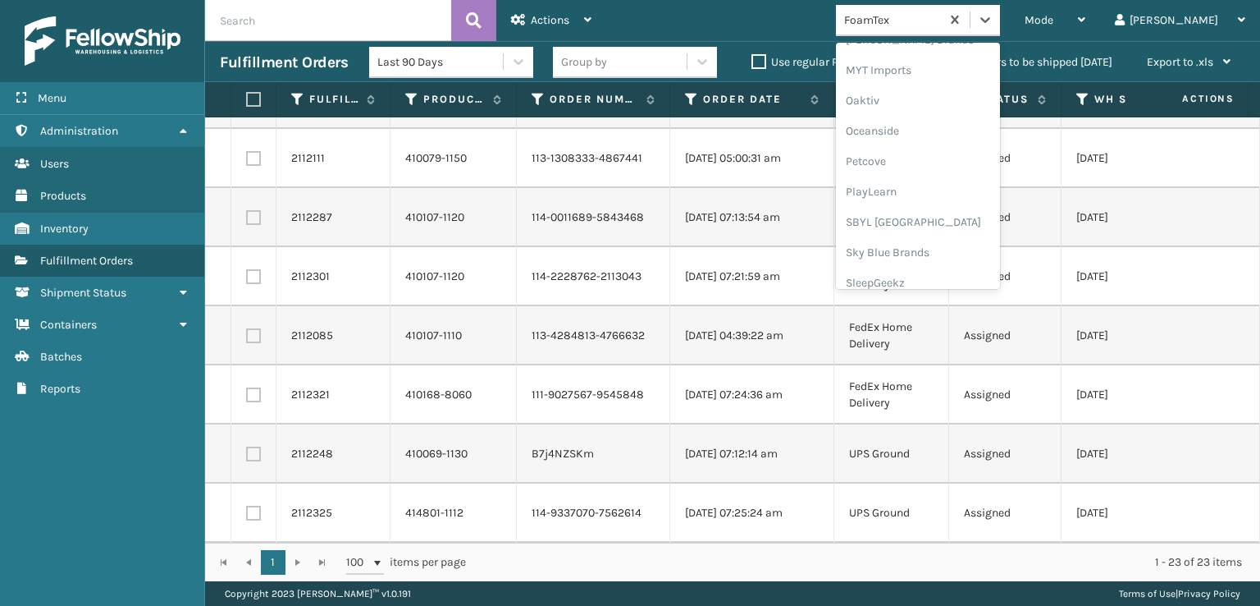
scroll to position [823, 0]
click at [938, 240] on div "SleepGeekz" at bounding box center [918, 240] width 164 height 30
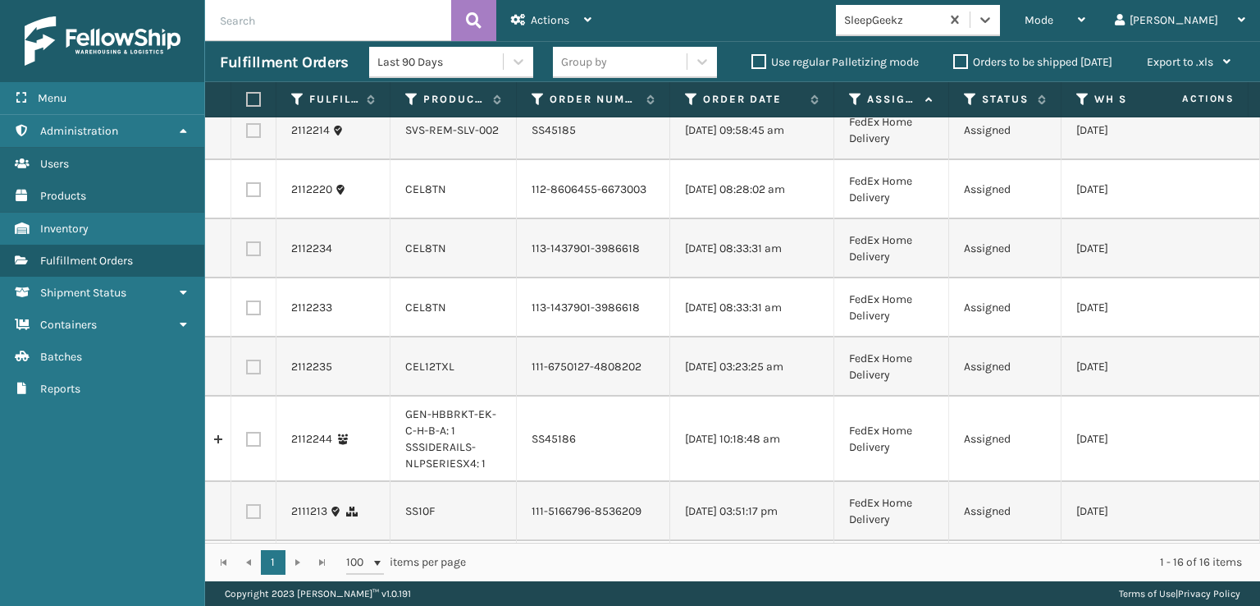
scroll to position [0, 0]
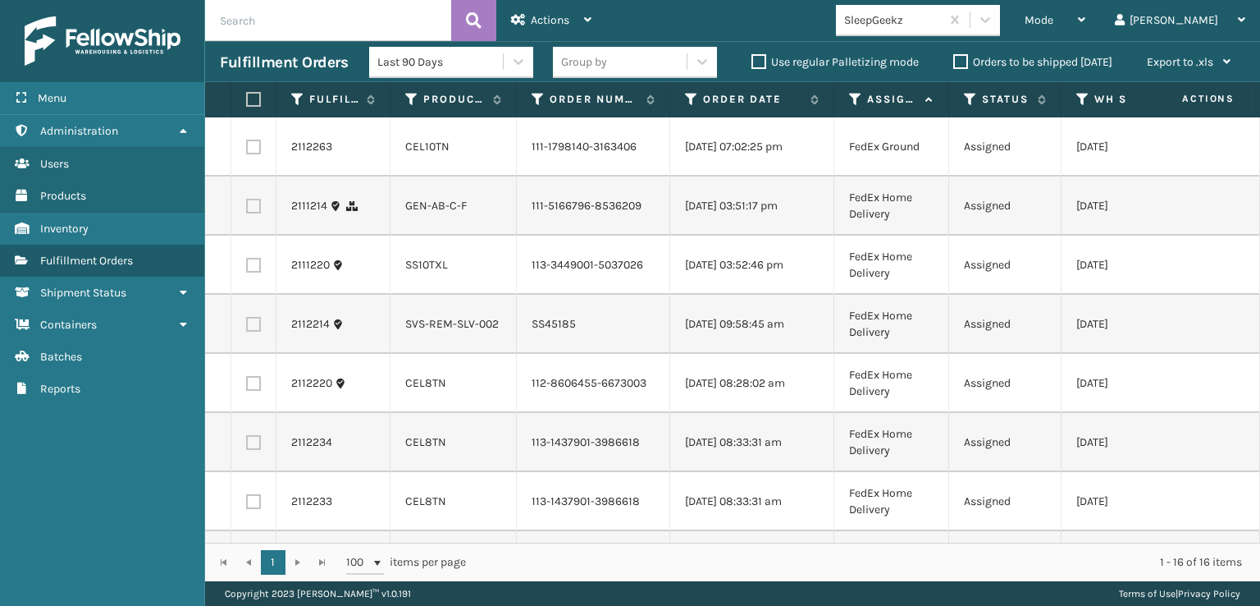
click at [256, 94] on label at bounding box center [251, 99] width 10 height 15
click at [247, 94] on input "checkbox" at bounding box center [246, 99] width 1 height 11
checkbox input "true"
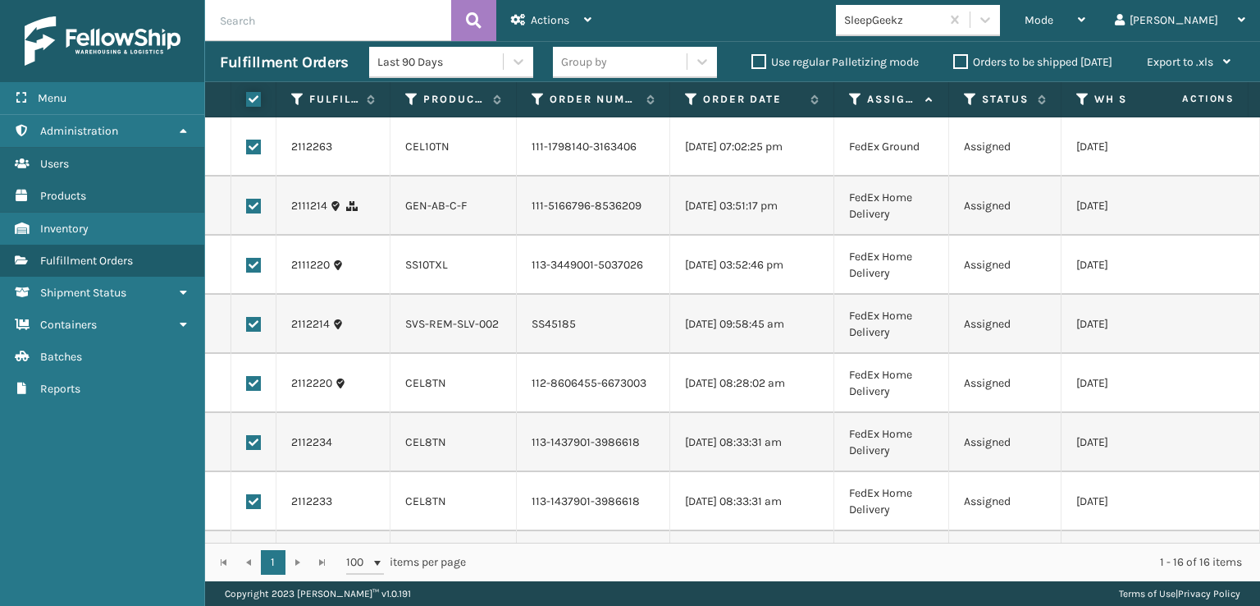
checkbox input "true"
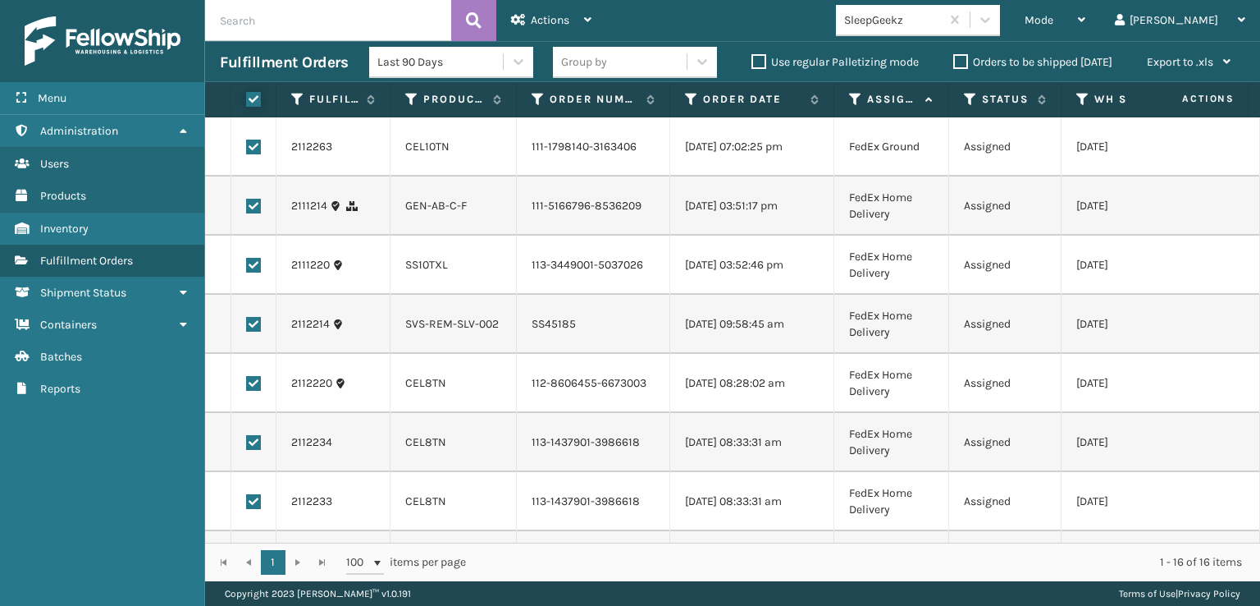
checkbox input "true"
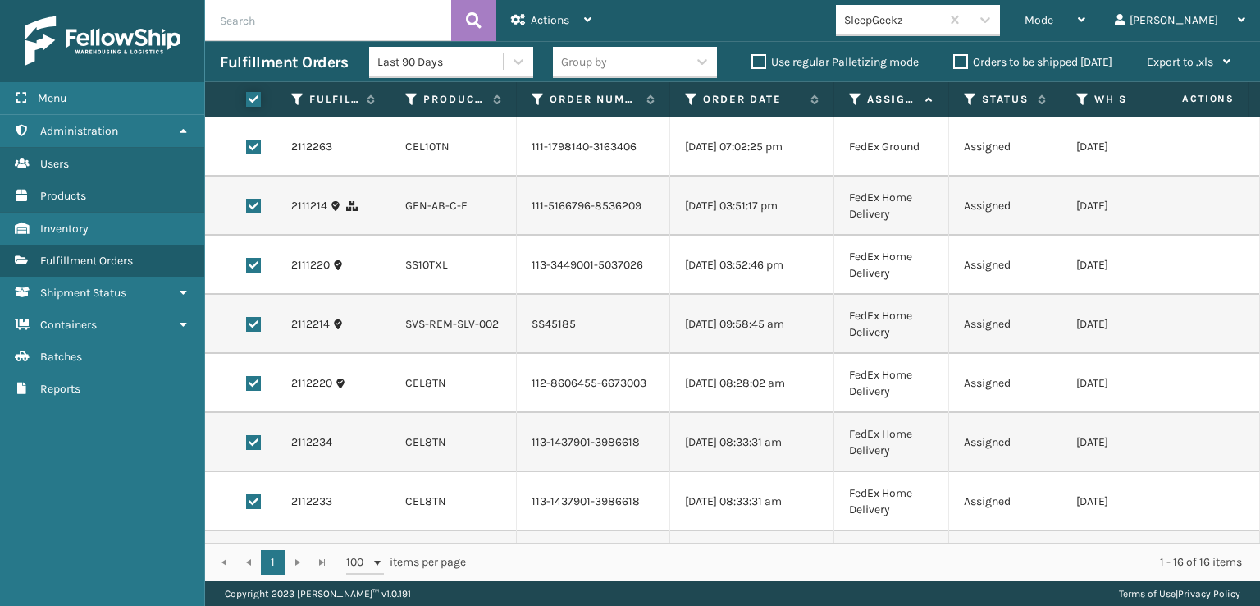
checkbox input "true"
click at [250, 332] on label at bounding box center [253, 324] width 15 height 15
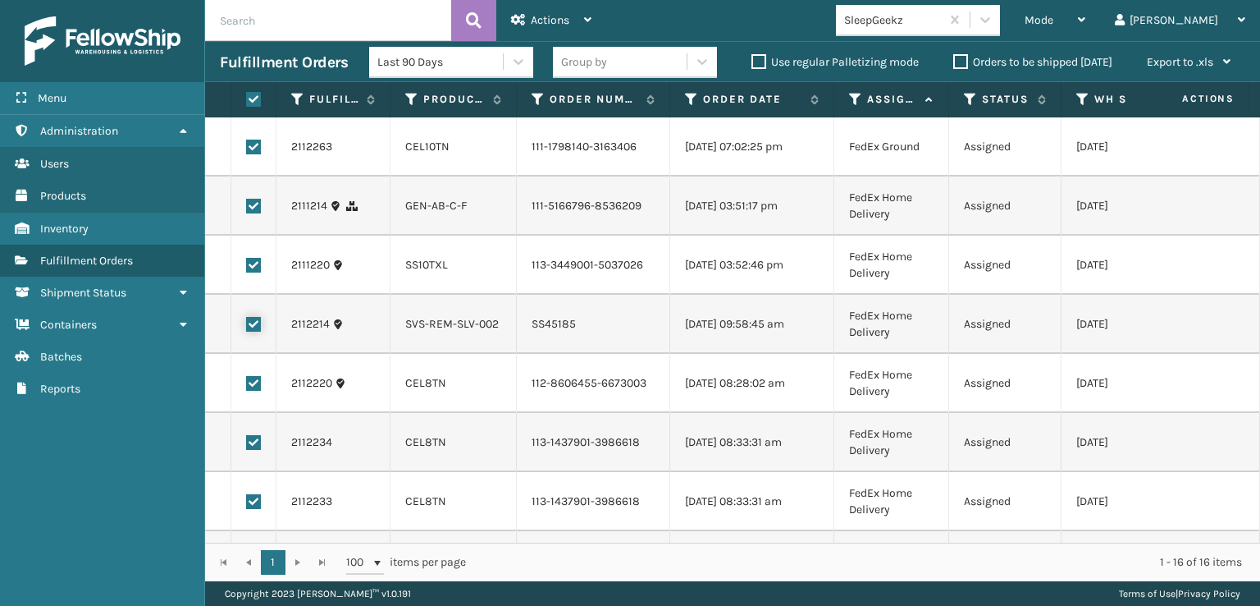
click at [247, 327] on input "checkbox" at bounding box center [246, 322] width 1 height 11
checkbox input "false"
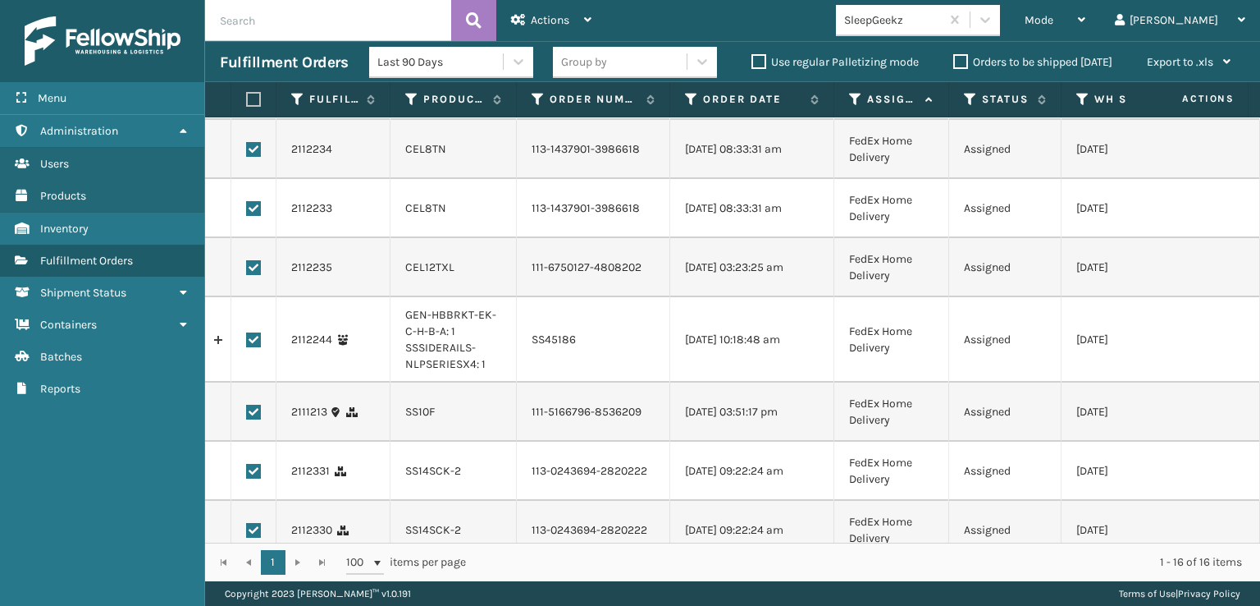
scroll to position [328, 0]
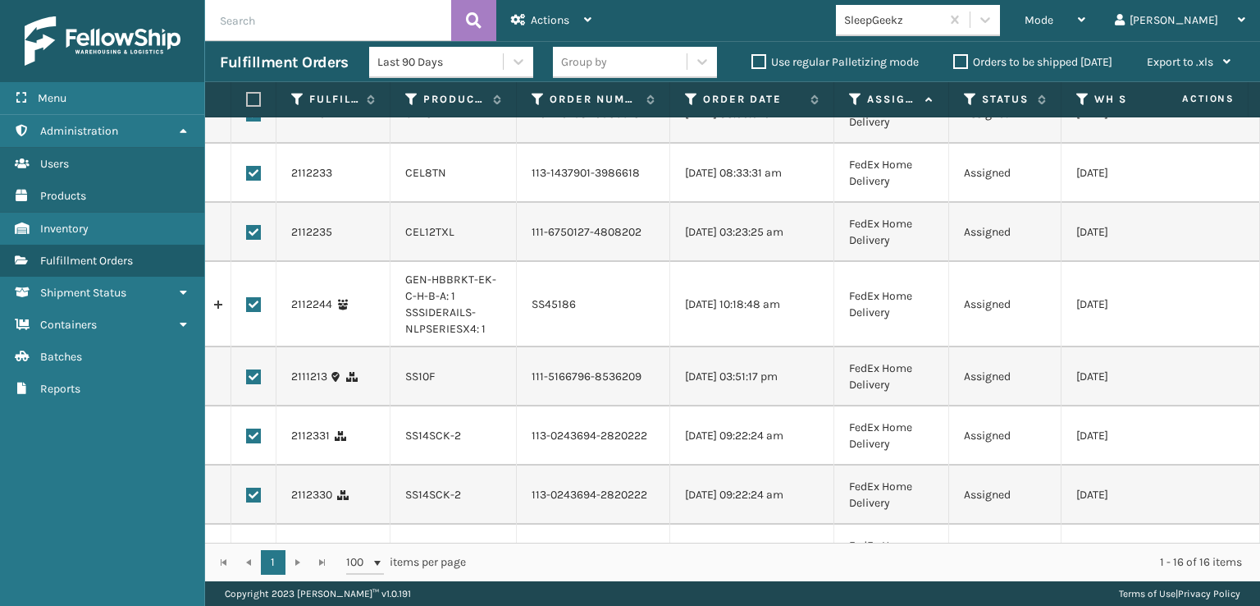
click at [256, 312] on label at bounding box center [253, 304] width 15 height 15
click at [247, 308] on input "checkbox" at bounding box center [246, 302] width 1 height 11
checkbox input "false"
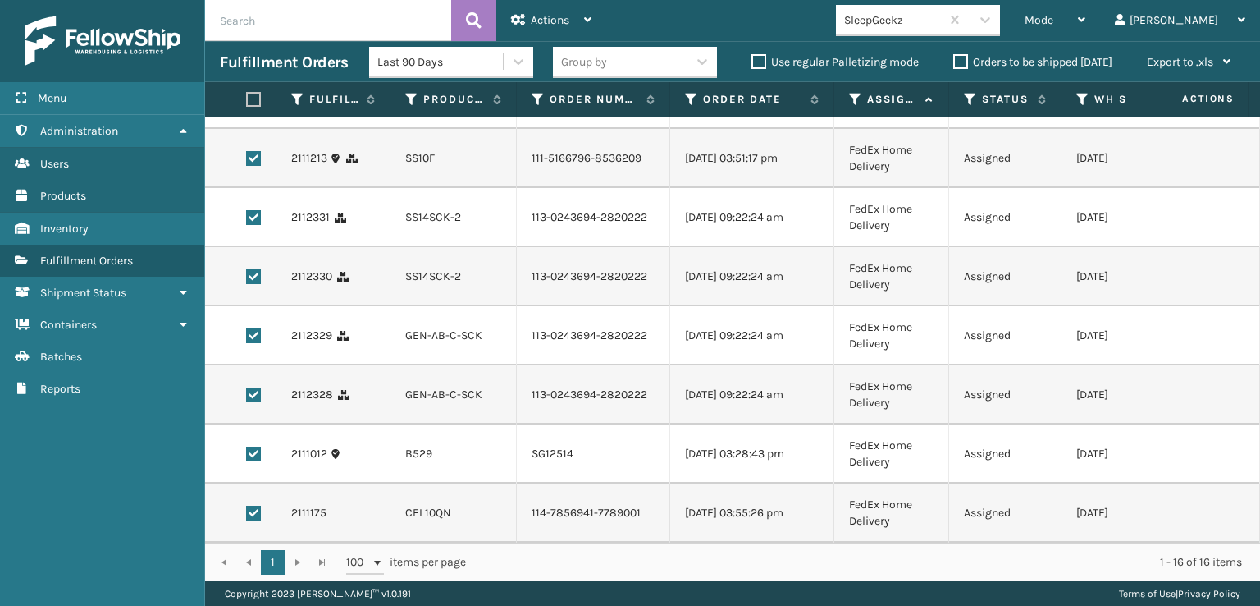
scroll to position [686, 0]
click at [254, 446] on label at bounding box center [253, 453] width 15 height 15
click at [247, 446] on input "checkbox" at bounding box center [246, 451] width 1 height 11
checkbox input "false"
click at [549, 13] on span "Actions" at bounding box center [550, 20] width 39 height 14
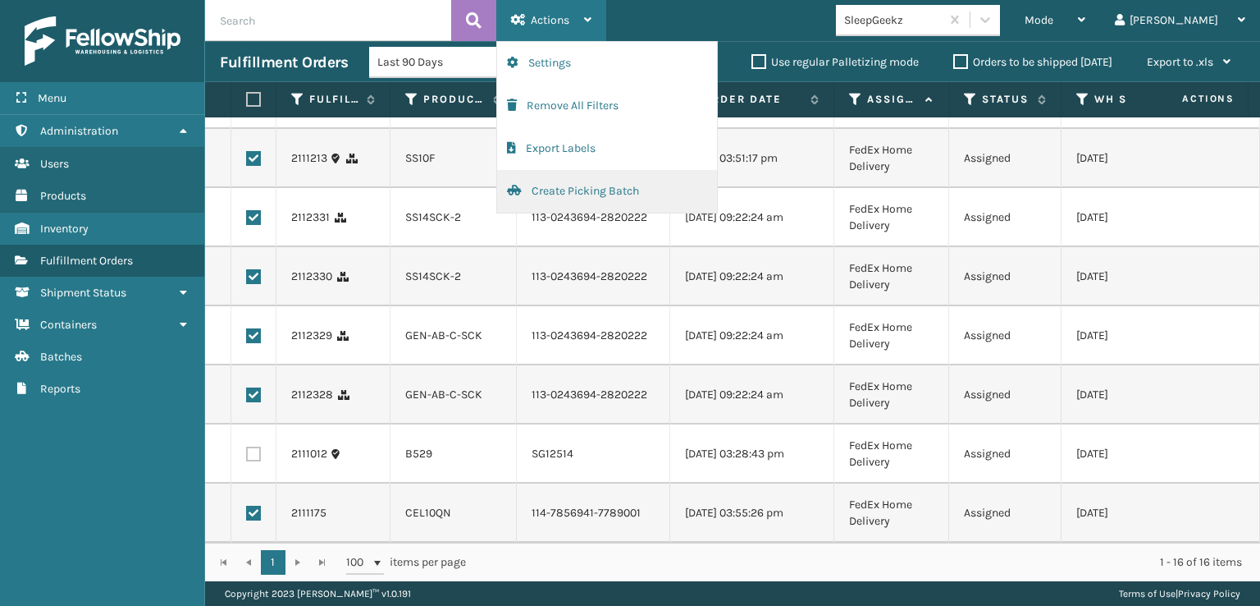
click at [565, 189] on button "Create Picking Batch" at bounding box center [607, 191] width 220 height 43
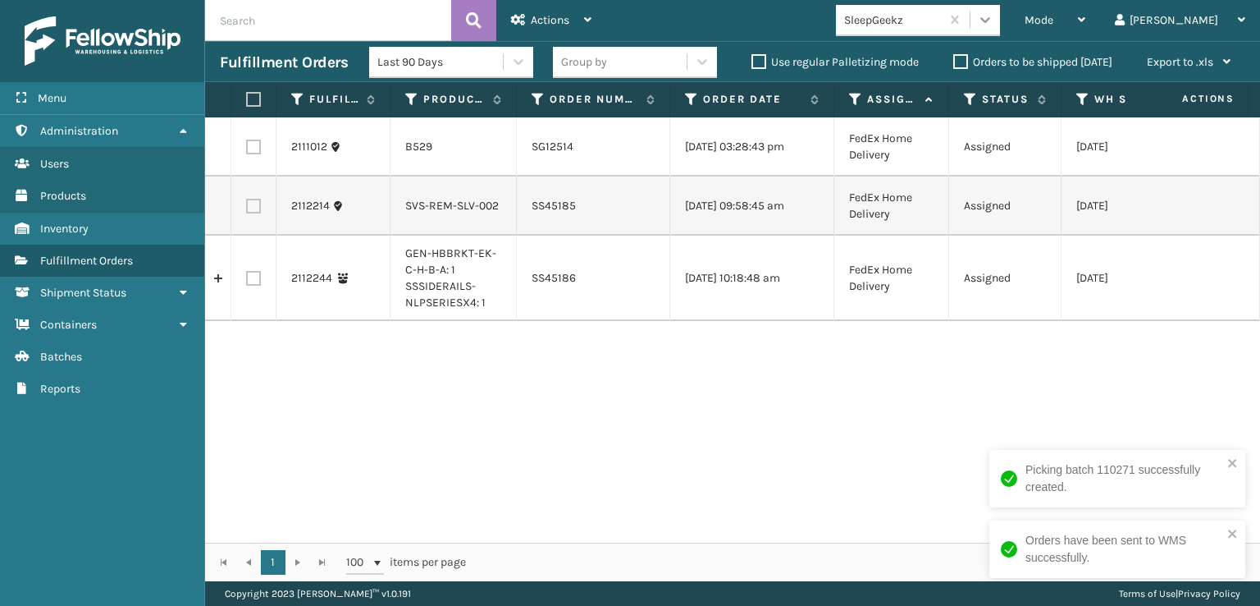
click at [994, 24] on icon at bounding box center [985, 19] width 16 height 16
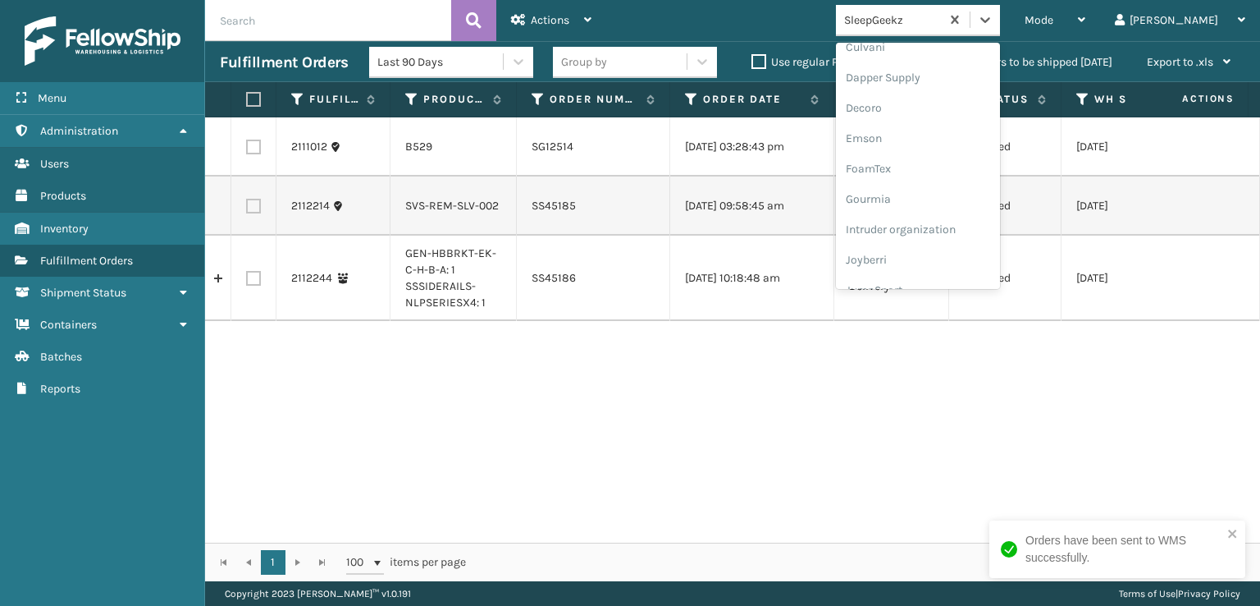
scroll to position [328, 0]
click at [945, 126] on div "FoamTex" at bounding box center [918, 127] width 164 height 30
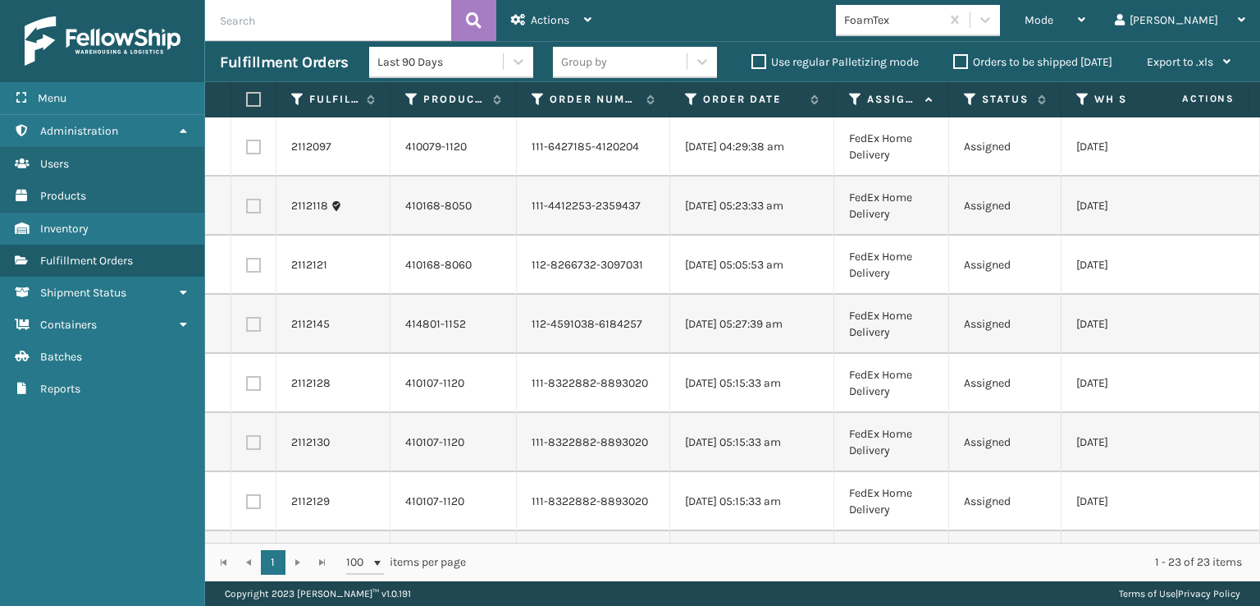
click at [248, 96] on label at bounding box center [251, 99] width 10 height 15
click at [247, 96] on input "checkbox" at bounding box center [246, 99] width 1 height 11
checkbox input "true"
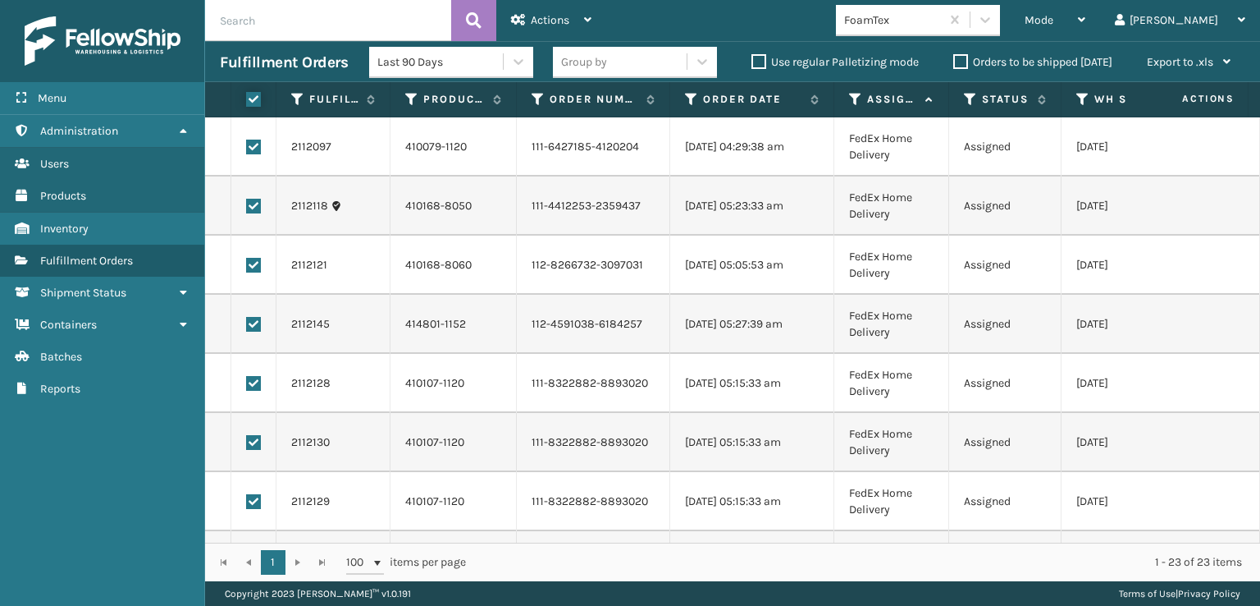
checkbox input "true"
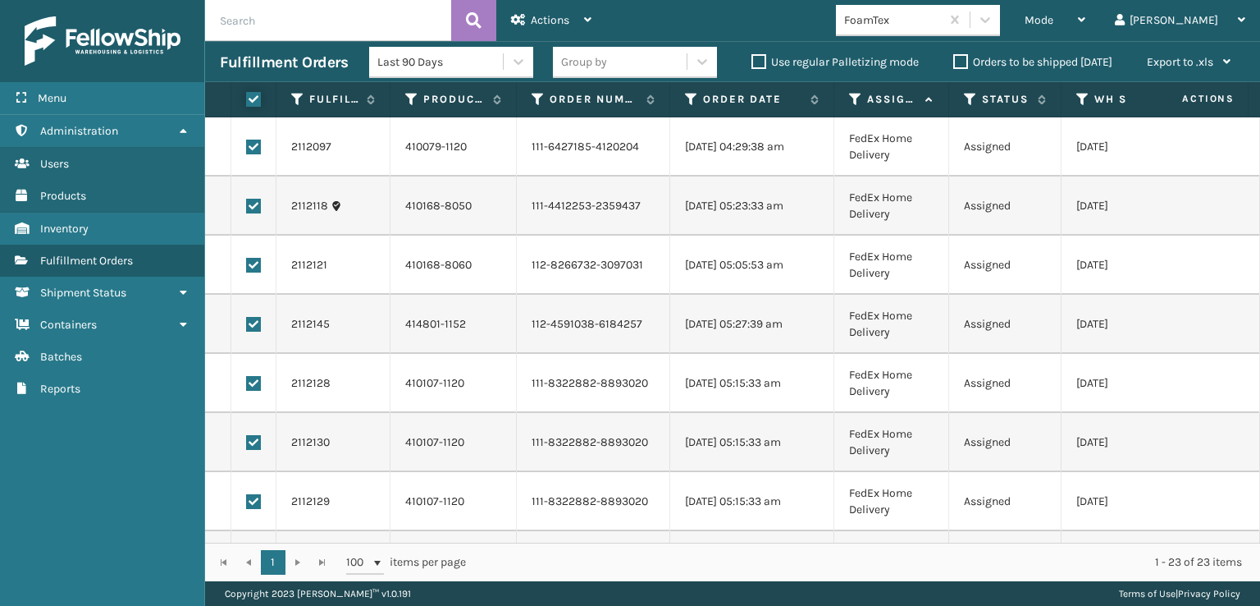
checkbox input "true"
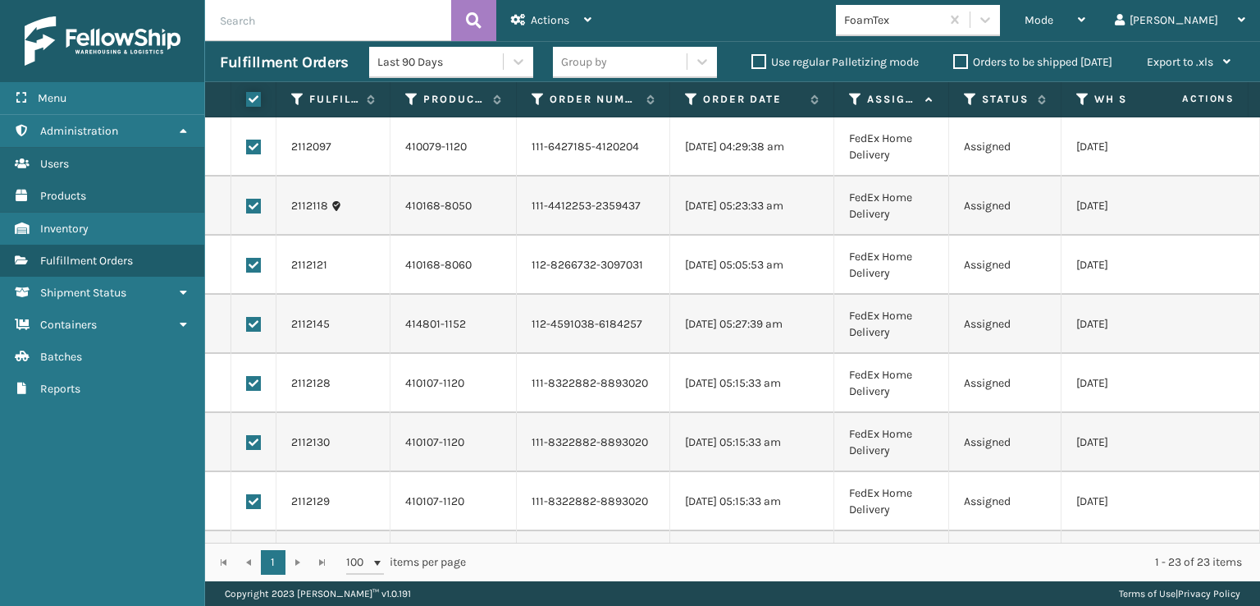
checkbox input "true"
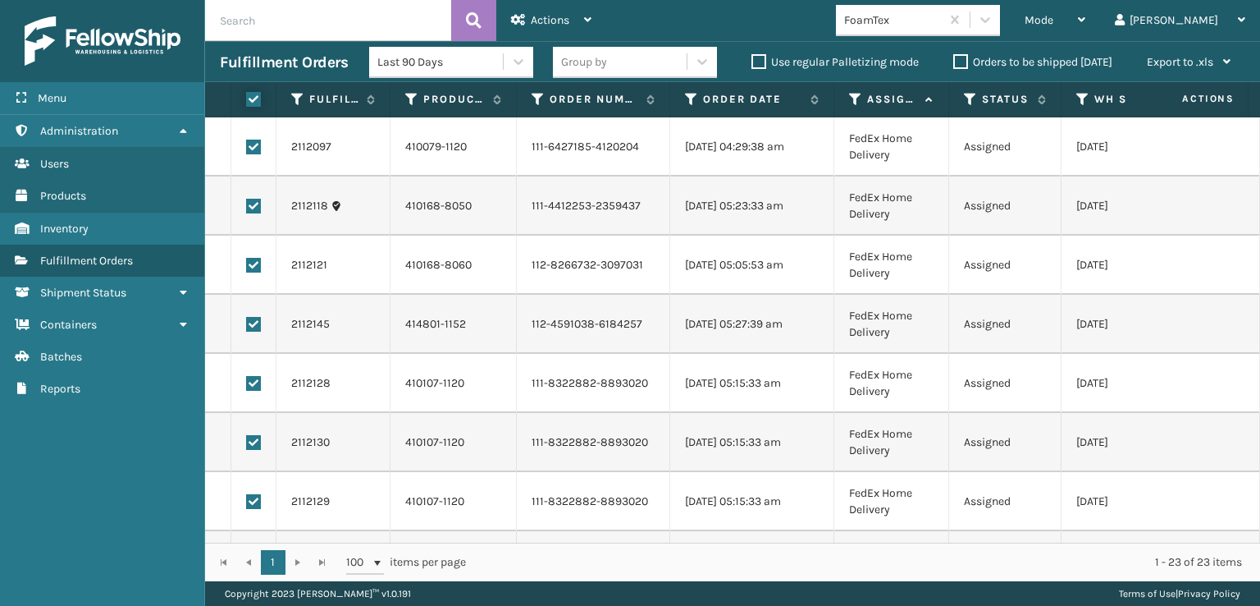
checkbox input "true"
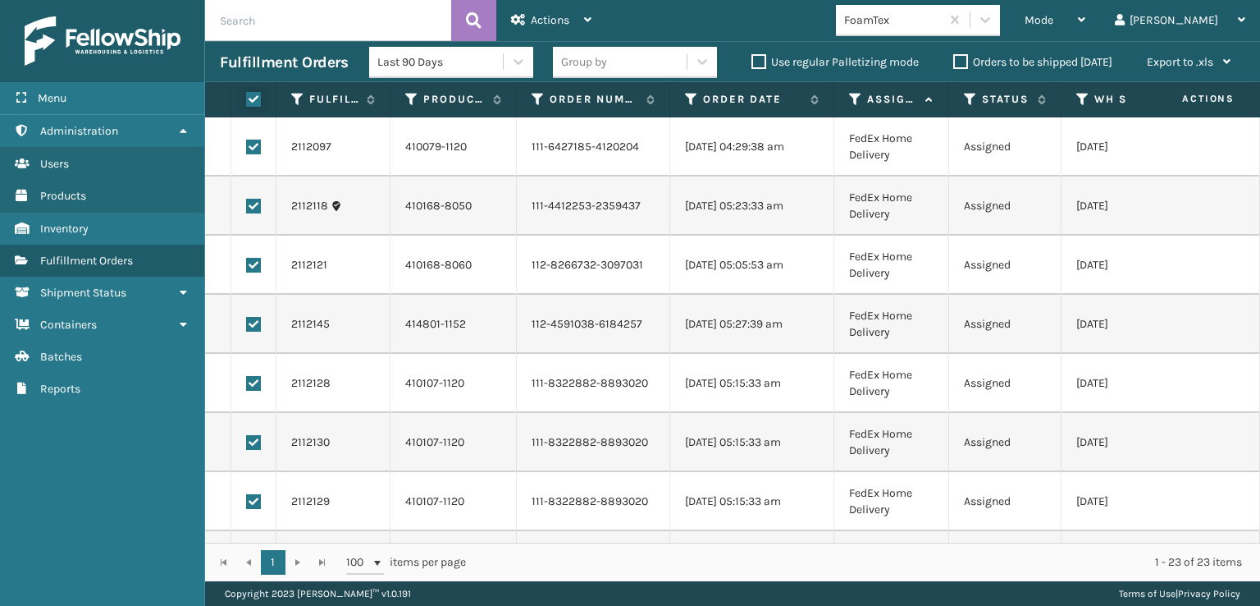
checkbox input "true"
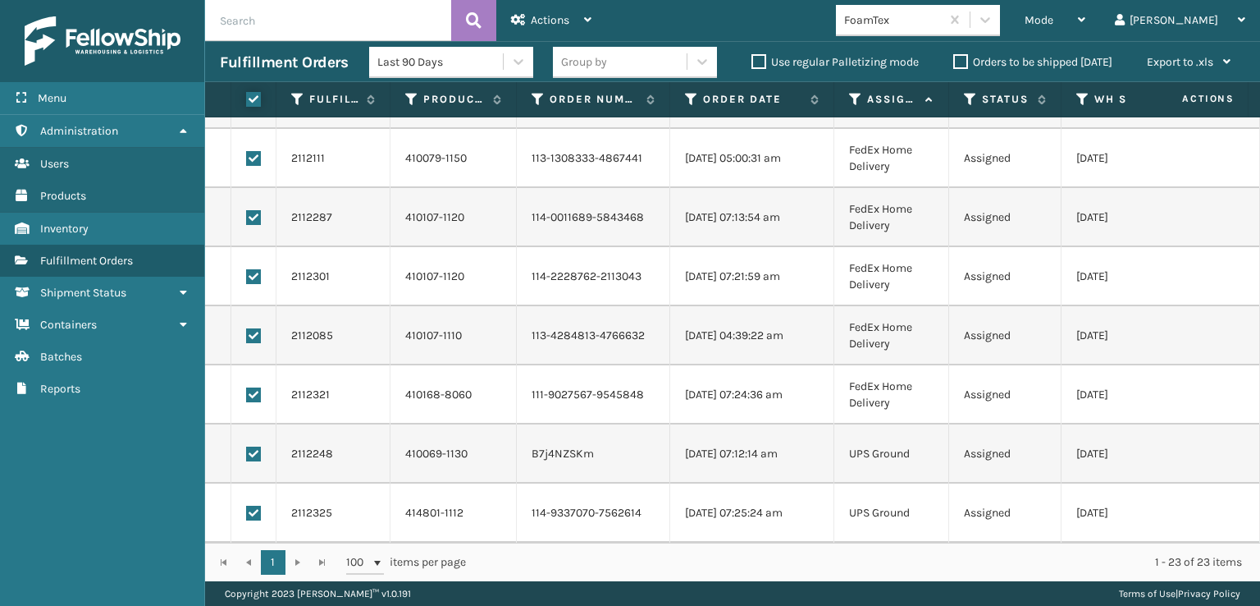
scroll to position [945, 0]
click at [247, 446] on label at bounding box center [253, 453] width 15 height 15
click at [247, 446] on input "checkbox" at bounding box center [246, 451] width 1 height 11
checkbox input "false"
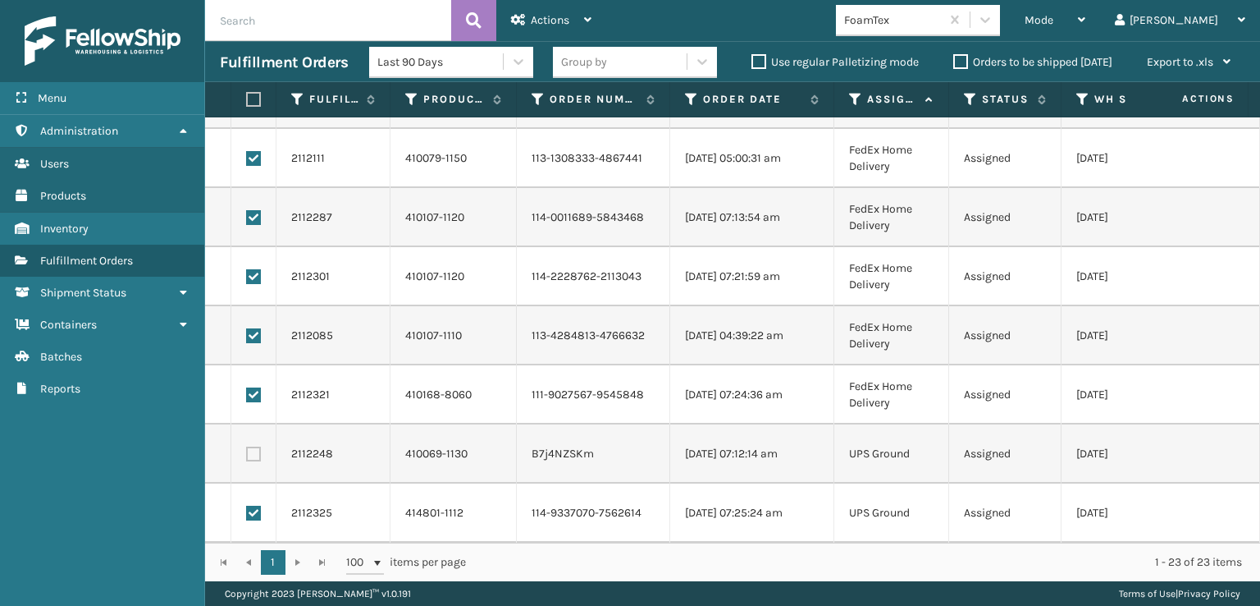
click at [256, 506] on label at bounding box center [253, 513] width 15 height 15
click at [247, 506] on input "checkbox" at bounding box center [246, 511] width 1 height 11
checkbox input "false"
click at [542, 11] on div "Actions" at bounding box center [551, 20] width 80 height 41
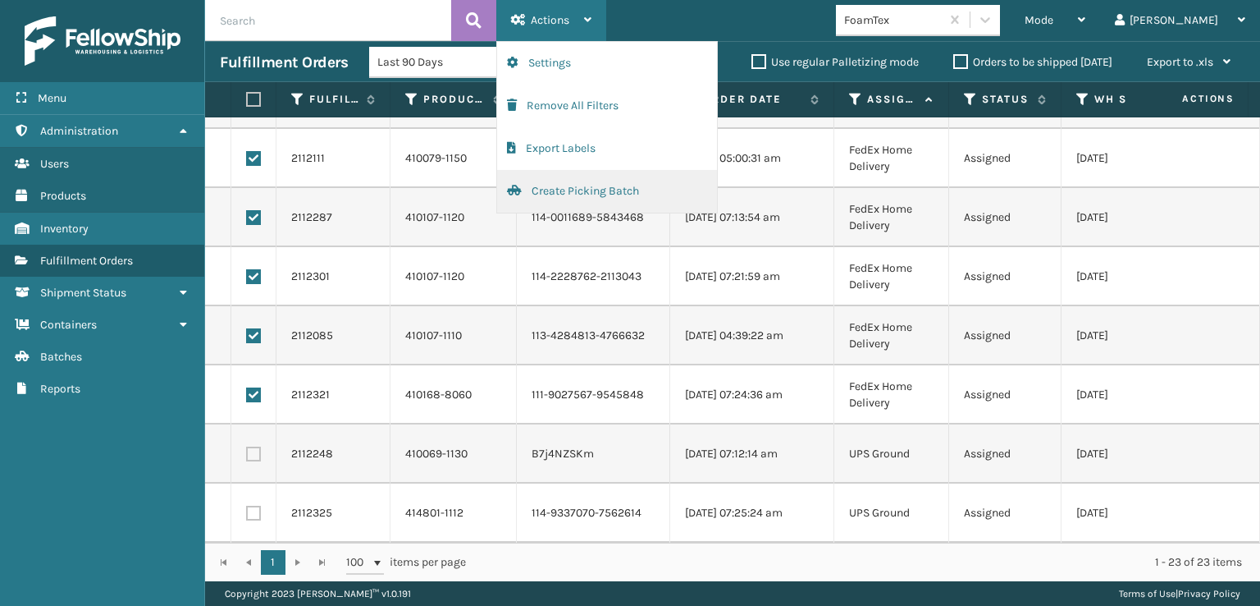
click at [537, 191] on button "Create Picking Batch" at bounding box center [607, 191] width 220 height 43
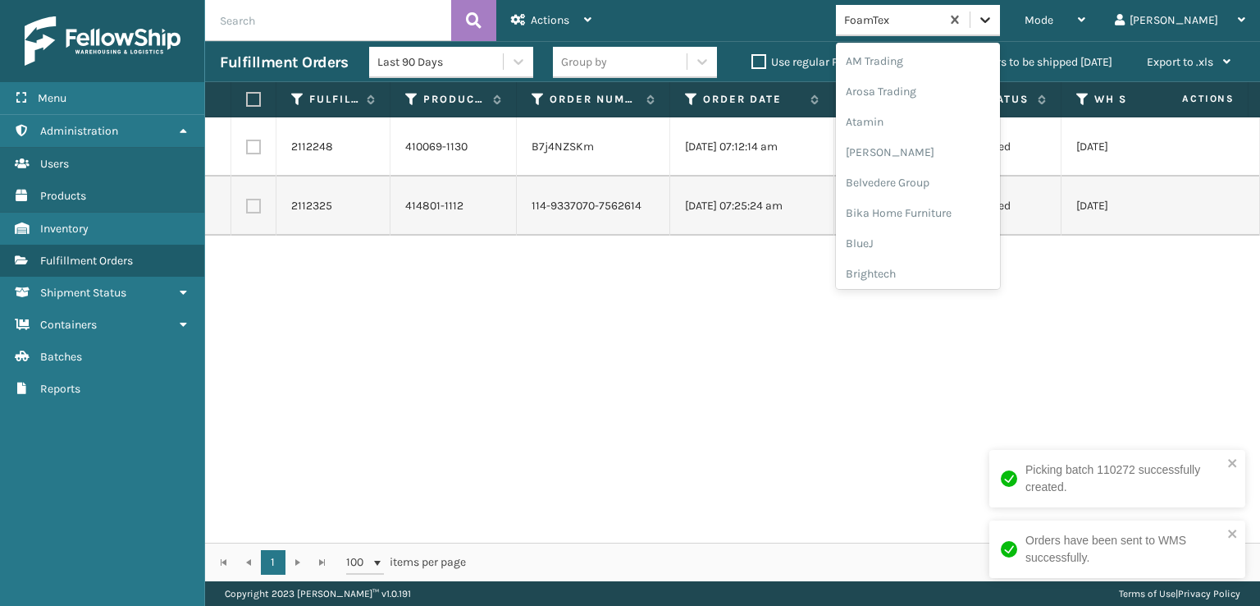
click at [994, 15] on icon at bounding box center [985, 19] width 16 height 16
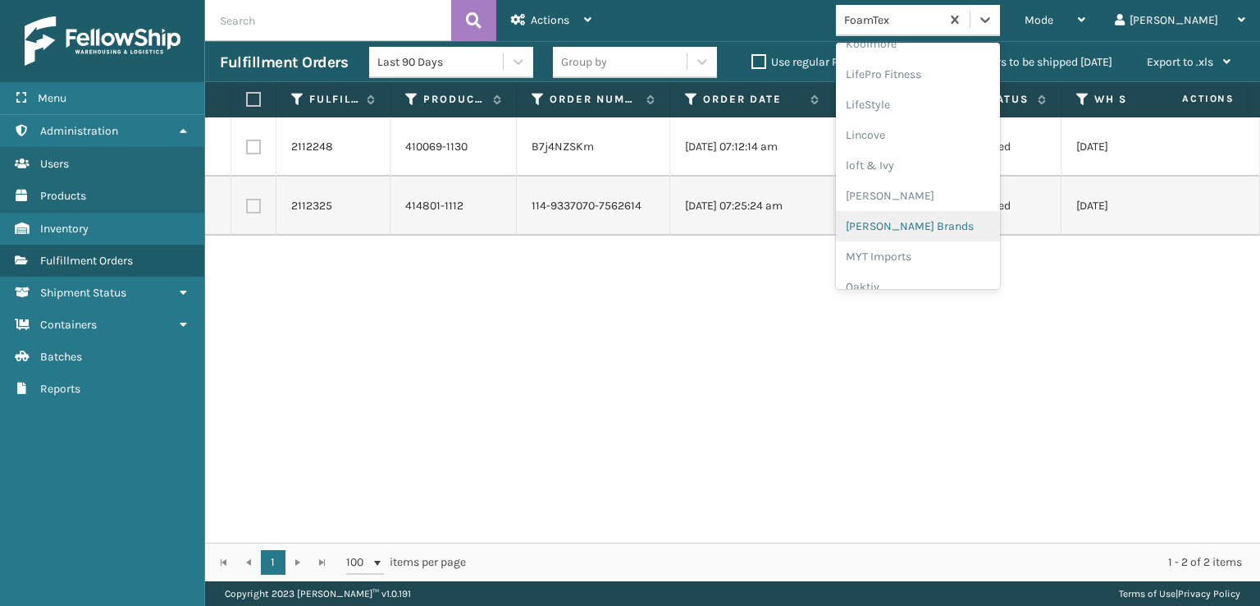
click at [942, 217] on div "[PERSON_NAME] Brands" at bounding box center [918, 226] width 164 height 30
